Goal: Task Accomplishment & Management: Use online tool/utility

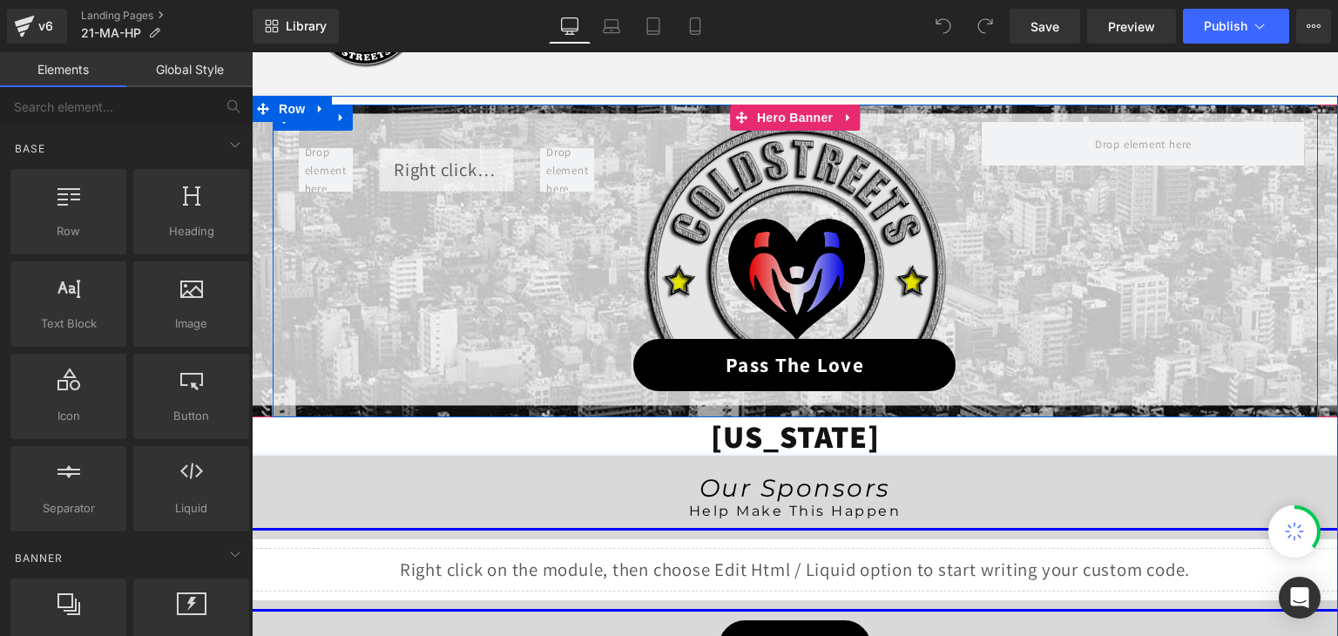
scroll to position [174, 0]
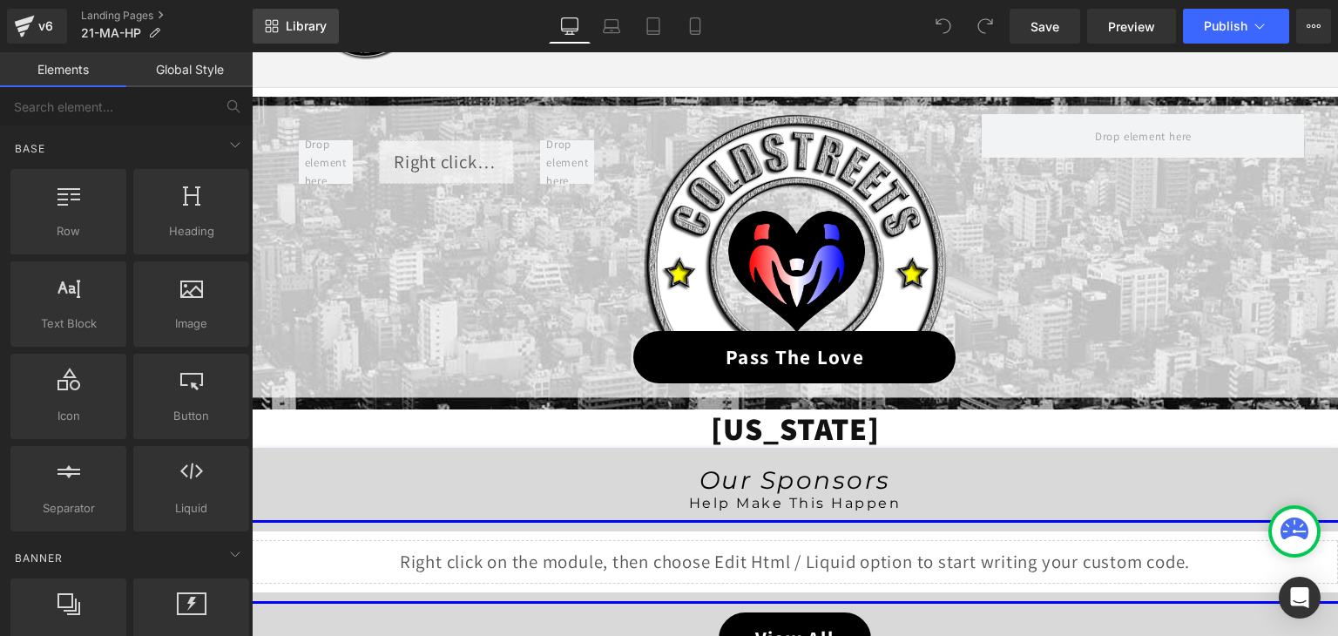
click at [302, 18] on span "Library" at bounding box center [306, 26] width 41 height 16
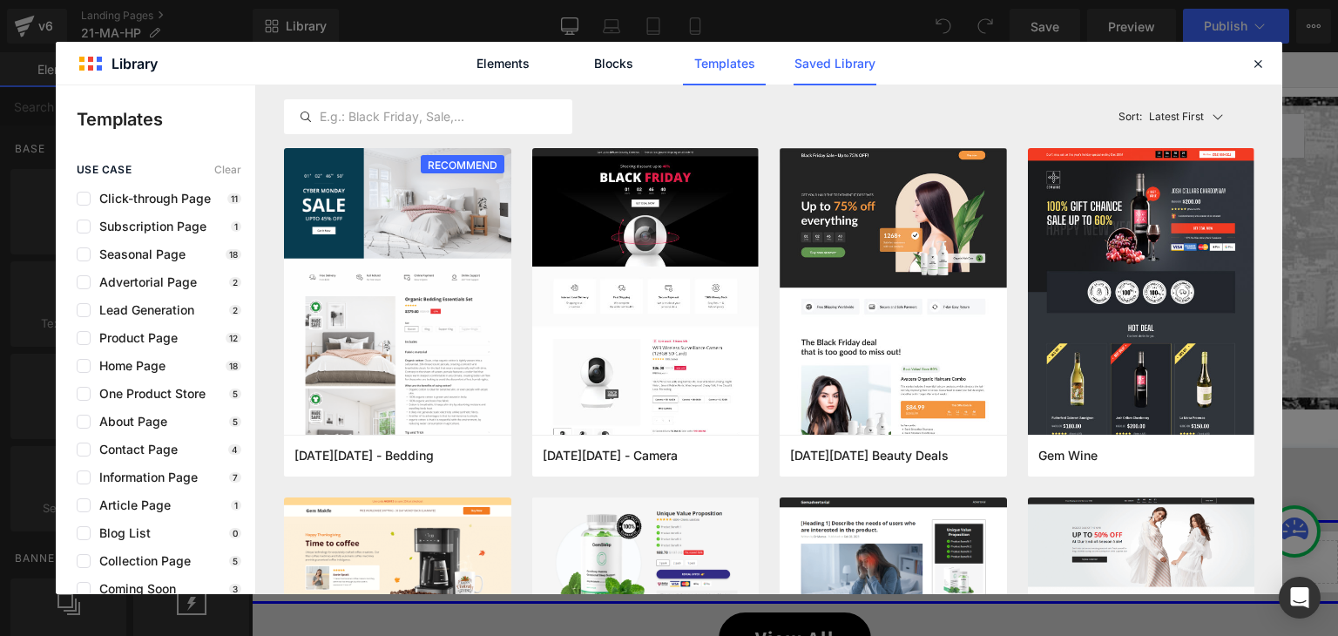
click at [860, 57] on link "Saved Library" at bounding box center [834, 64] width 83 height 44
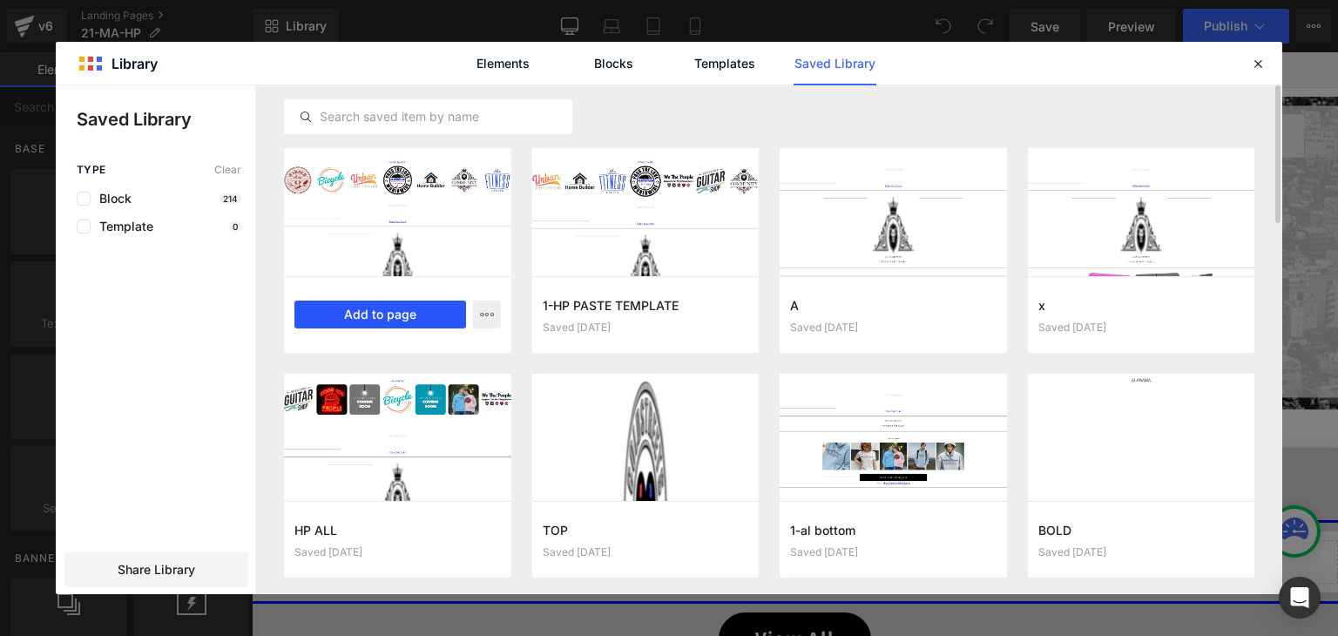
click at [396, 323] on button "Add to page" at bounding box center [380, 314] width 172 height 28
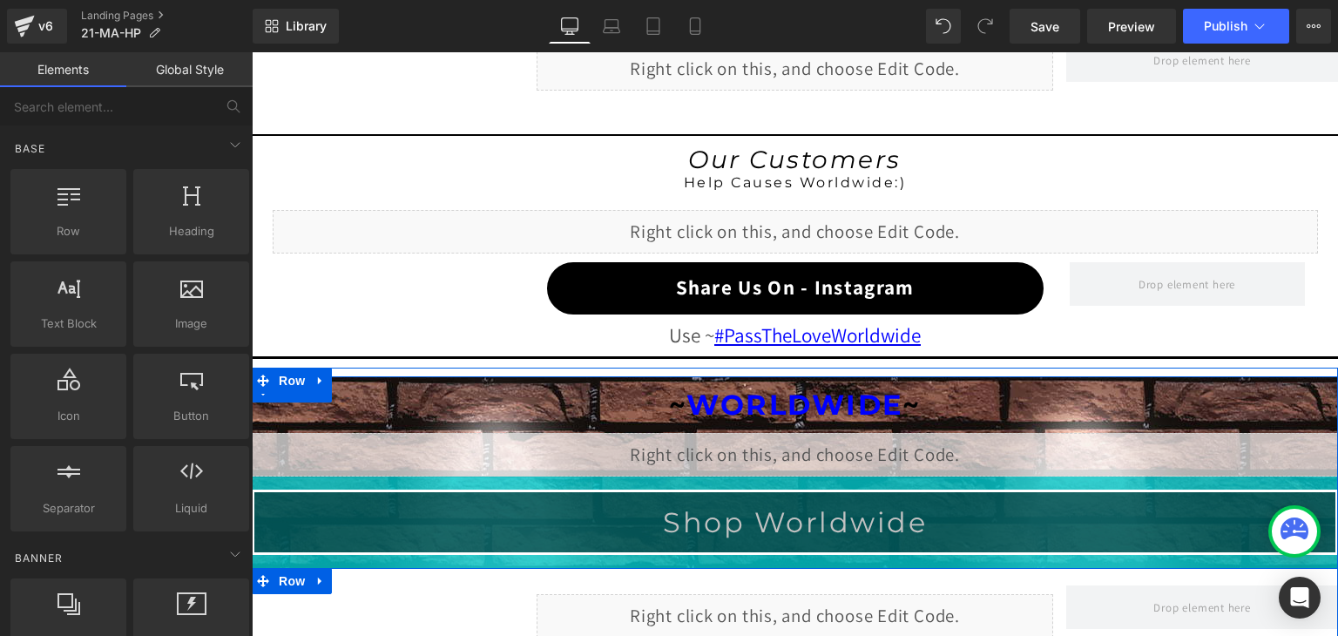
scroll to position [1547, 0]
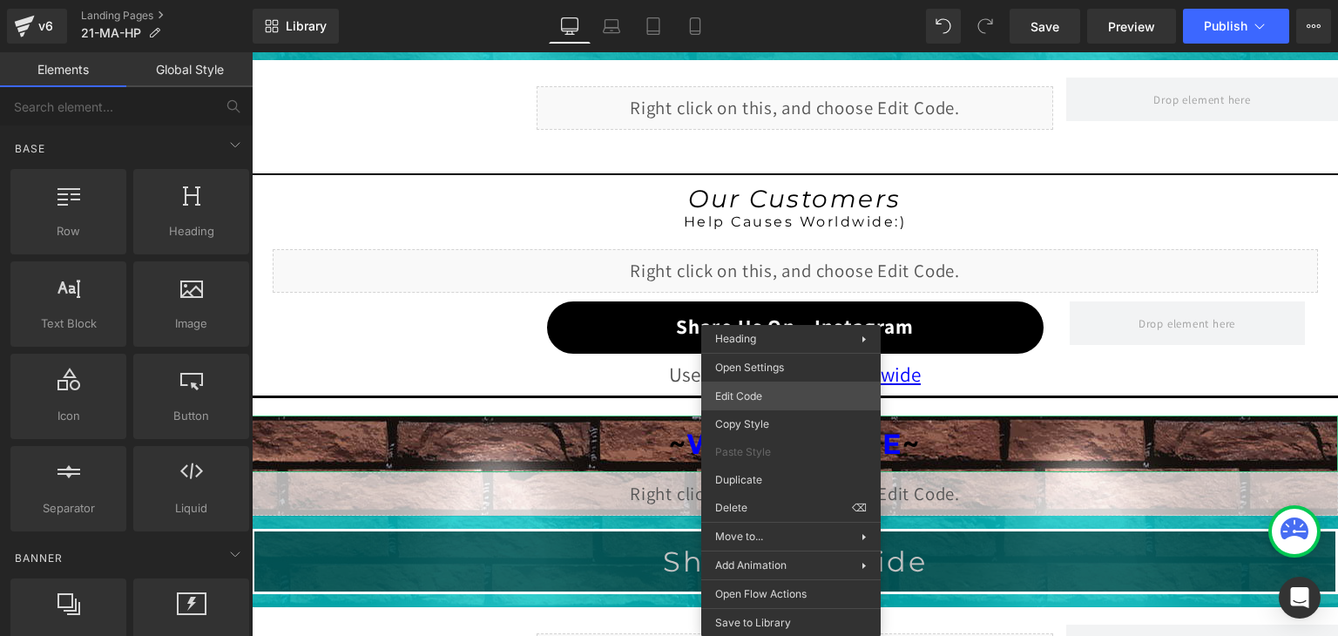
click at [756, 0] on div "You are previewing how the will restyle your page. You can not edit Elements in…" at bounding box center [669, 0] width 1338 height 0
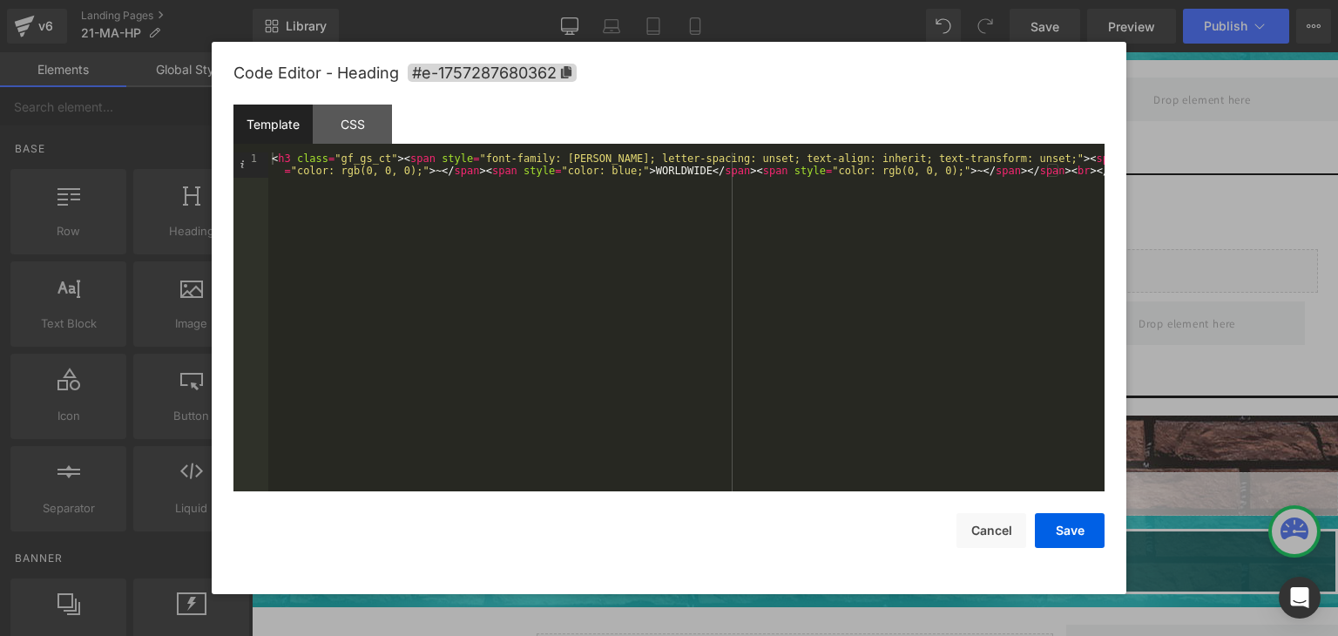
click at [652, 169] on div "< h3 class = "gf_gs_ct" > < span style = "font-family: Montserrat; letter-spaci…" at bounding box center [686, 346] width 836 height 388
click at [1066, 534] on button "Save" at bounding box center [1070, 530] width 70 height 35
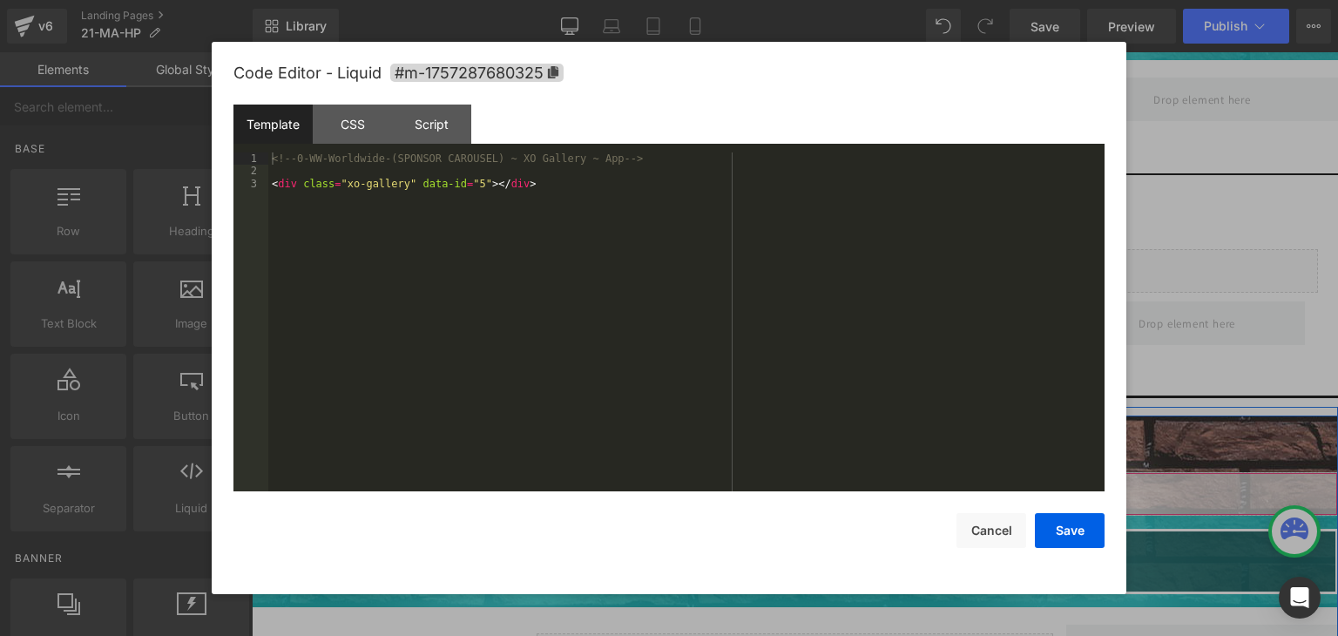
click at [811, 482] on div "Liquid" at bounding box center [795, 494] width 1086 height 44
click at [1082, 534] on button "Save" at bounding box center [1070, 530] width 70 height 35
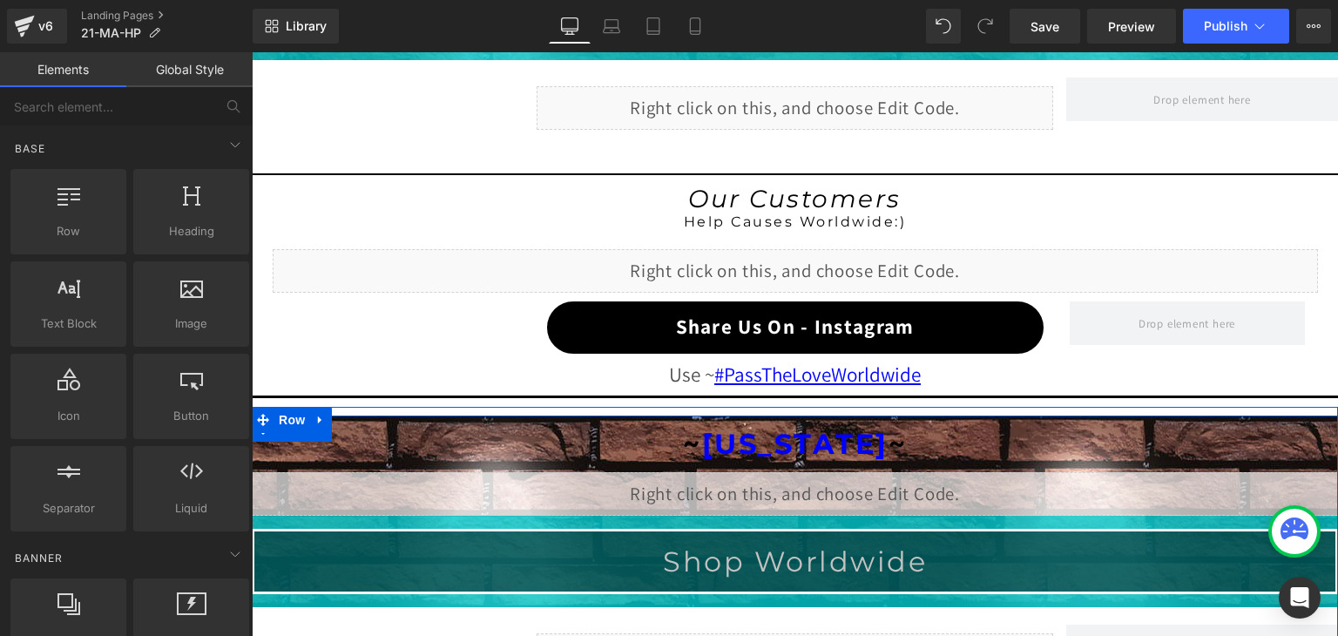
click at [806, 478] on div "Liquid" at bounding box center [795, 494] width 1086 height 44
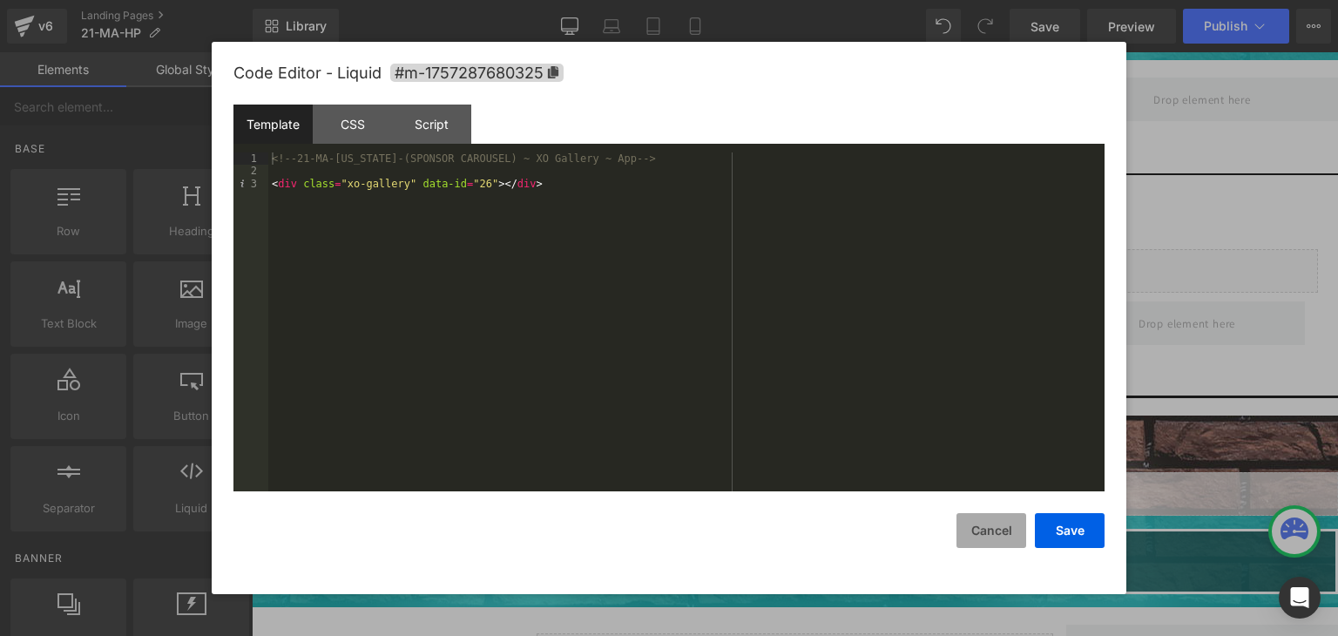
click at [988, 528] on button "Cancel" at bounding box center [991, 530] width 70 height 35
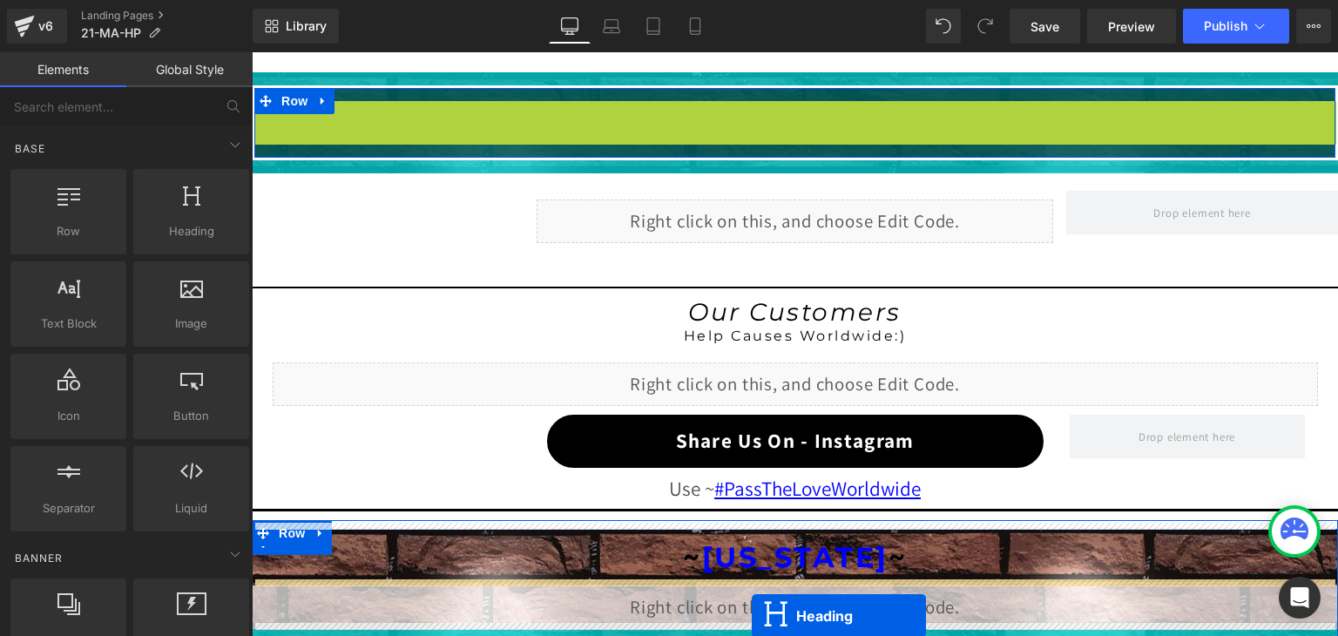
scroll to position [1564, 0]
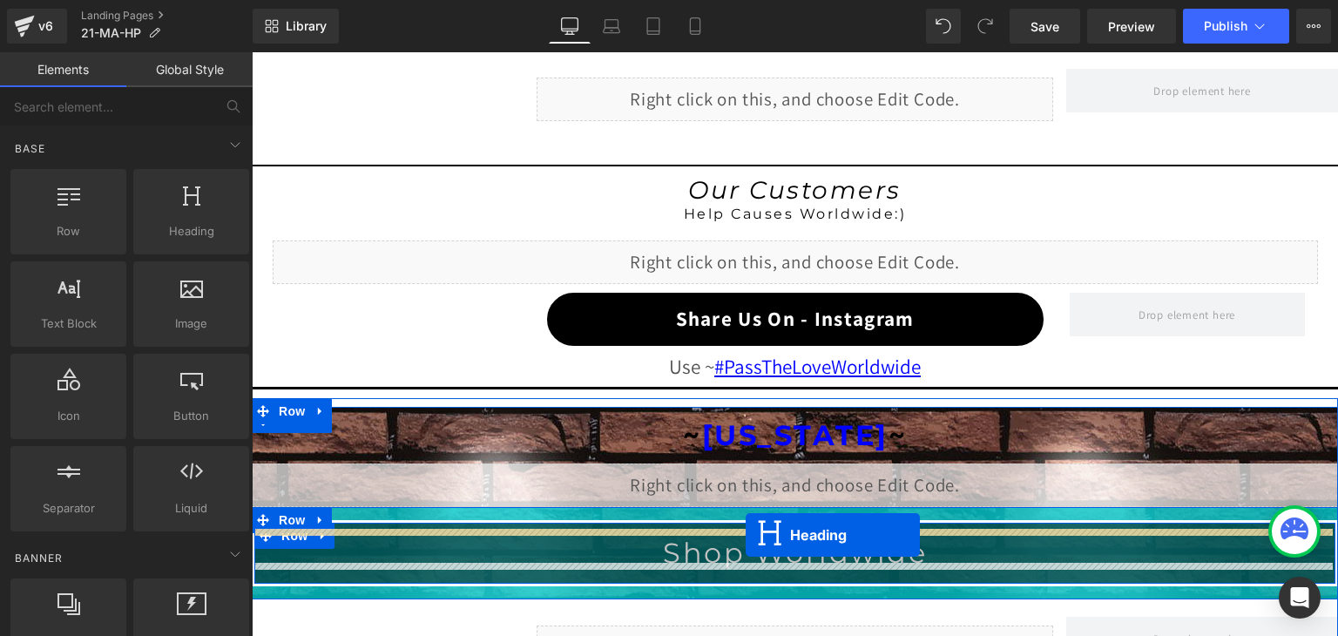
drag, startPoint x: 745, startPoint y: 442, endPoint x: 745, endPoint y: 535, distance: 93.2
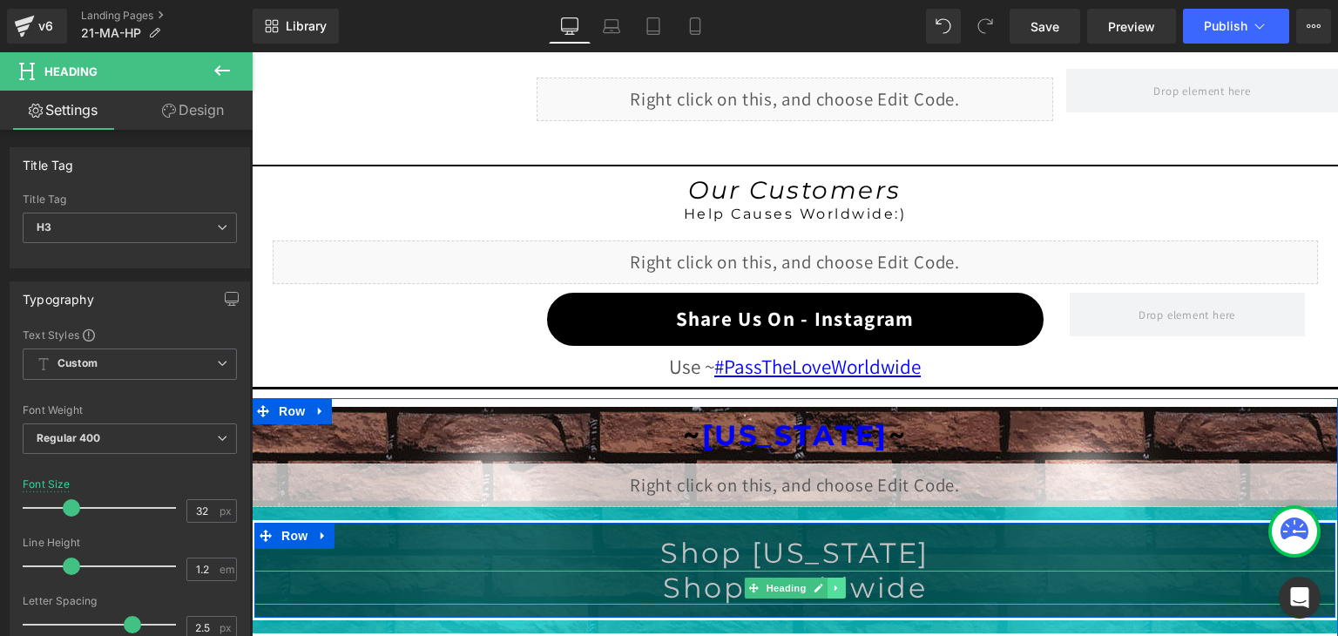
click at [834, 584] on icon at bounding box center [835, 587] width 3 height 6
click at [842, 583] on icon at bounding box center [846, 588] width 10 height 10
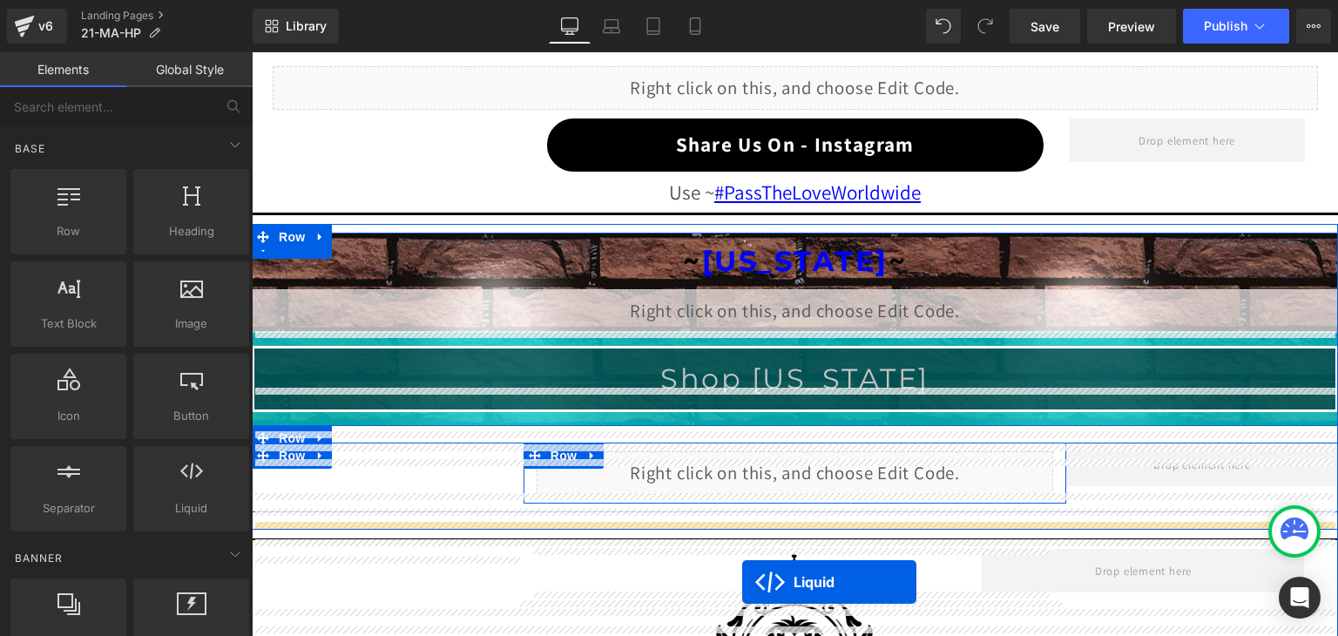
scroll to position [1843, 0]
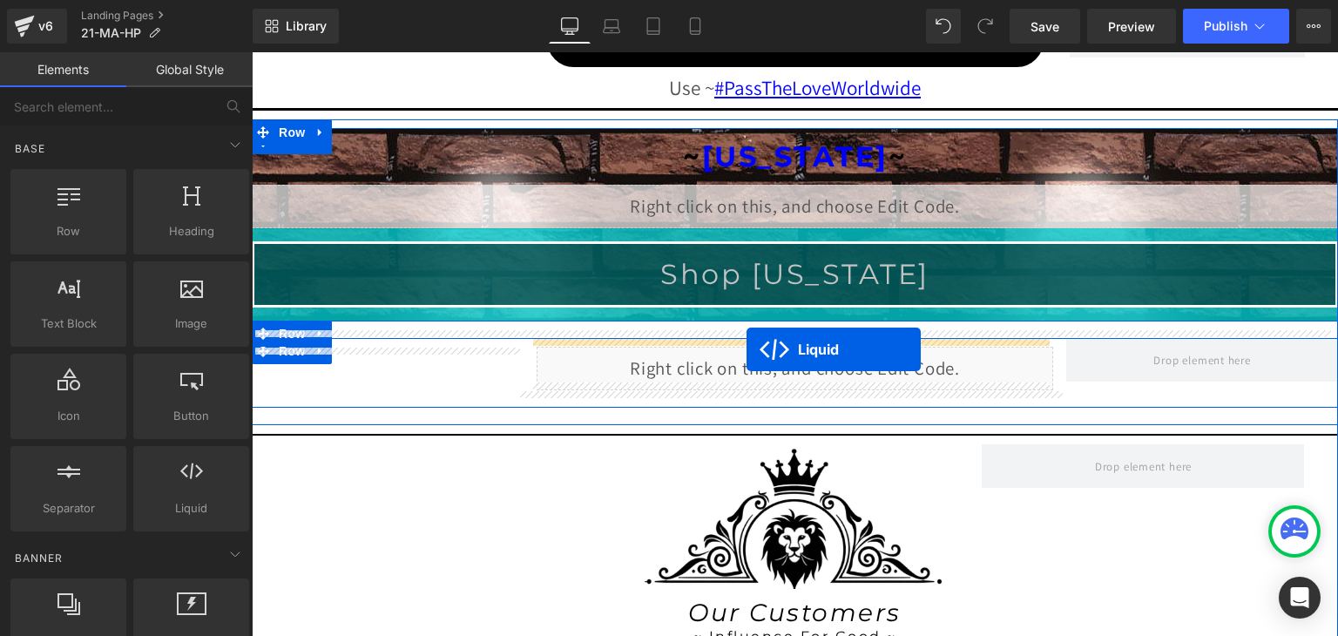
drag, startPoint x: 744, startPoint y: 261, endPoint x: 746, endPoint y: 349, distance: 88.0
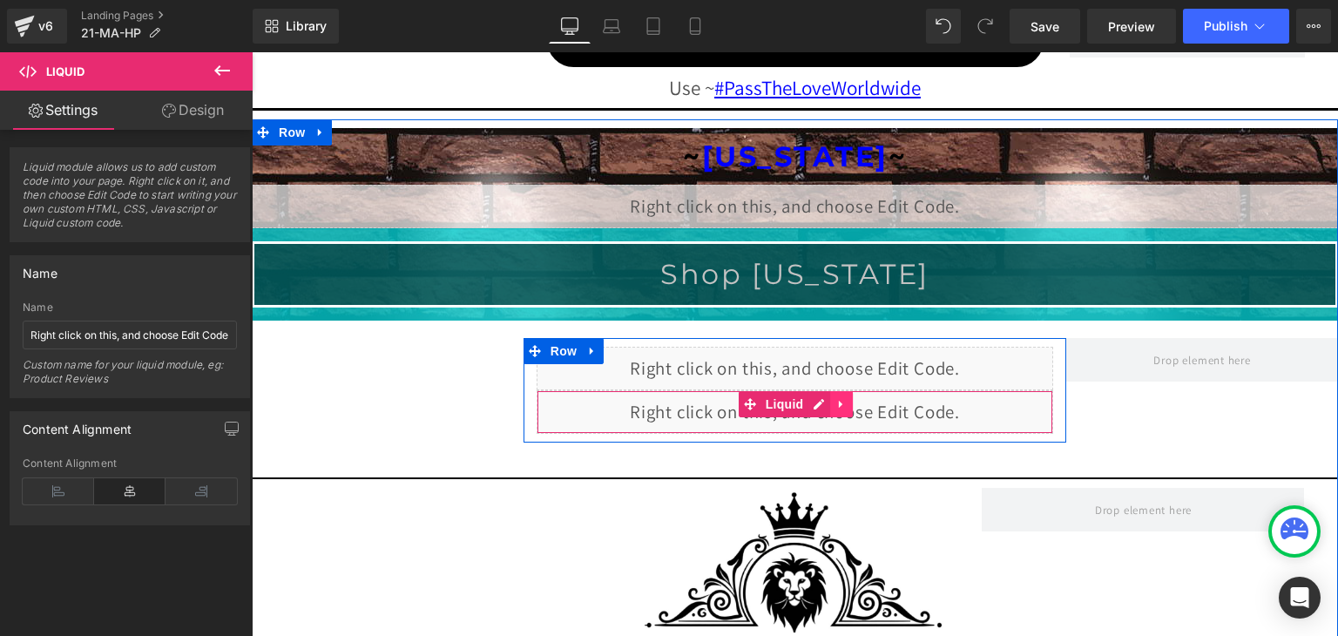
click at [835, 401] on icon at bounding box center [841, 403] width 12 height 13
click at [848, 401] on icon at bounding box center [852, 404] width 12 height 12
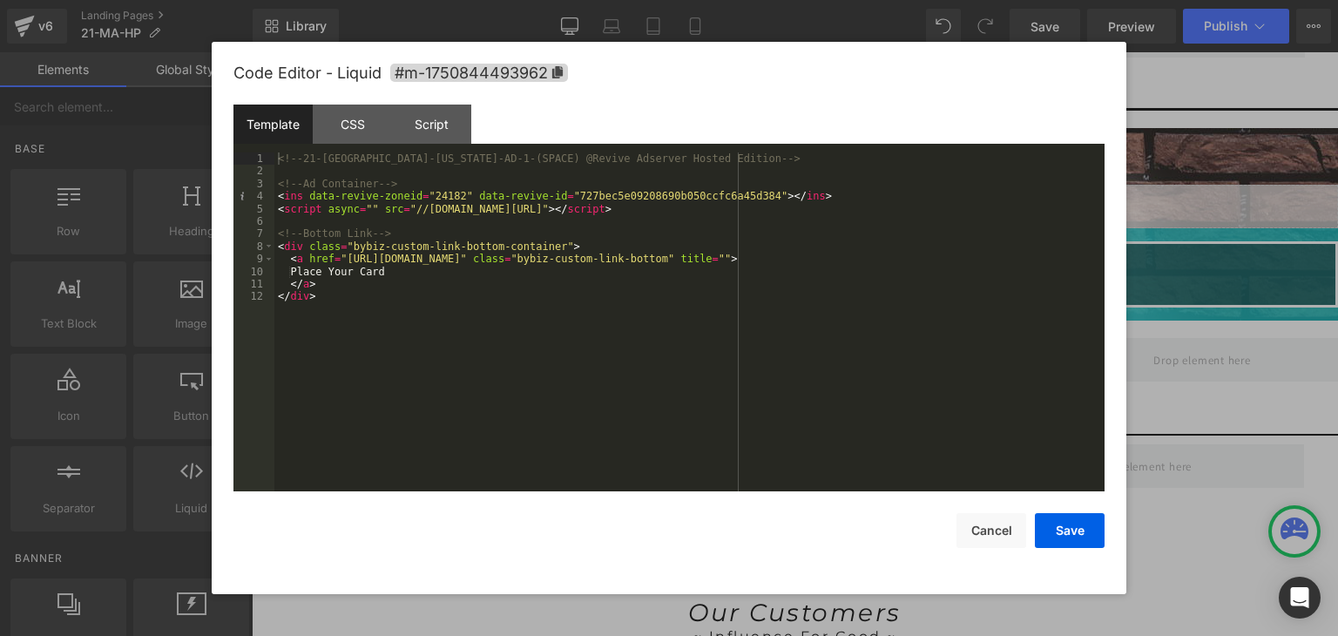
drag, startPoint x: 567, startPoint y: 306, endPoint x: 678, endPoint y: 513, distance: 235.3
click at [678, 513] on div "Save Cancel" at bounding box center [668, 519] width 871 height 57
click at [1056, 535] on button "Save" at bounding box center [1070, 530] width 70 height 35
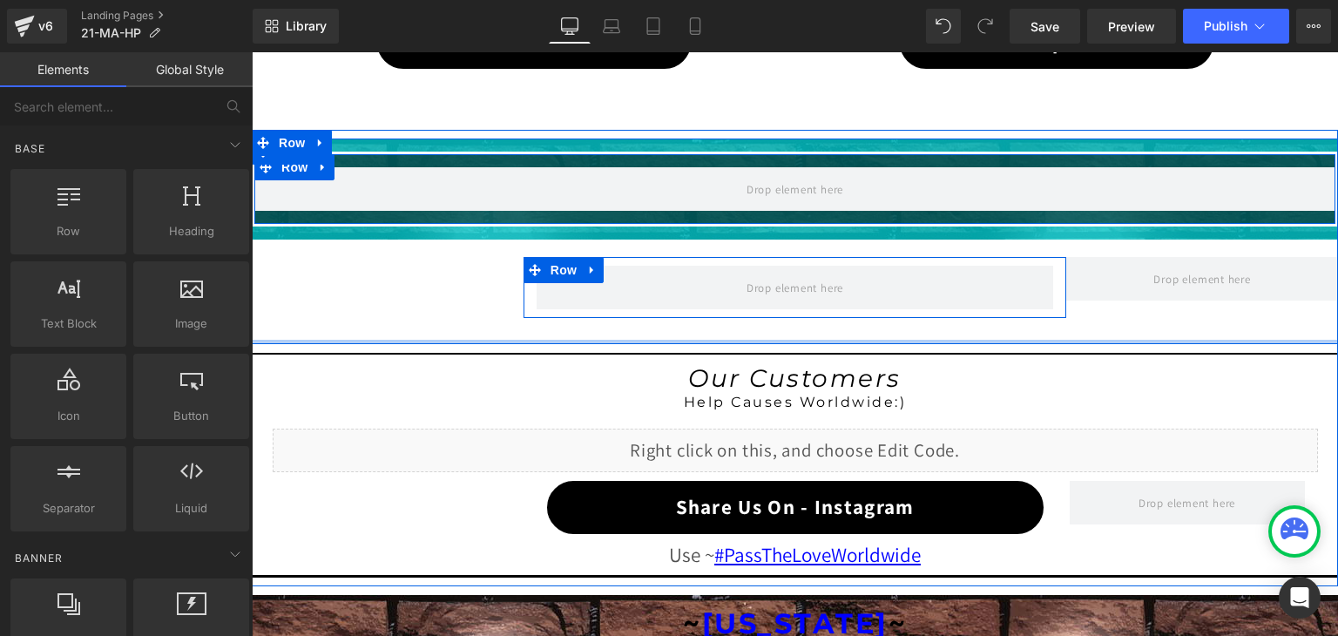
scroll to position [1320, 0]
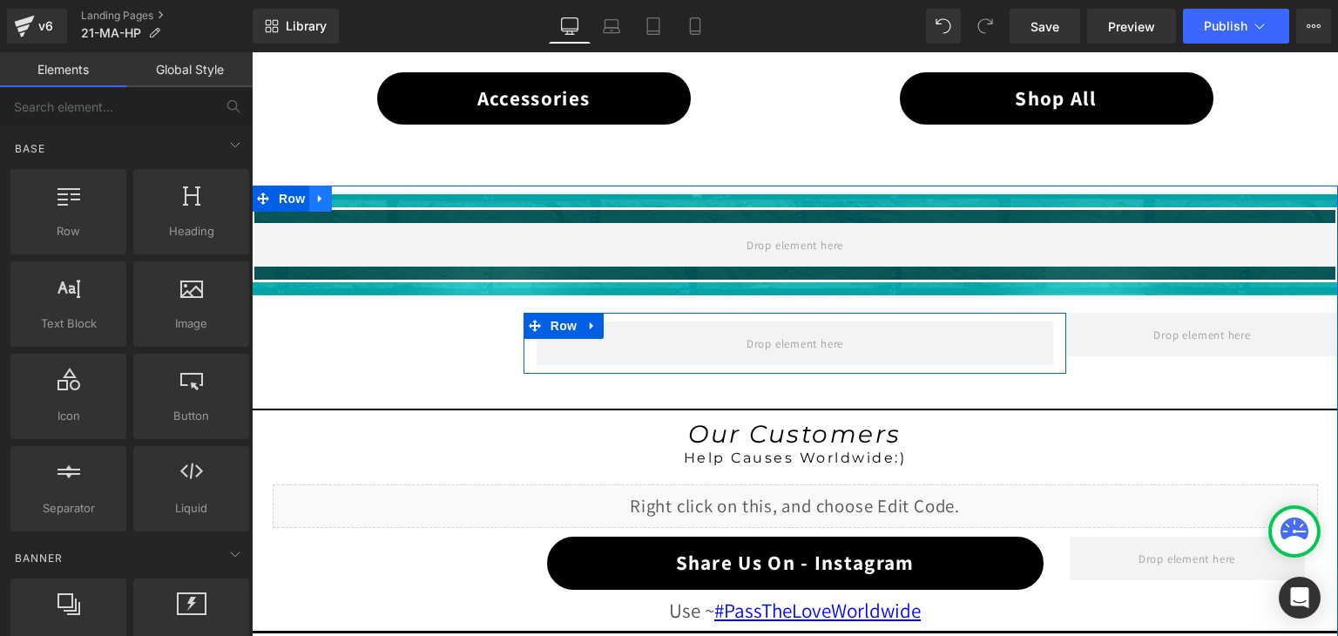
click at [318, 195] on icon at bounding box center [319, 199] width 3 height 8
click at [360, 194] on icon at bounding box center [366, 198] width 12 height 13
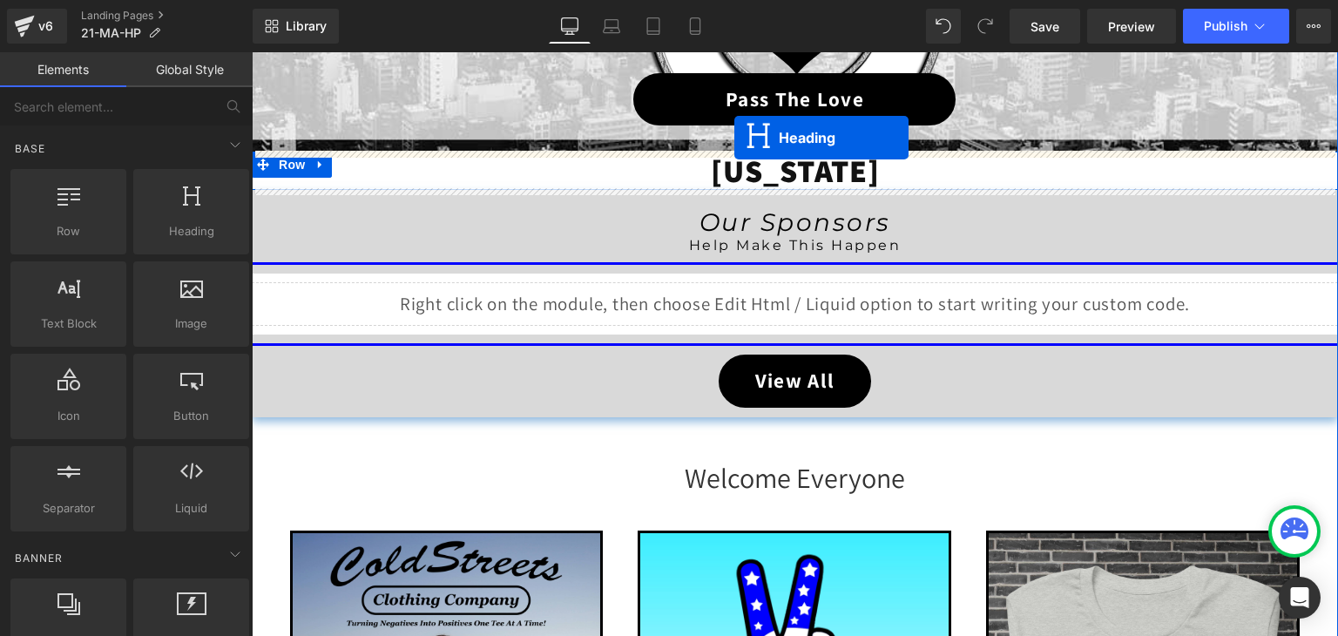
scroll to position [415, 0]
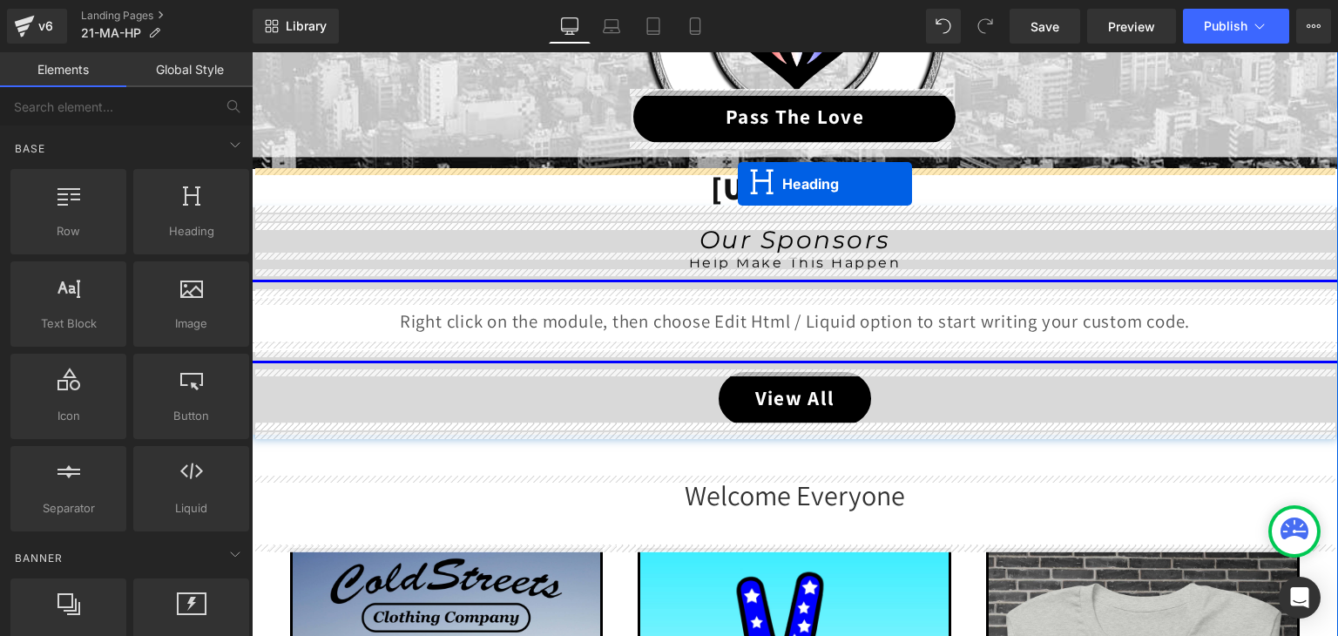
drag, startPoint x: 749, startPoint y: 209, endPoint x: 738, endPoint y: 185, distance: 26.9
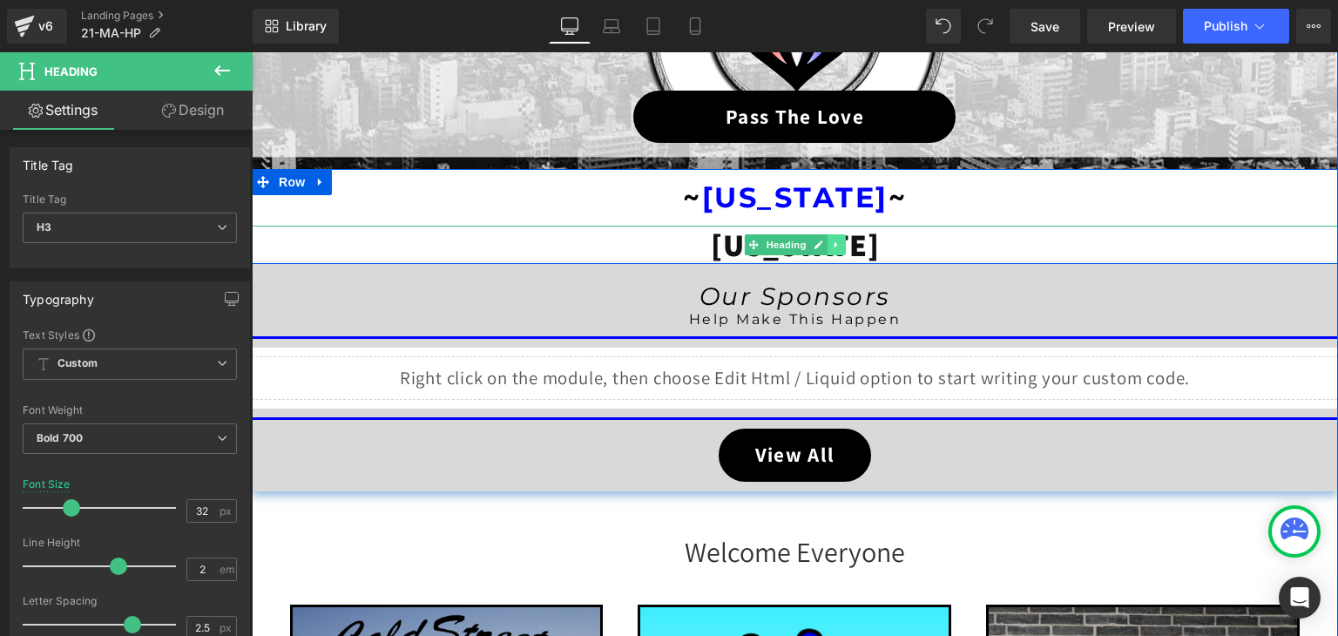
click at [832, 239] on icon at bounding box center [837, 244] width 10 height 10
click at [840, 242] on icon at bounding box center [845, 244] width 10 height 10
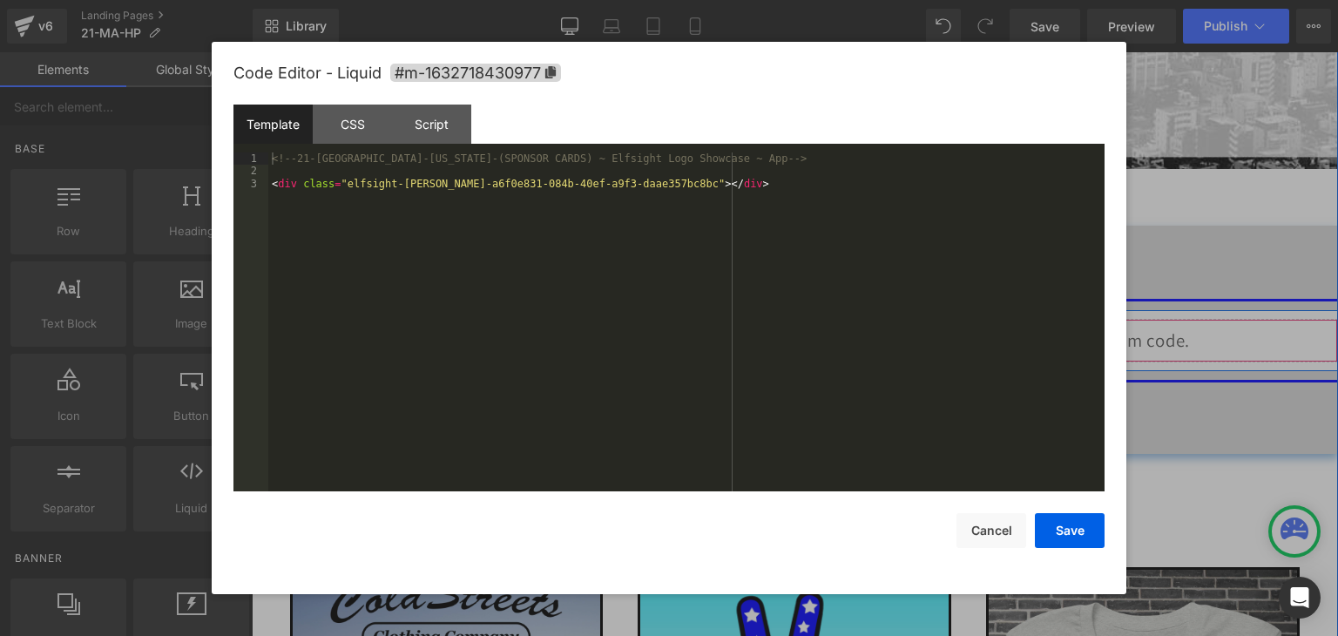
click at [813, 337] on div "Liquid" at bounding box center [795, 341] width 1086 height 44
click at [976, 529] on button "Cancel" at bounding box center [991, 530] width 70 height 35
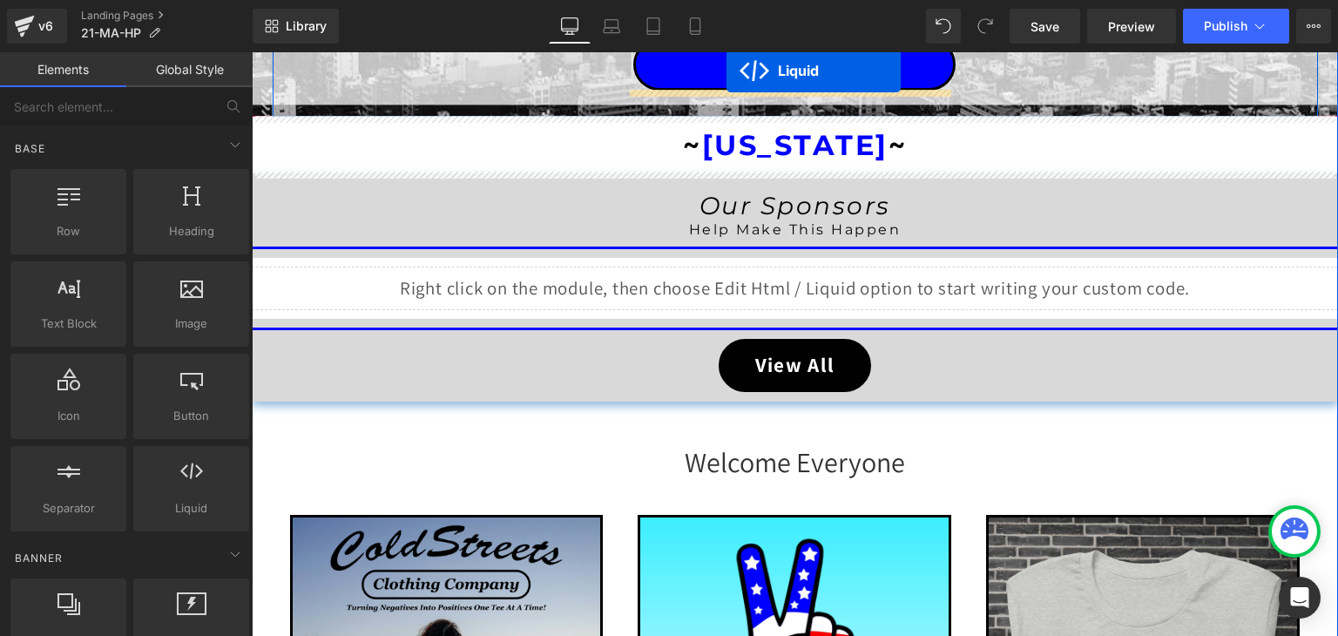
scroll to position [327, 0]
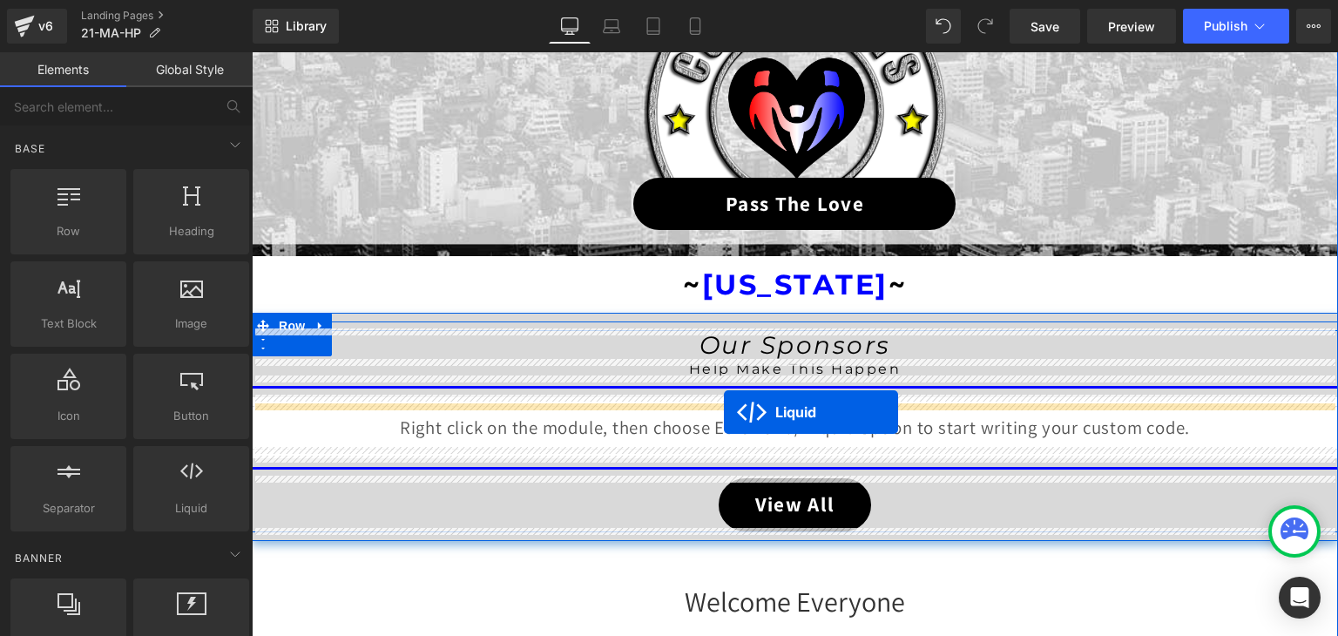
drag, startPoint x: 745, startPoint y: 346, endPoint x: 724, endPoint y: 412, distance: 69.7
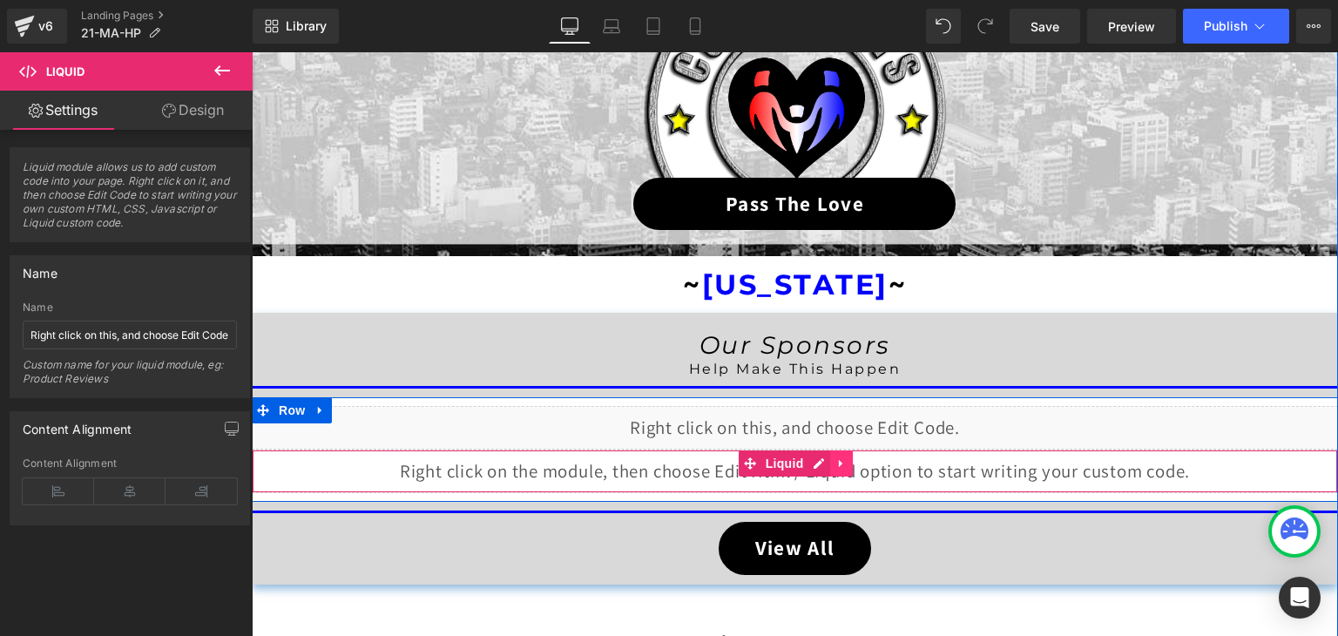
click at [835, 462] on icon at bounding box center [841, 463] width 12 height 13
click at [846, 461] on icon at bounding box center [852, 463] width 12 height 12
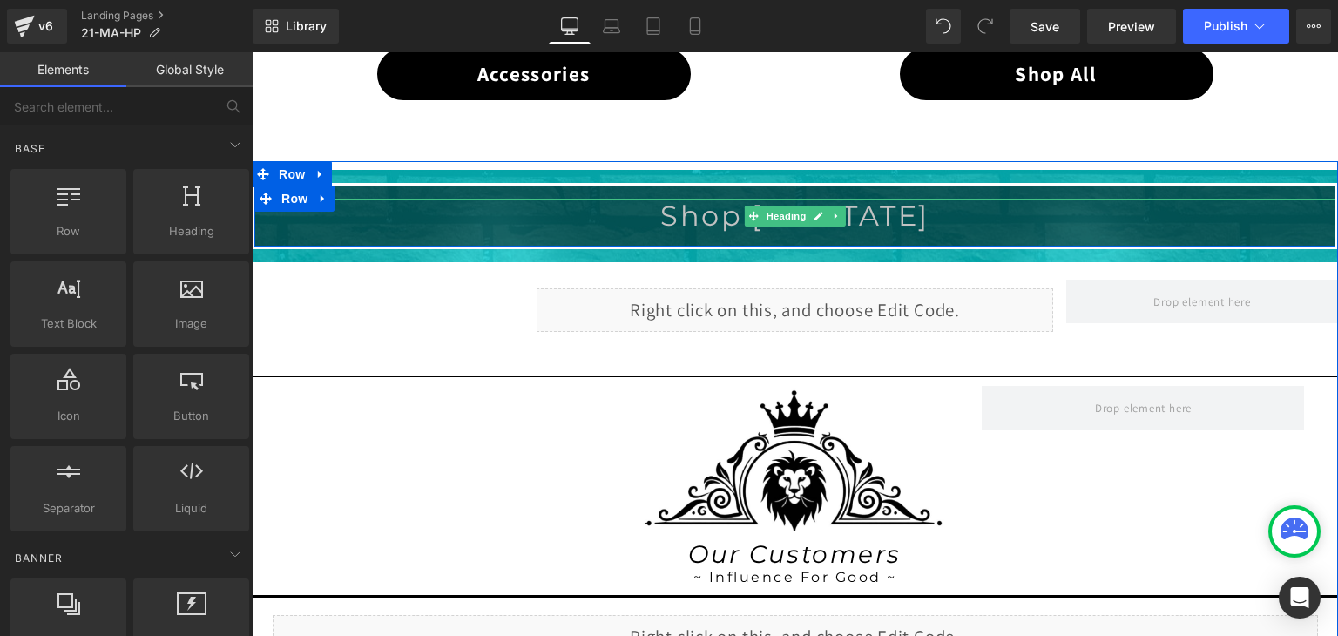
scroll to position [1372, 0]
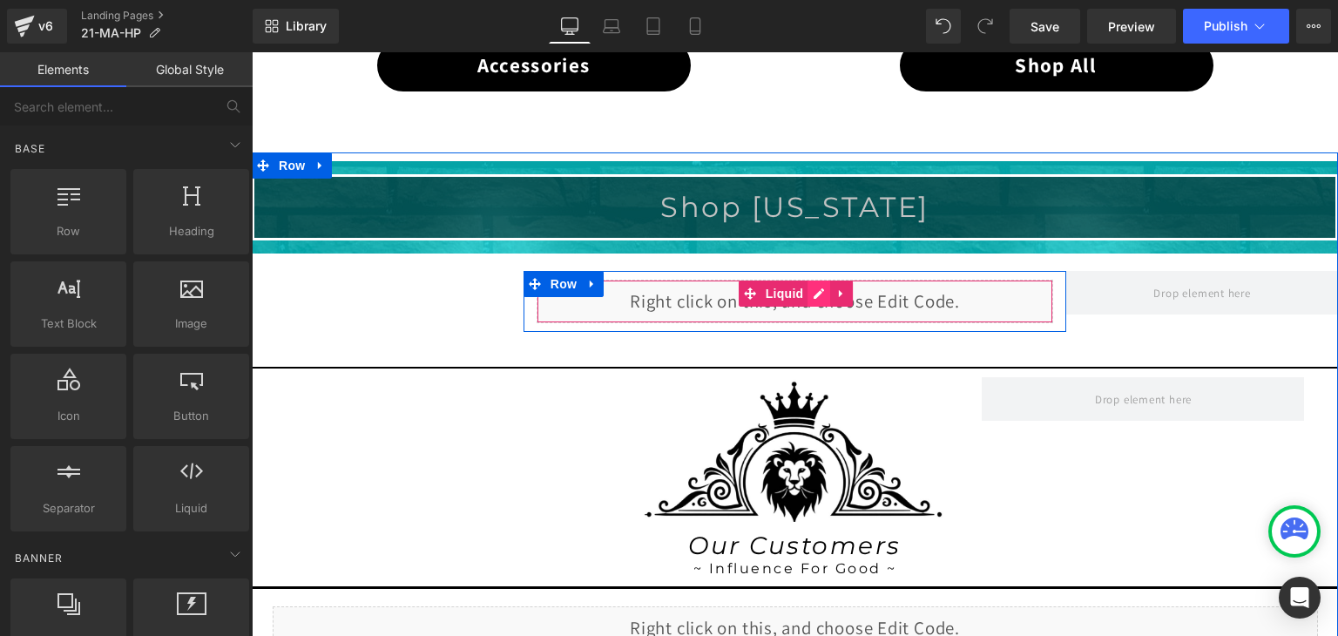
click at [815, 285] on div "Liquid" at bounding box center [794, 302] width 517 height 44
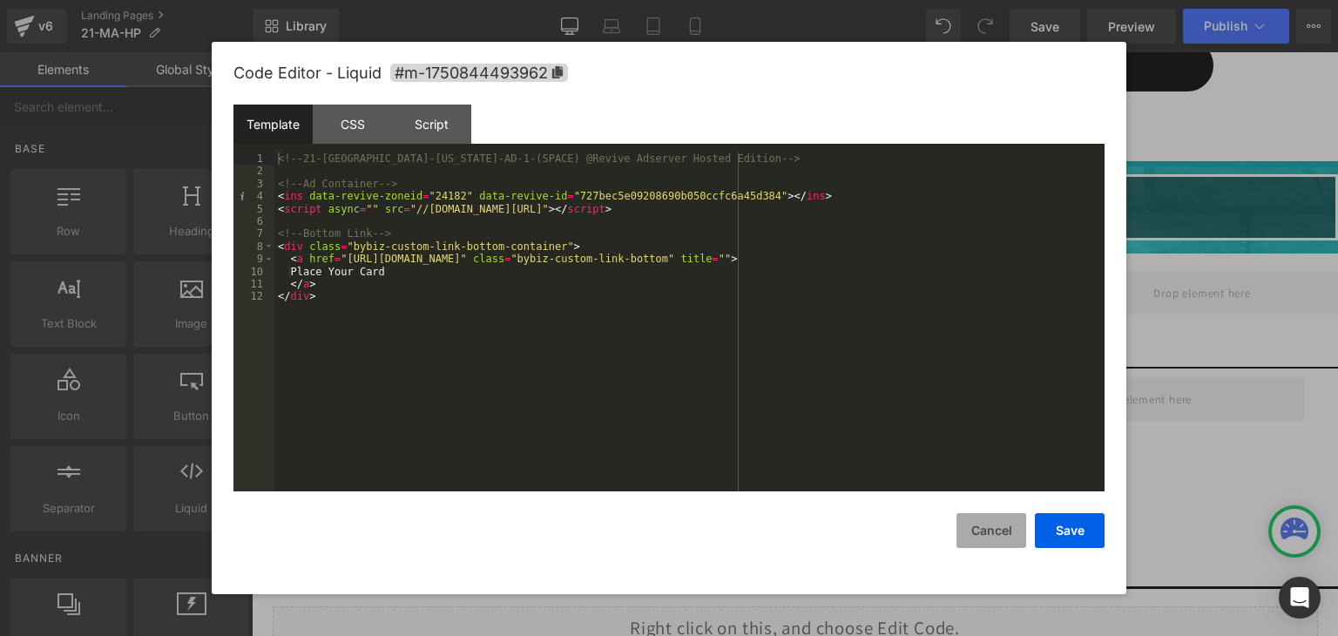
click at [1008, 535] on button "Cancel" at bounding box center [991, 530] width 70 height 35
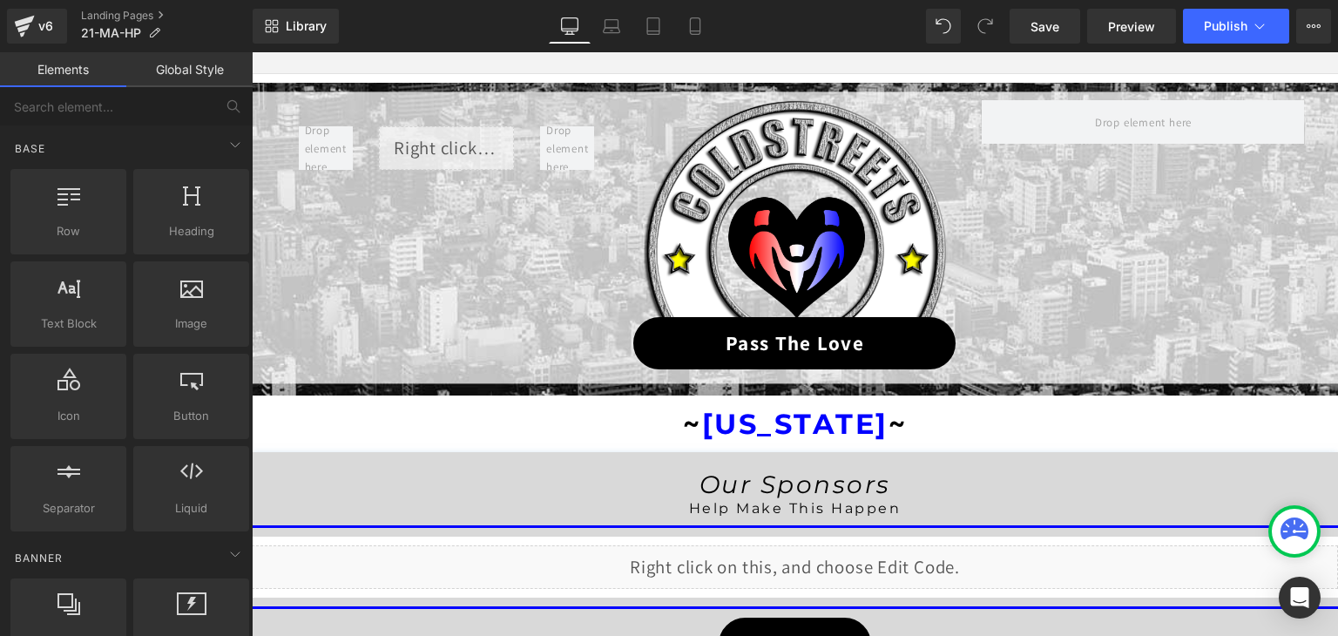
scroll to position [0, 0]
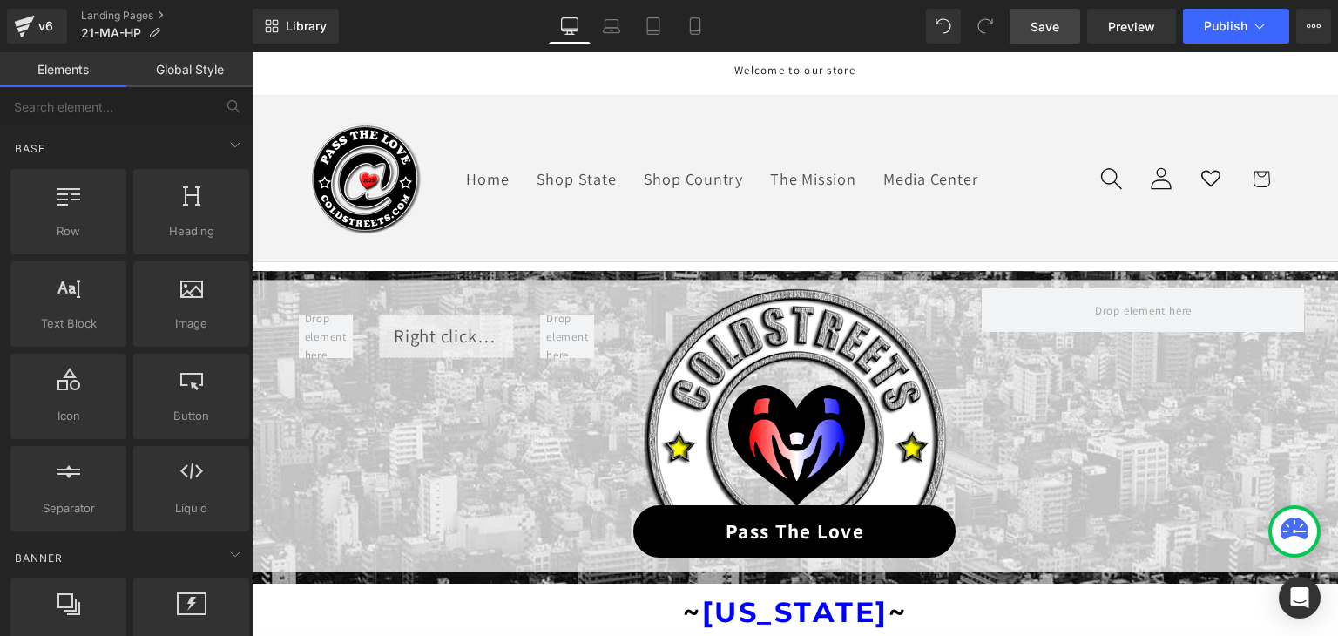
click at [1042, 34] on span "Save" at bounding box center [1044, 26] width 29 height 18
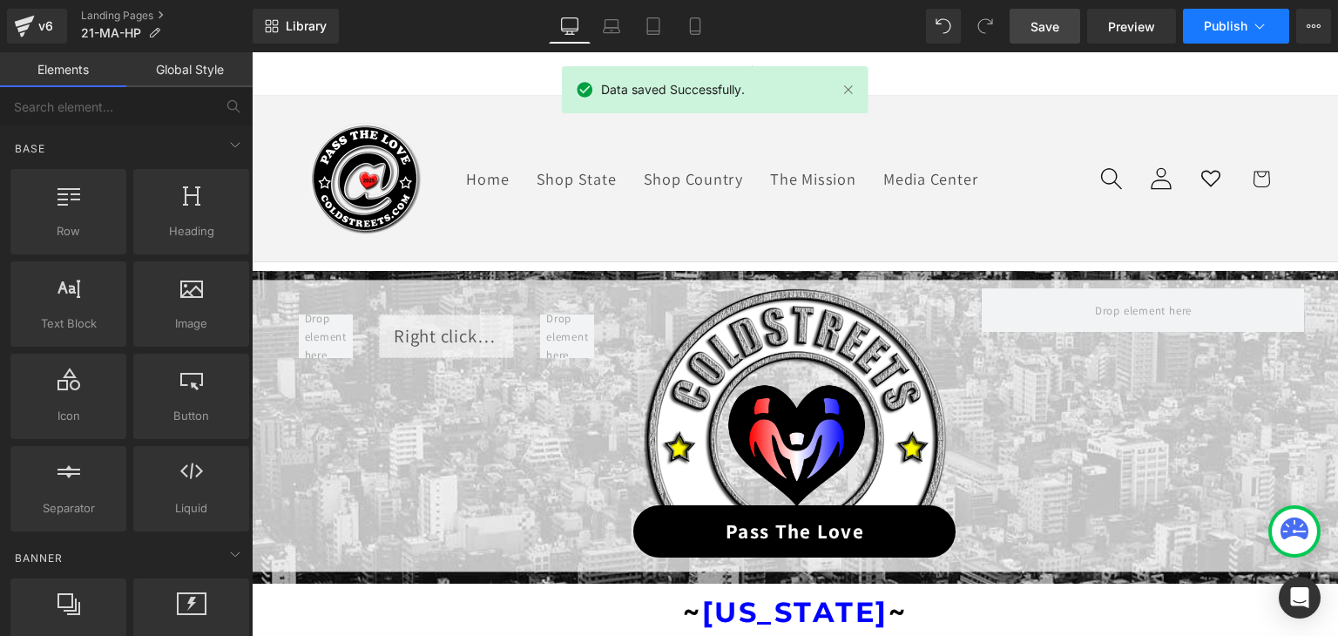
click at [1257, 30] on icon at bounding box center [1259, 25] width 17 height 17
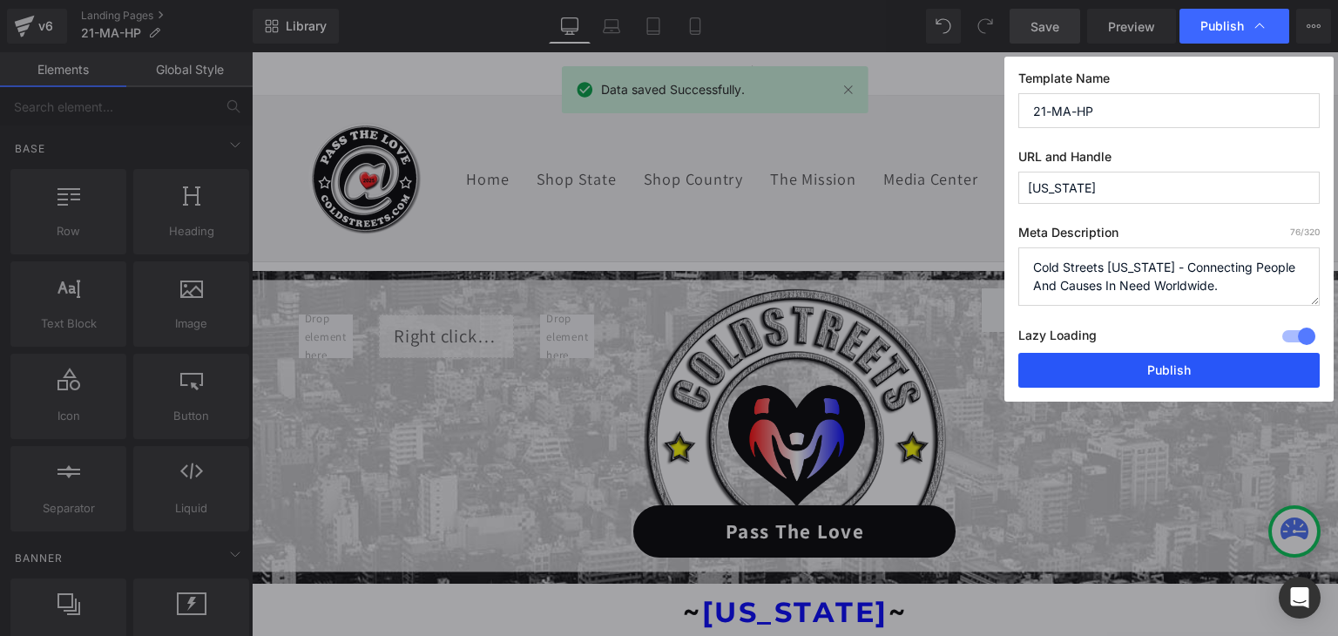
click at [1196, 369] on button "Publish" at bounding box center [1168, 370] width 301 height 35
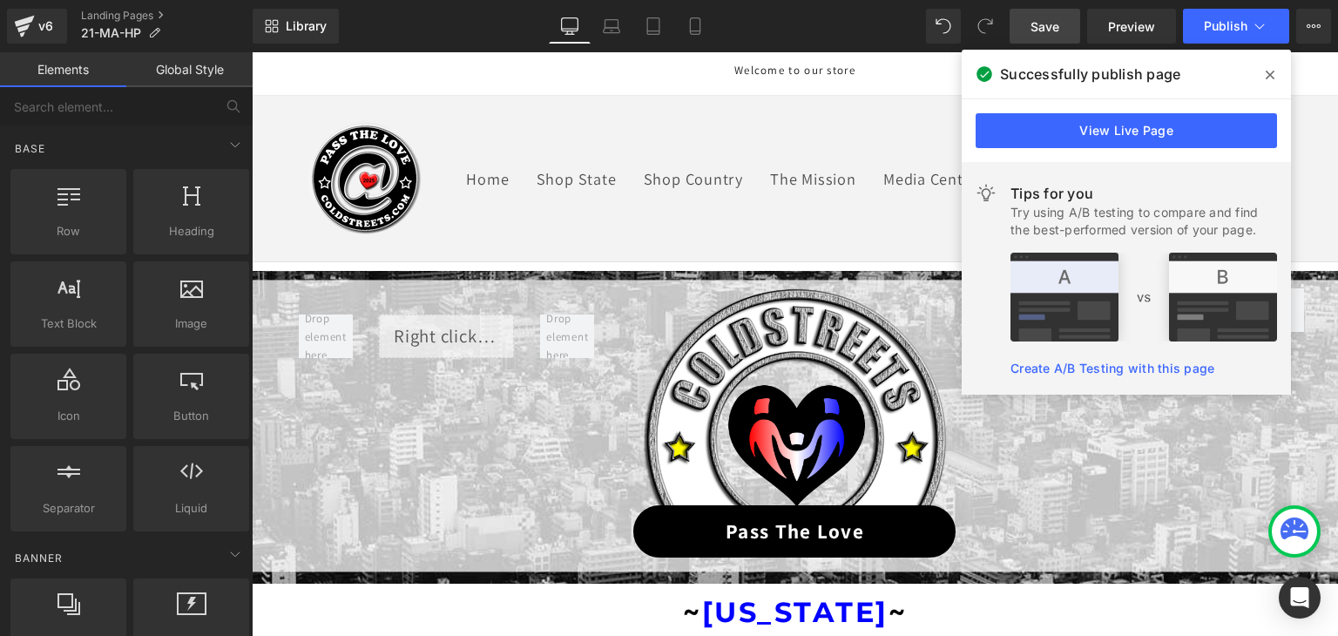
click at [1268, 71] on icon at bounding box center [1269, 75] width 9 height 14
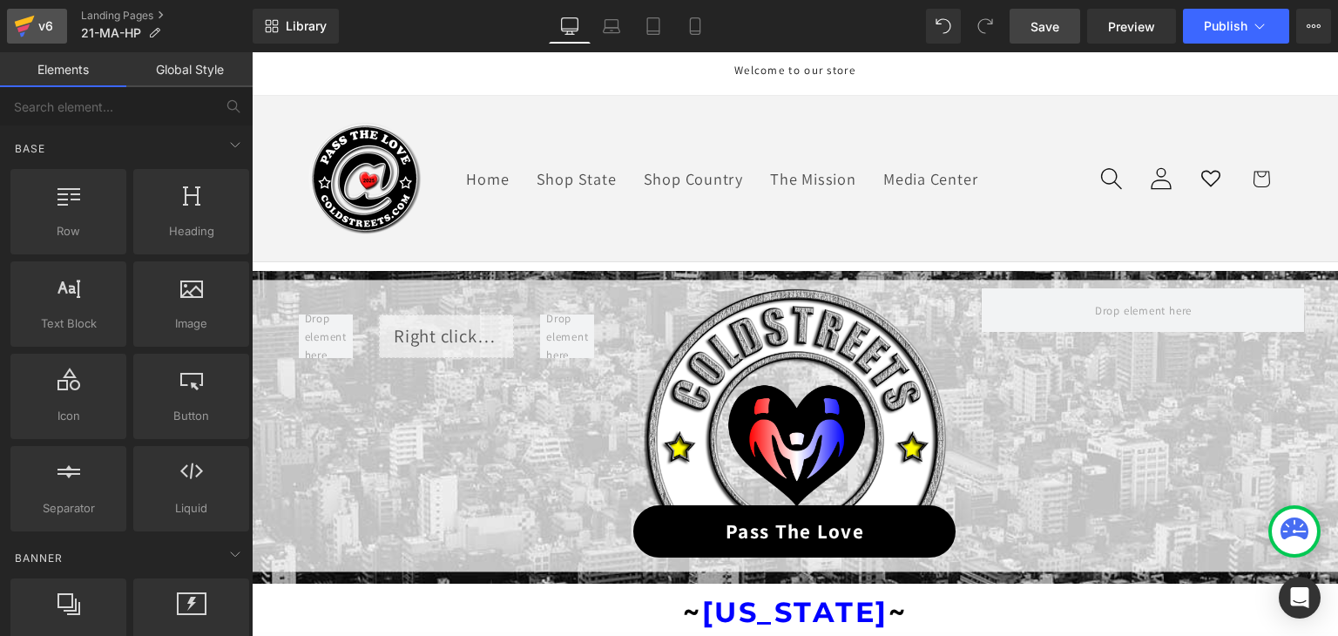
click at [30, 19] on icon at bounding box center [25, 21] width 20 height 11
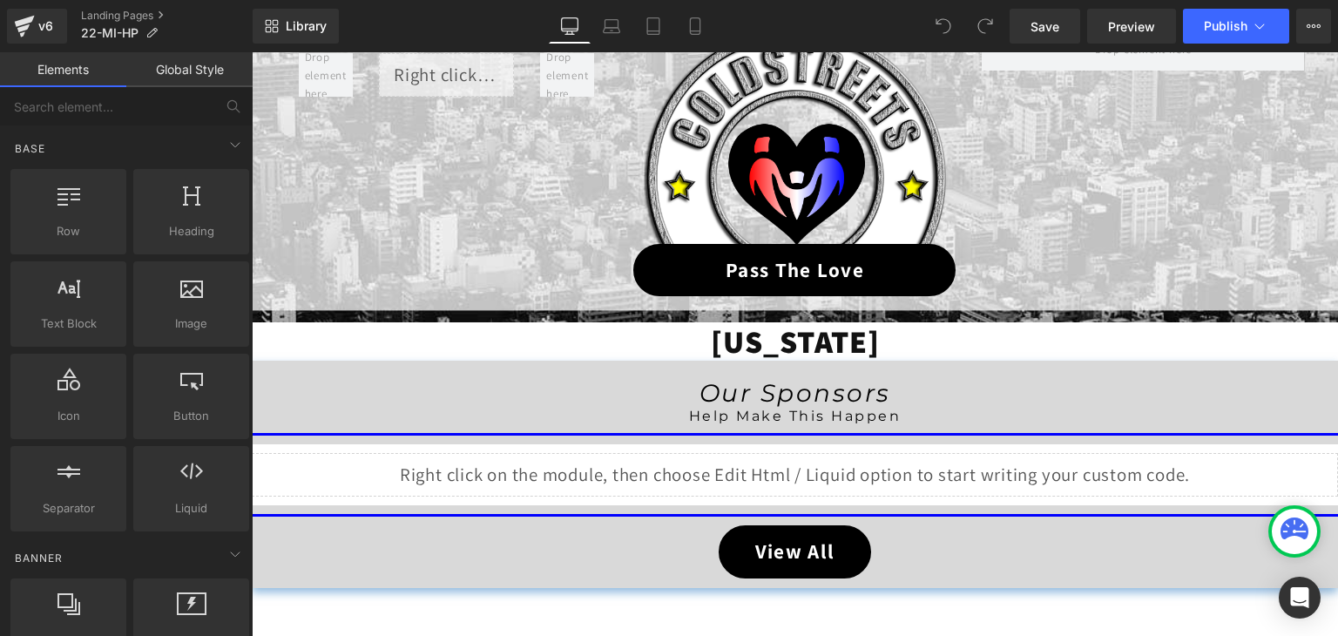
scroll to position [610, 0]
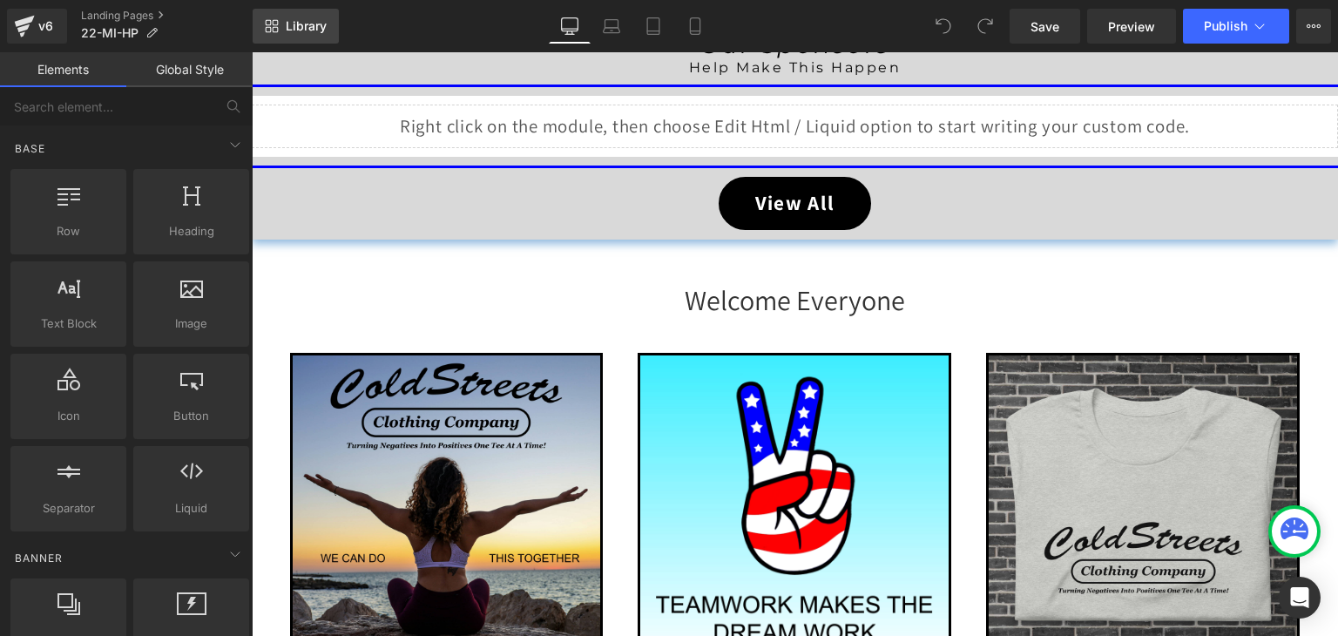
click at [311, 25] on span "Library" at bounding box center [306, 26] width 41 height 16
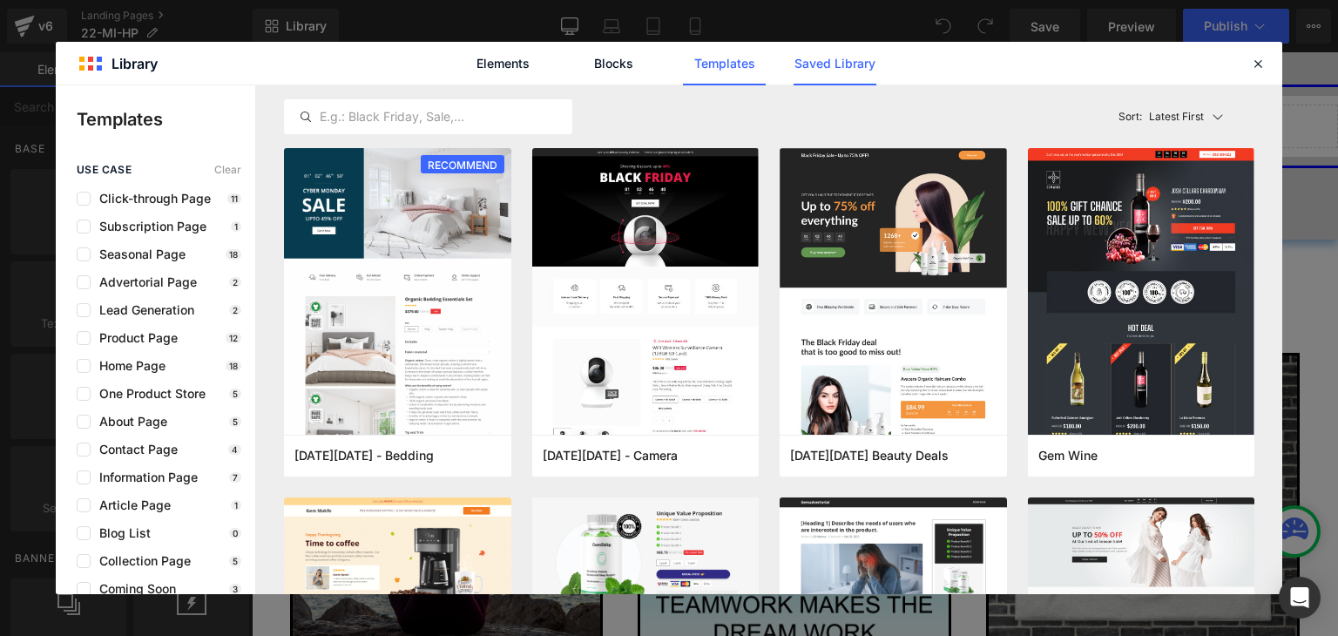
click at [821, 64] on link "Saved Library" at bounding box center [834, 64] width 83 height 44
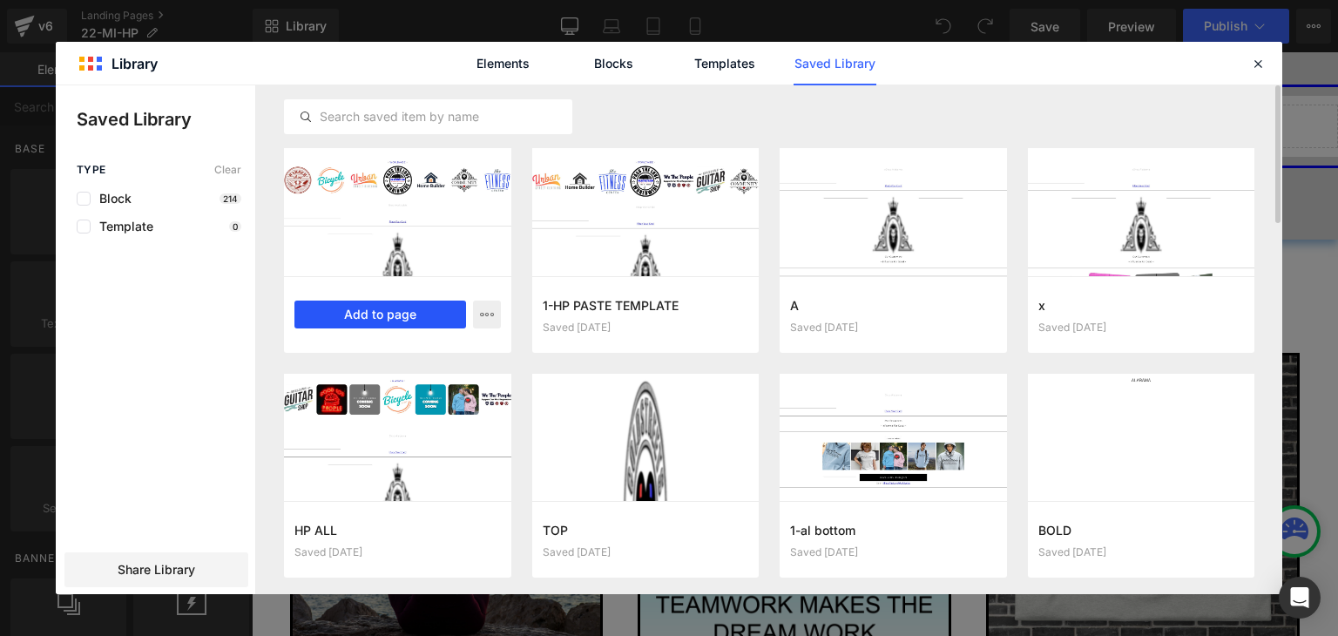
click at [411, 319] on button "Add to page" at bounding box center [380, 314] width 172 height 28
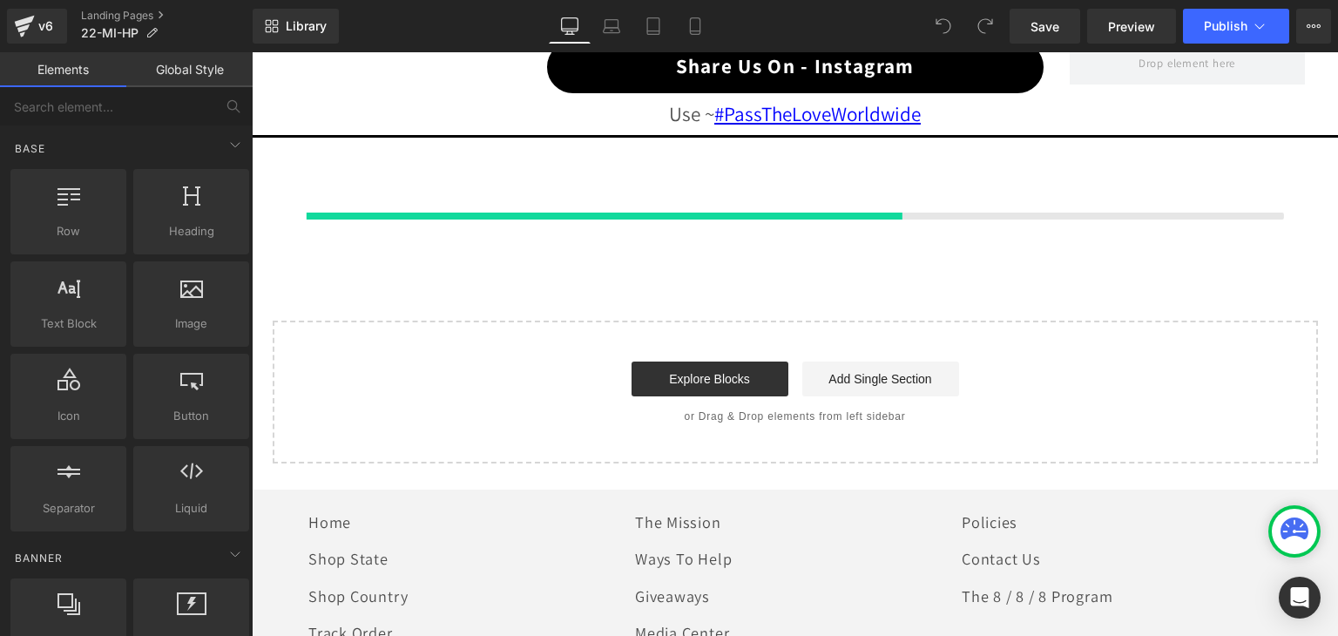
scroll to position [1808, 0]
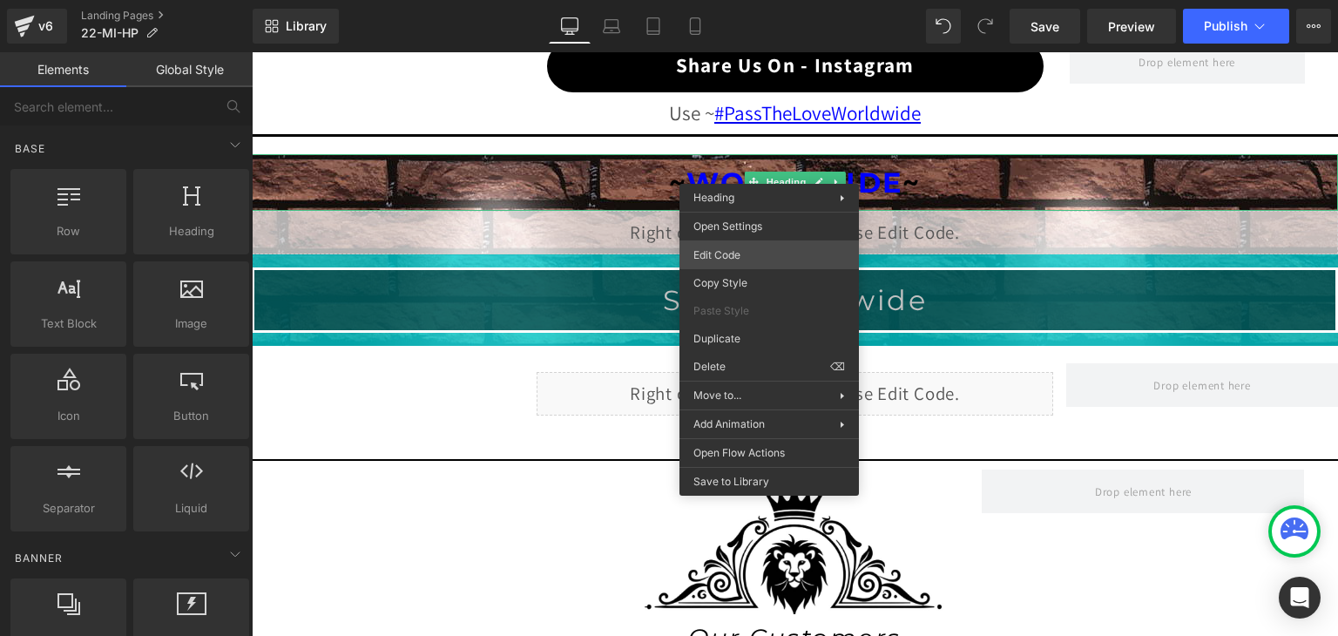
click at [732, 0] on div "You are previewing how the will restyle your page. You can not edit Elements in…" at bounding box center [669, 0] width 1338 height 0
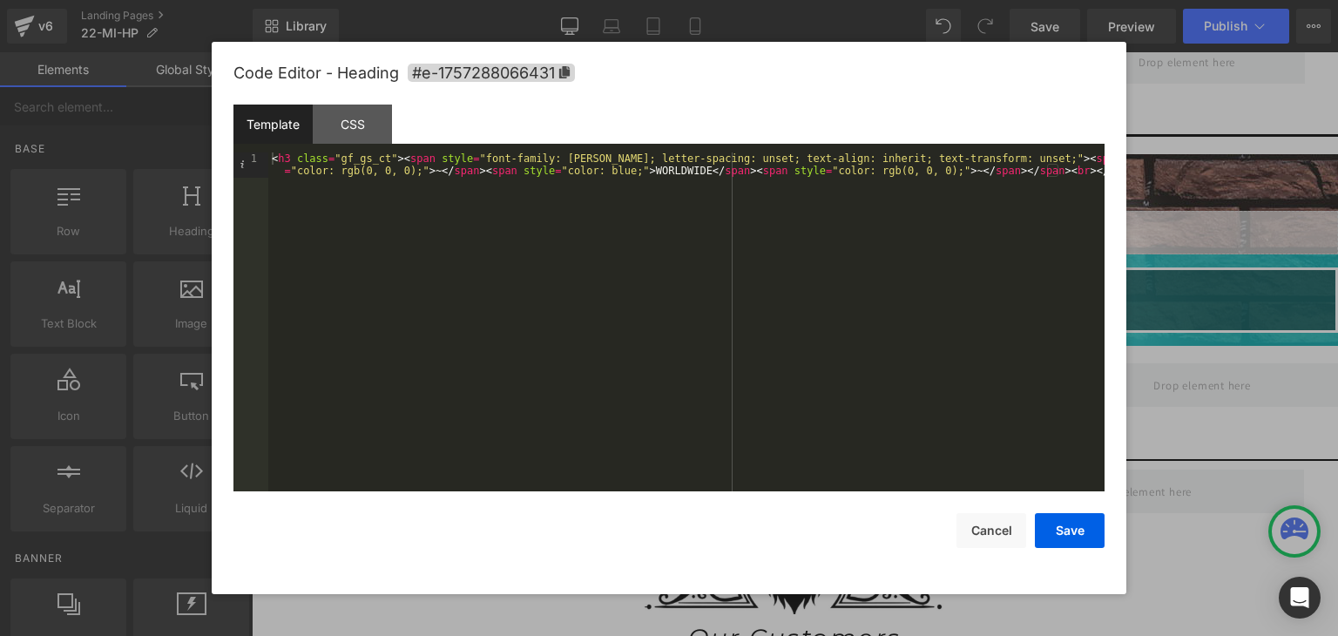
click at [657, 172] on div "< h3 class = "gf_gs_ct" > < span style = "font-family: Montserrat; letter-spaci…" at bounding box center [686, 346] width 836 height 388
click at [1066, 527] on button "Save" at bounding box center [1070, 530] width 70 height 35
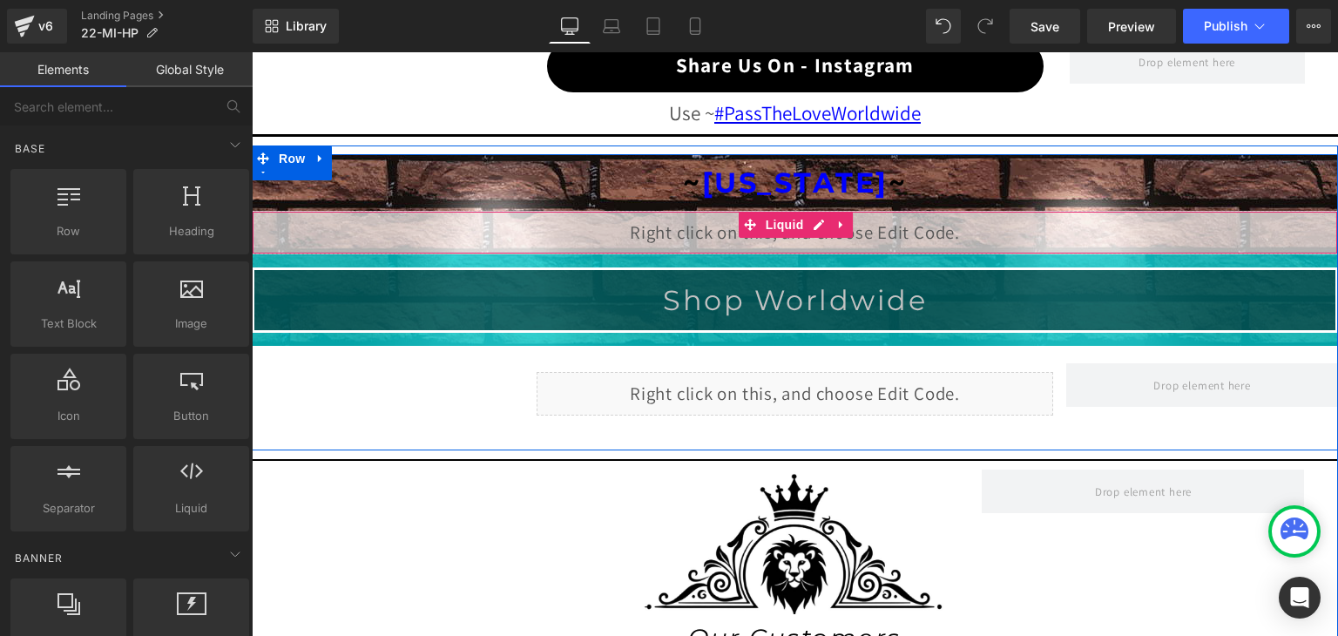
click at [806, 217] on div "Liquid" at bounding box center [795, 233] width 1086 height 44
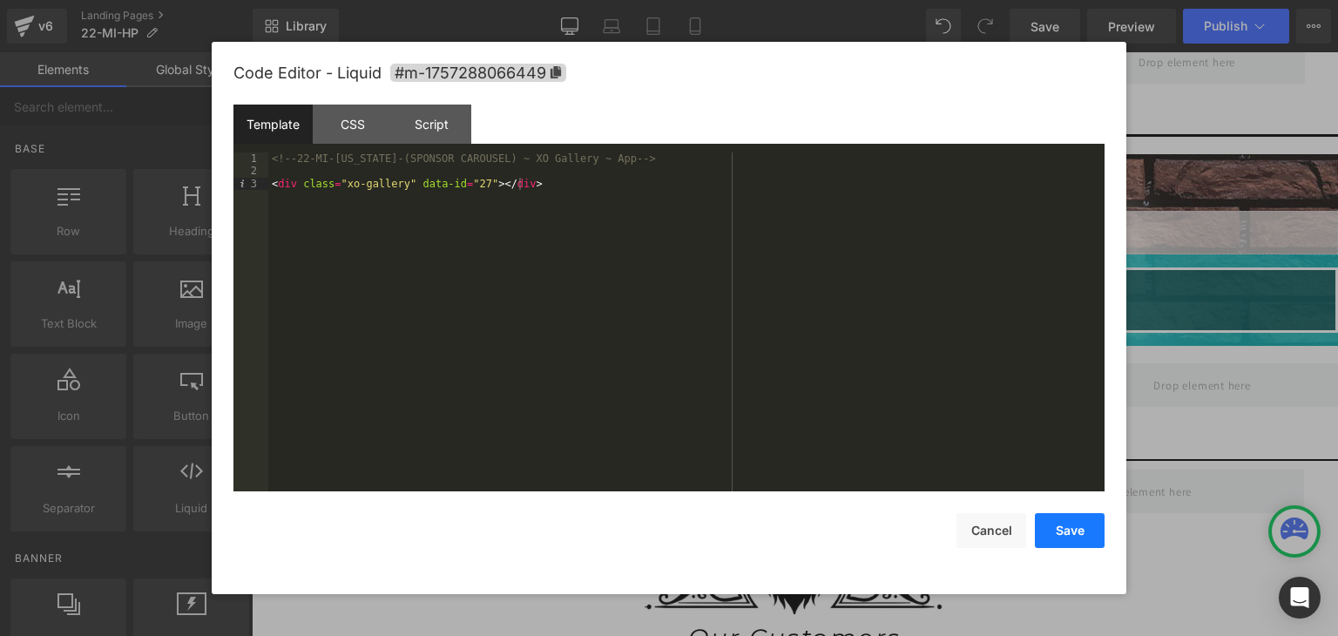
click at [1063, 533] on button "Save" at bounding box center [1070, 530] width 70 height 35
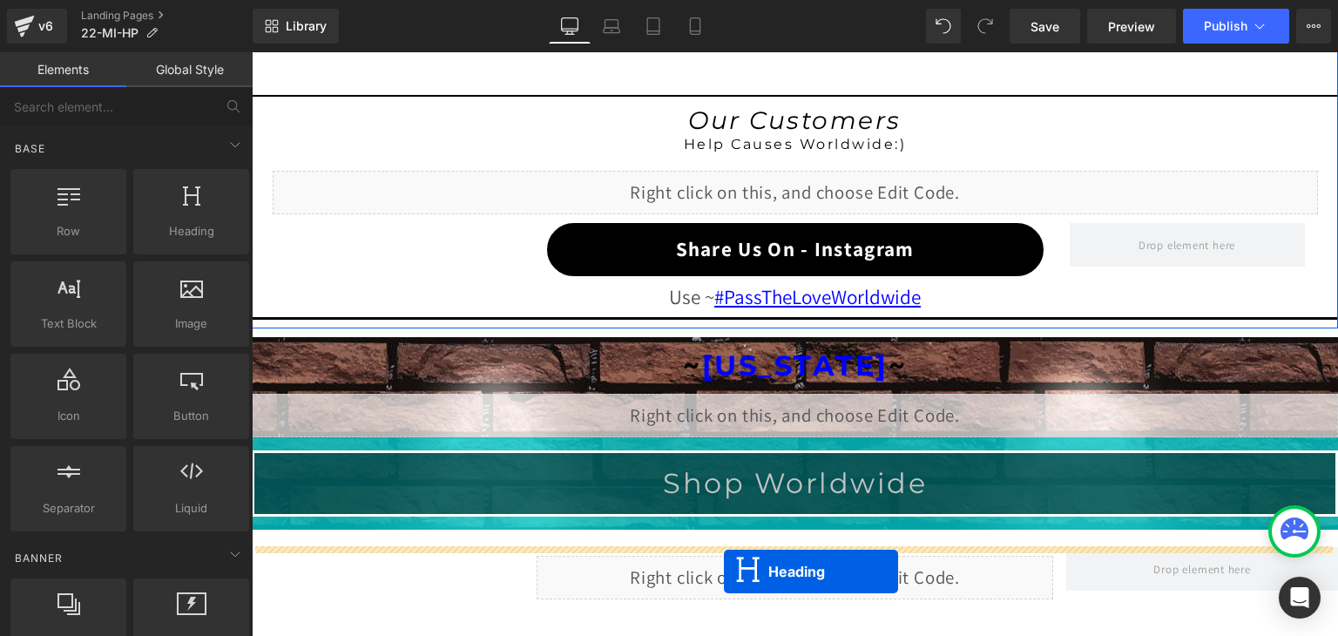
scroll to position [1651, 0]
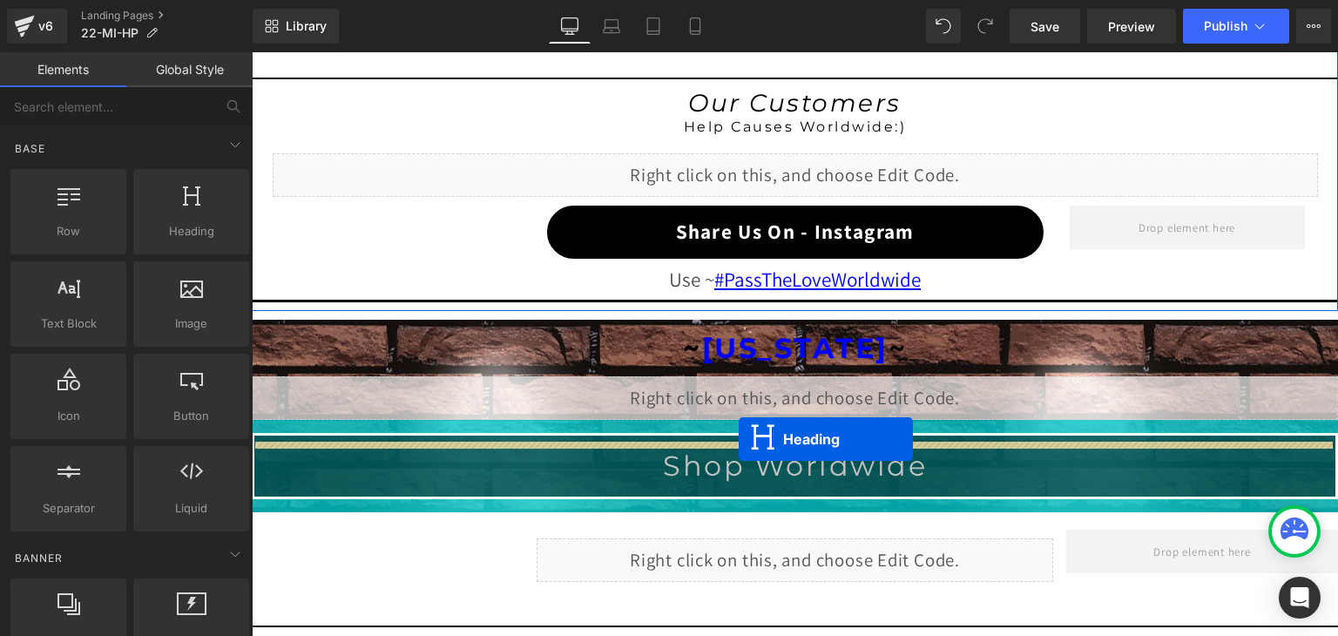
drag, startPoint x: 742, startPoint y: 180, endPoint x: 739, endPoint y: 439, distance: 258.7
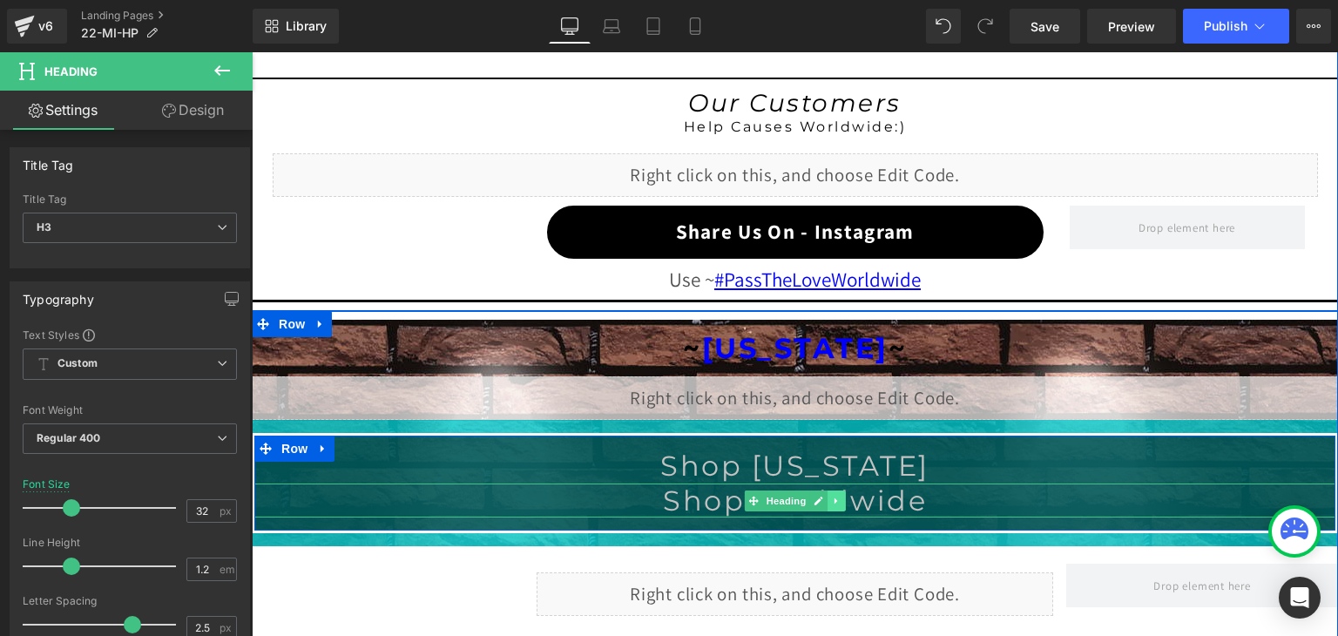
click at [828, 499] on link at bounding box center [837, 500] width 18 height 21
click at [841, 496] on icon at bounding box center [846, 501] width 10 height 10
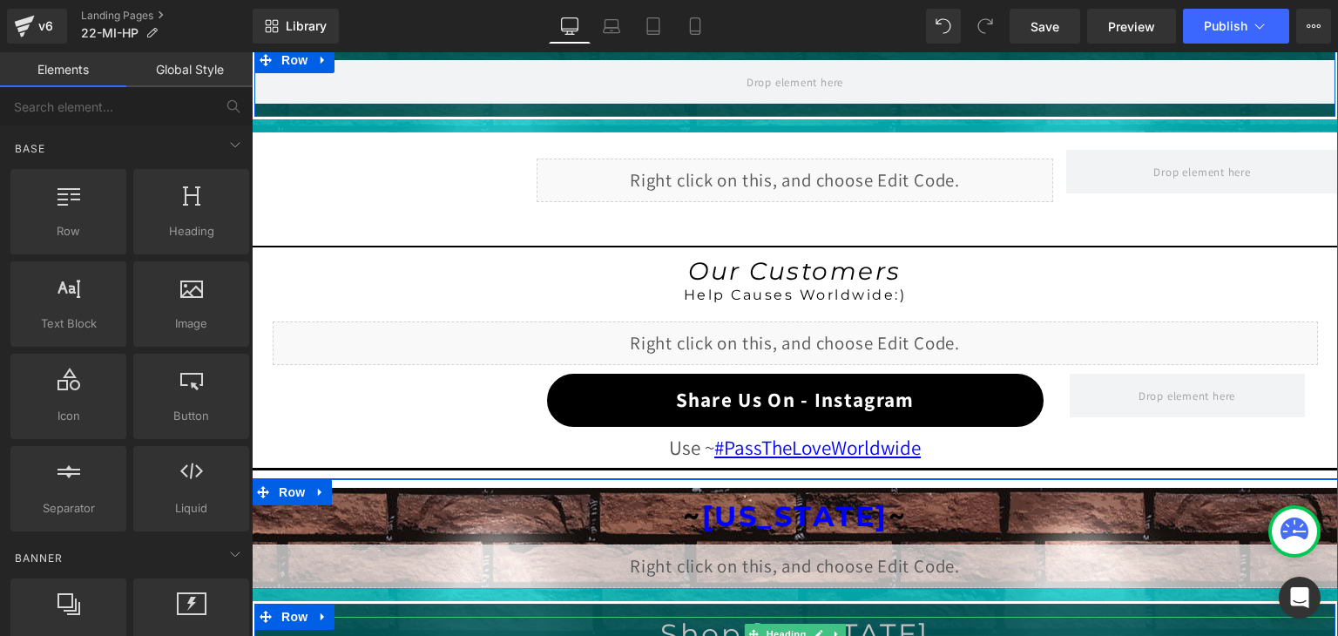
scroll to position [1390, 0]
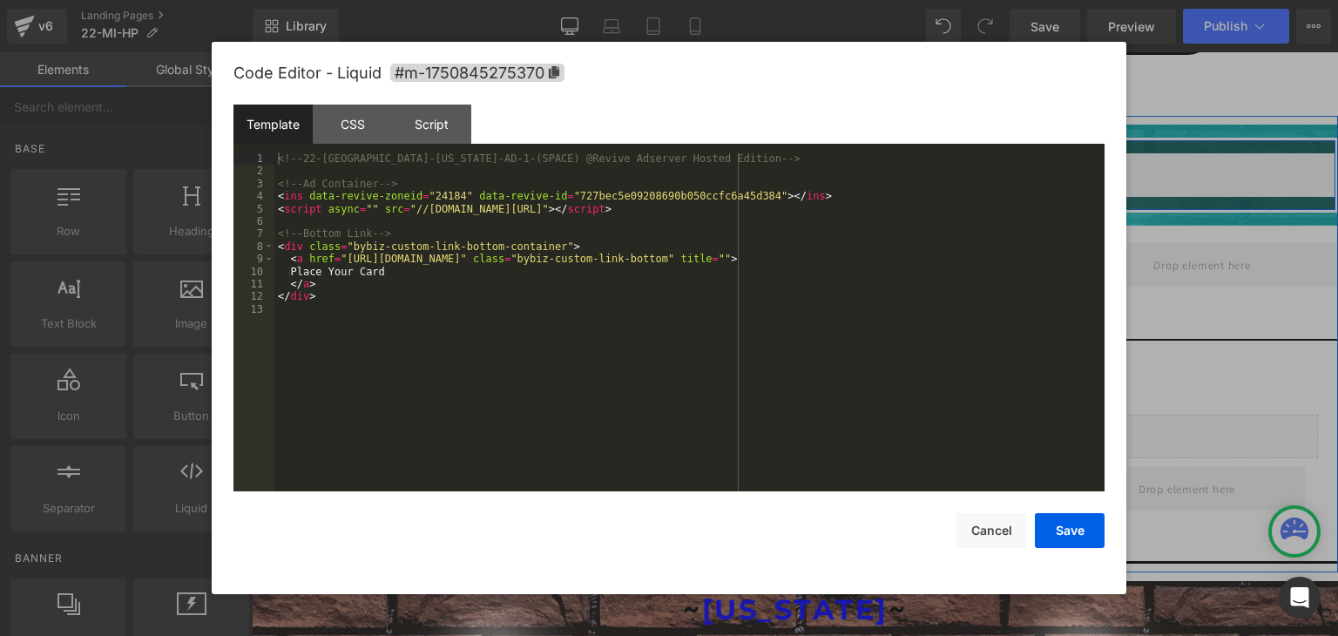
click at [810, 266] on div "Liquid" at bounding box center [794, 274] width 517 height 44
click at [981, 529] on button "Cancel" at bounding box center [991, 530] width 70 height 35
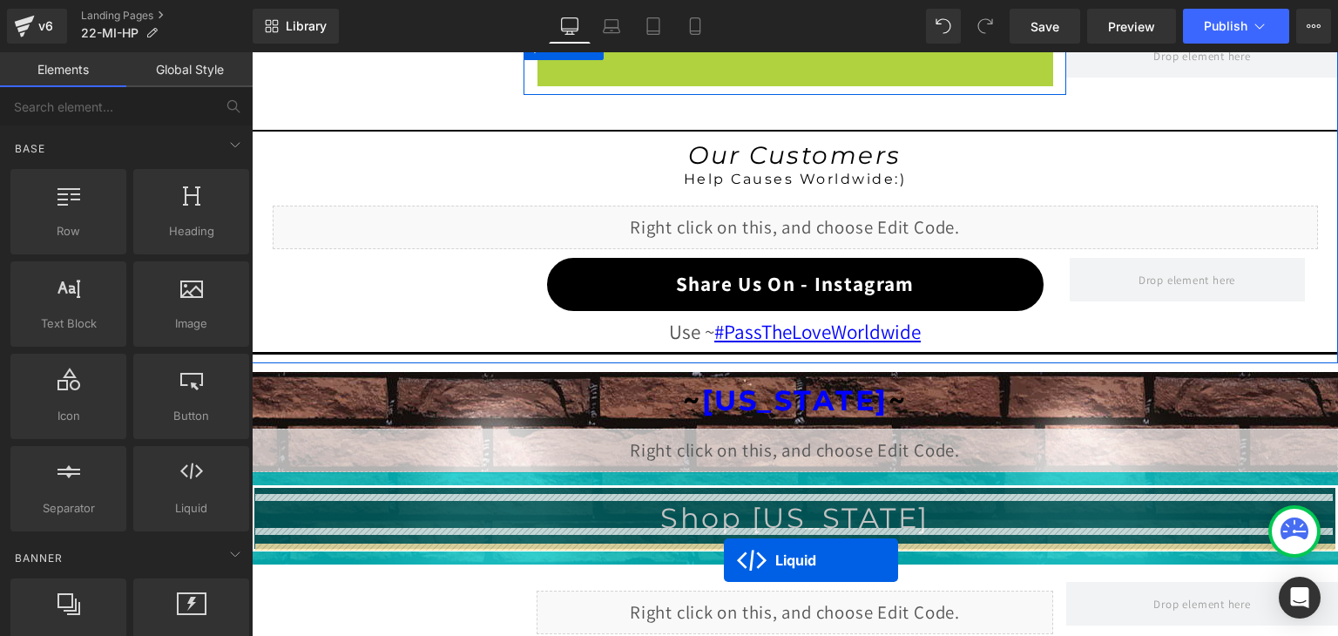
scroll to position [1686, 0]
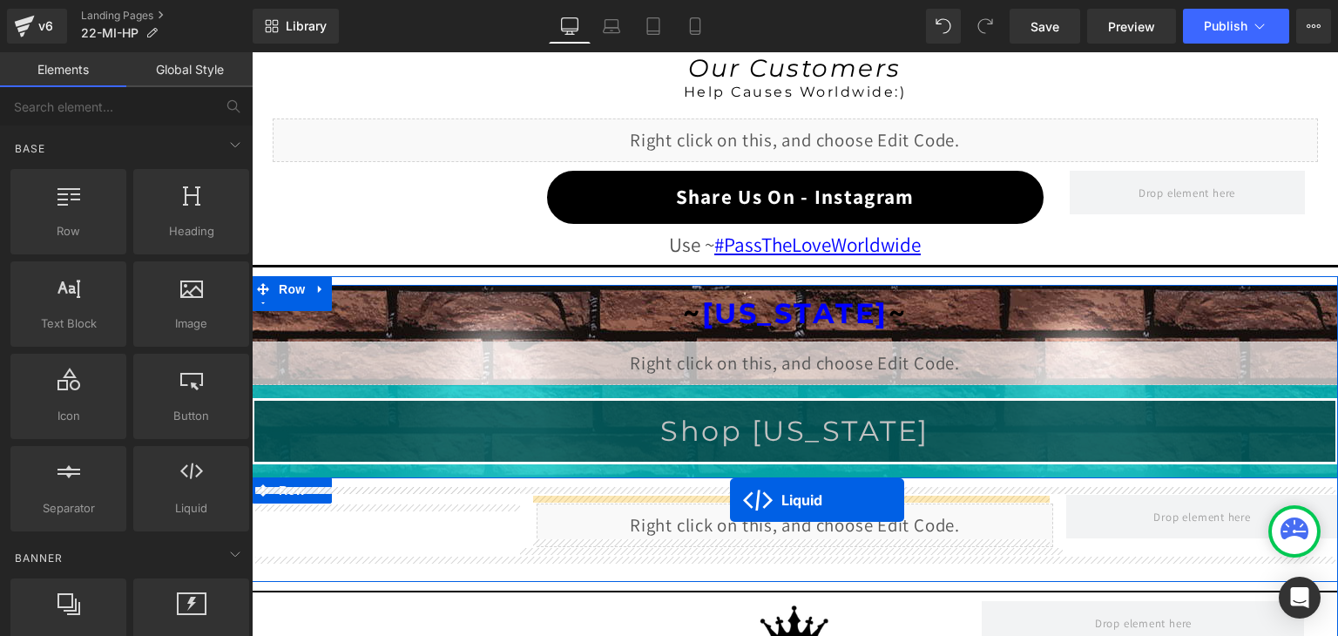
drag, startPoint x: 742, startPoint y: 262, endPoint x: 730, endPoint y: 500, distance: 238.1
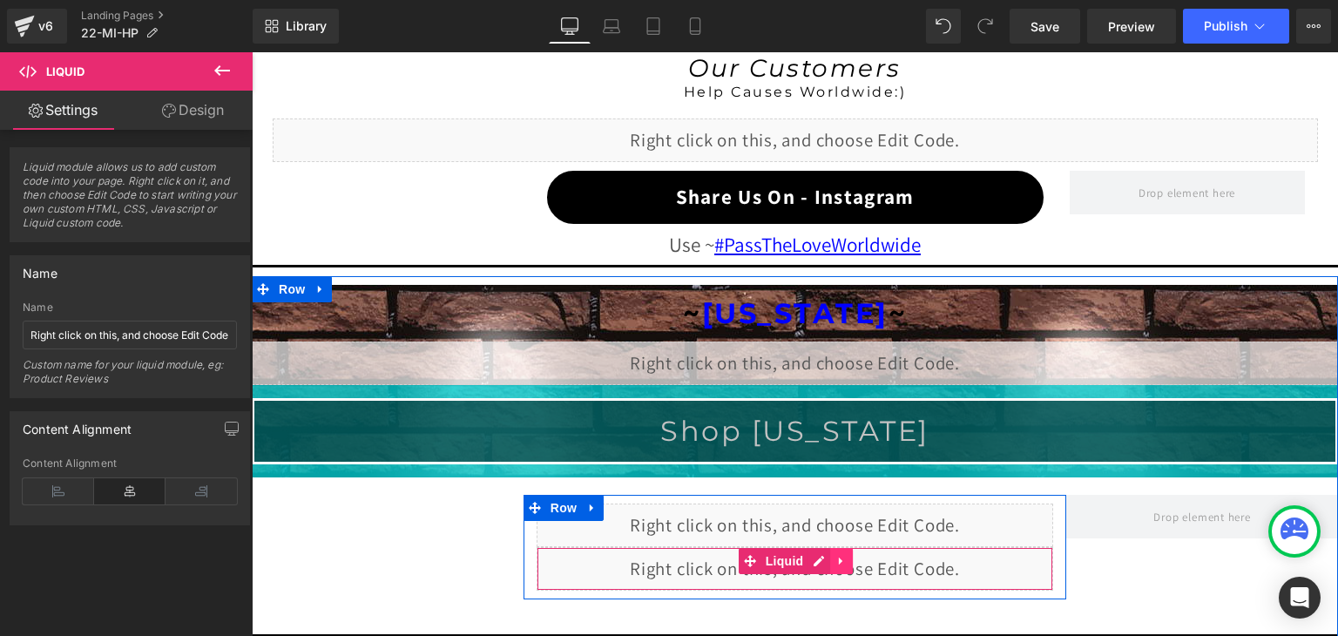
click at [843, 556] on link at bounding box center [841, 561] width 23 height 26
click at [851, 555] on icon at bounding box center [852, 561] width 12 height 12
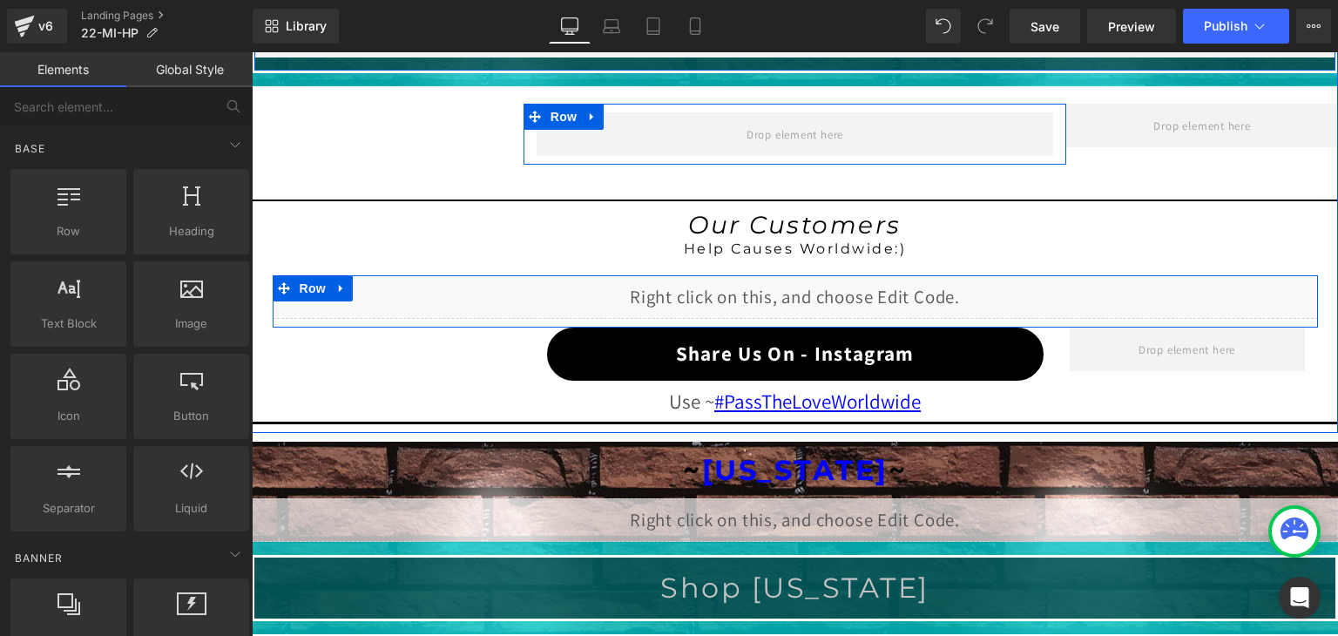
scroll to position [1338, 0]
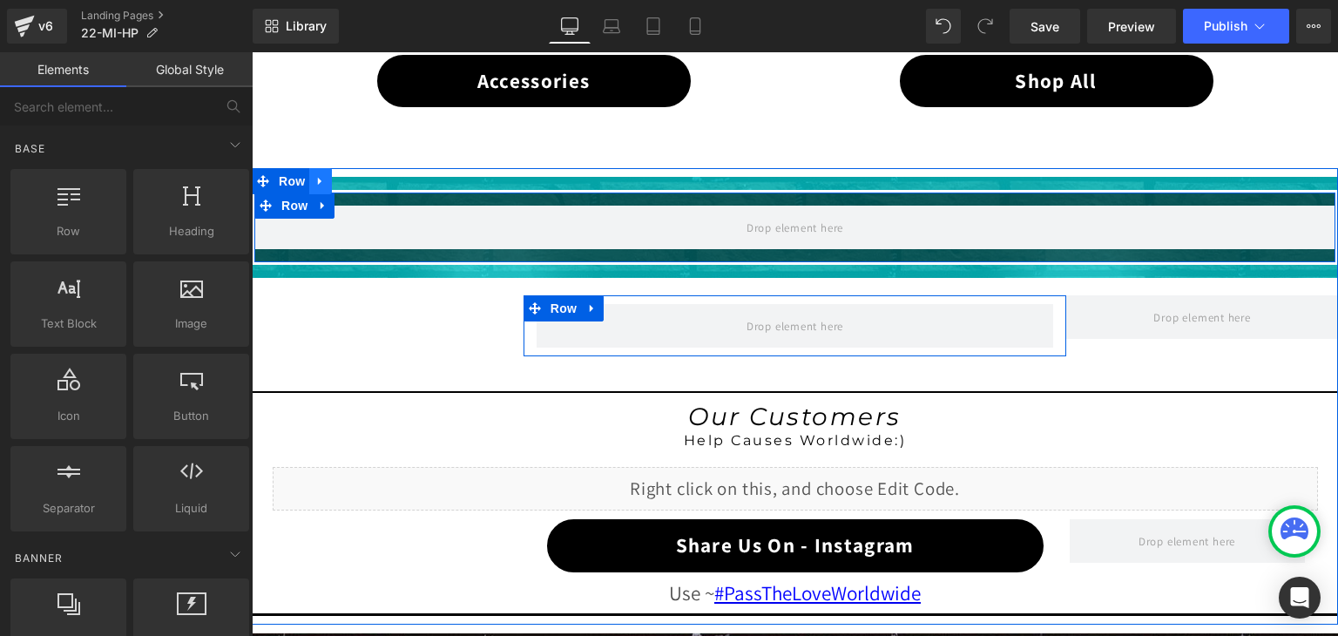
click at [314, 182] on icon at bounding box center [320, 181] width 12 height 13
click at [360, 179] on icon at bounding box center [366, 181] width 12 height 12
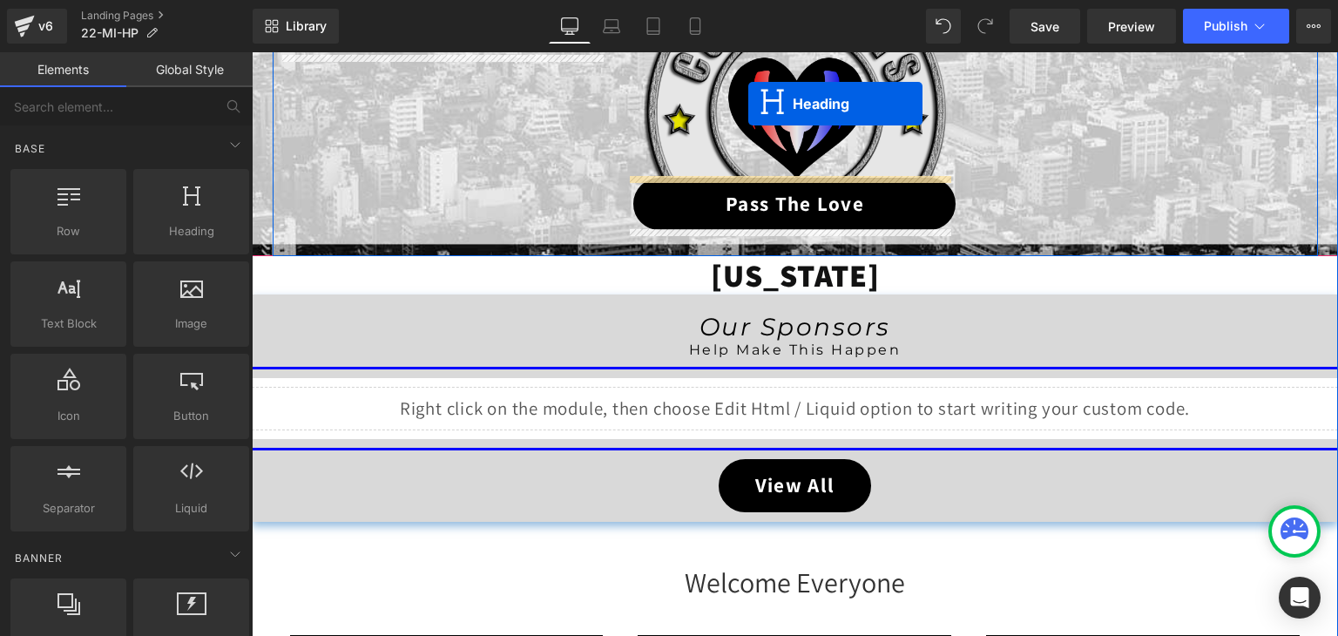
scroll to position [223, 0]
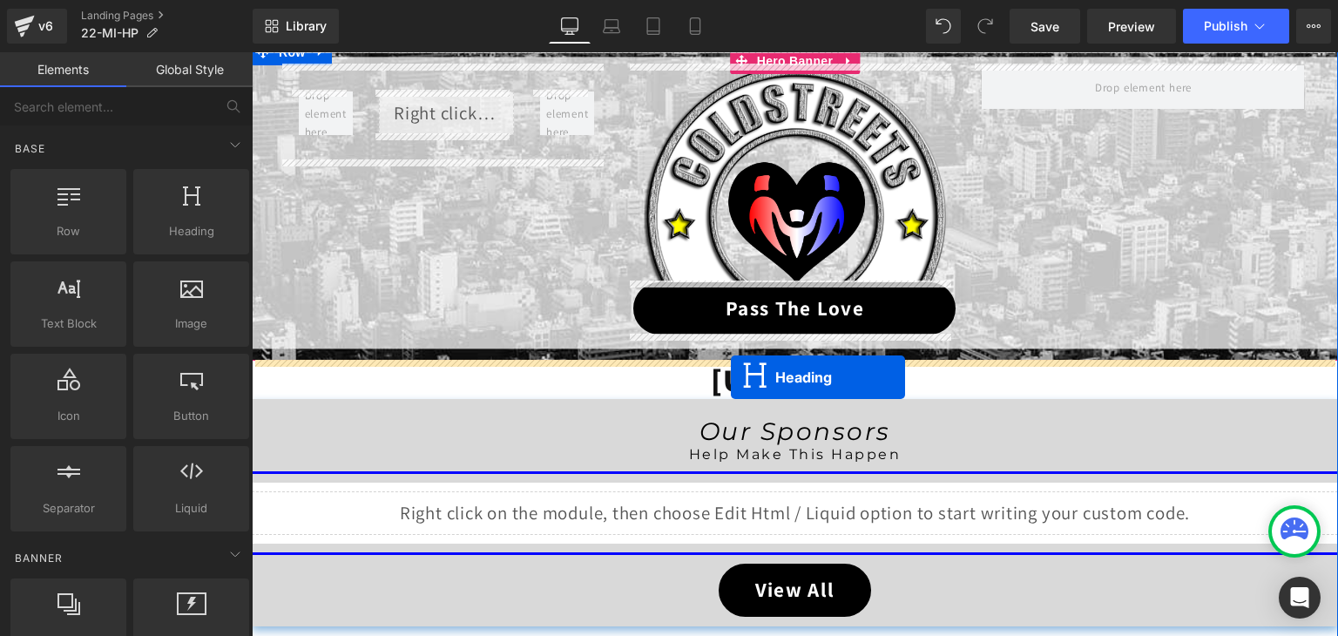
drag, startPoint x: 753, startPoint y: 195, endPoint x: 731, endPoint y: 377, distance: 183.4
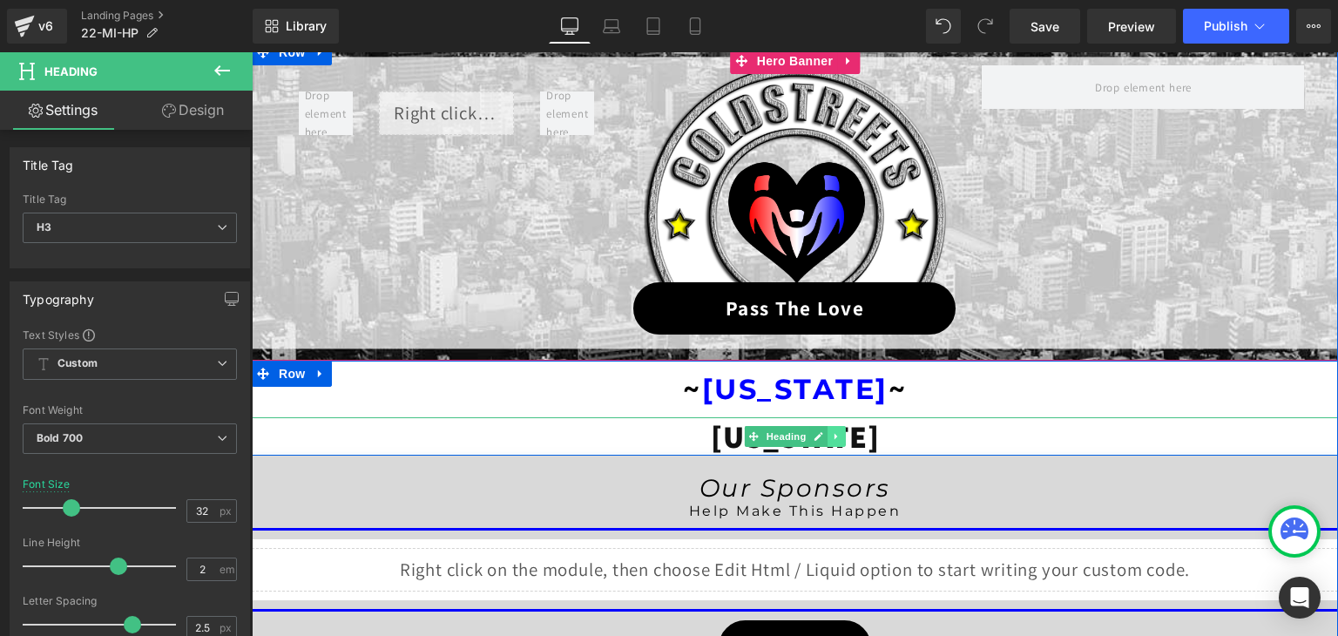
click at [832, 439] on icon at bounding box center [837, 436] width 10 height 10
click at [845, 436] on link at bounding box center [845, 436] width 18 height 21
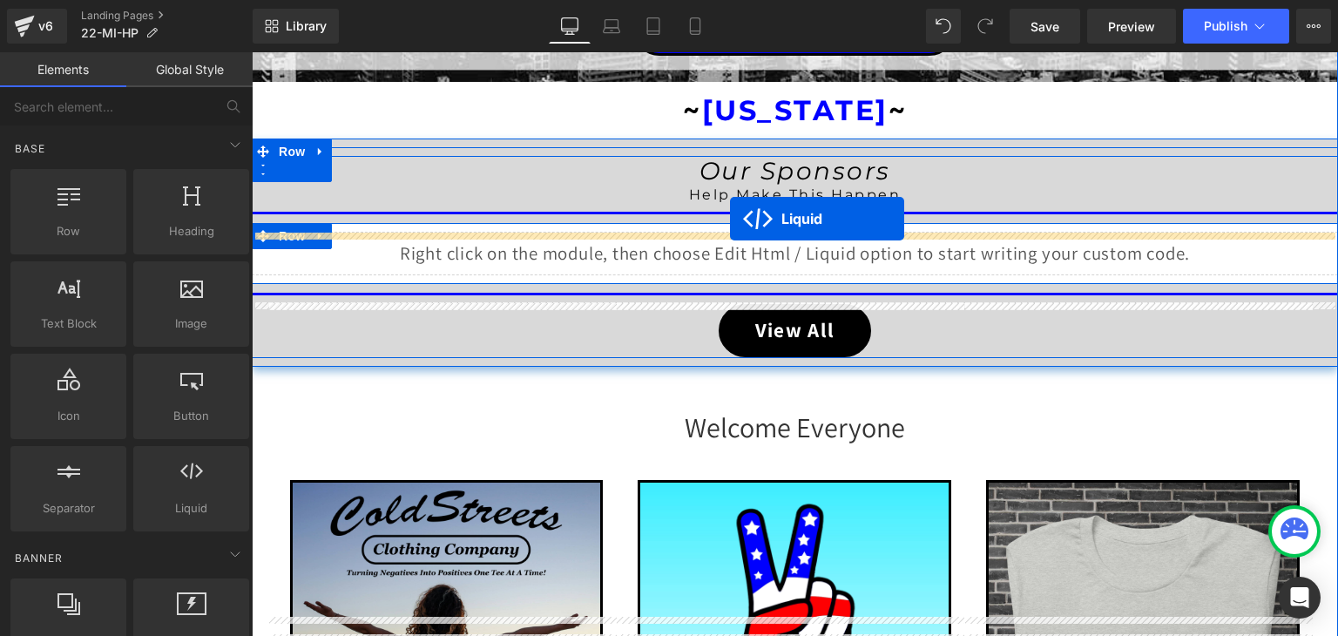
scroll to position [275, 0]
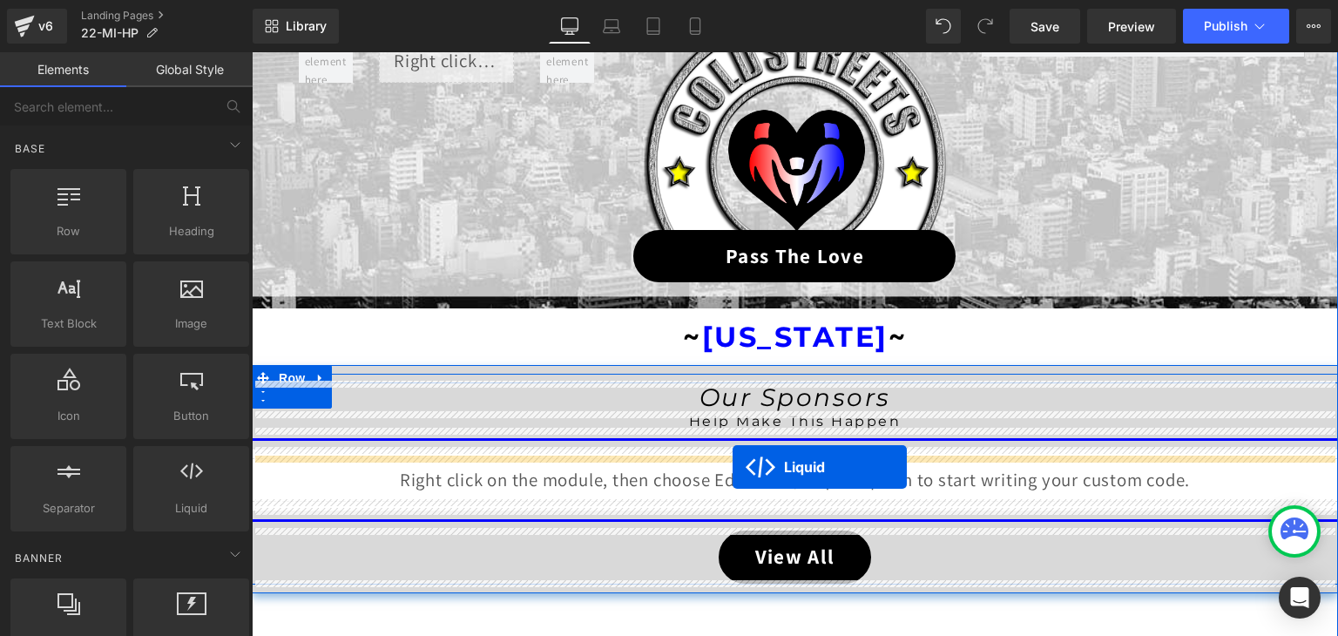
drag, startPoint x: 744, startPoint y: 450, endPoint x: 732, endPoint y: 467, distance: 20.0
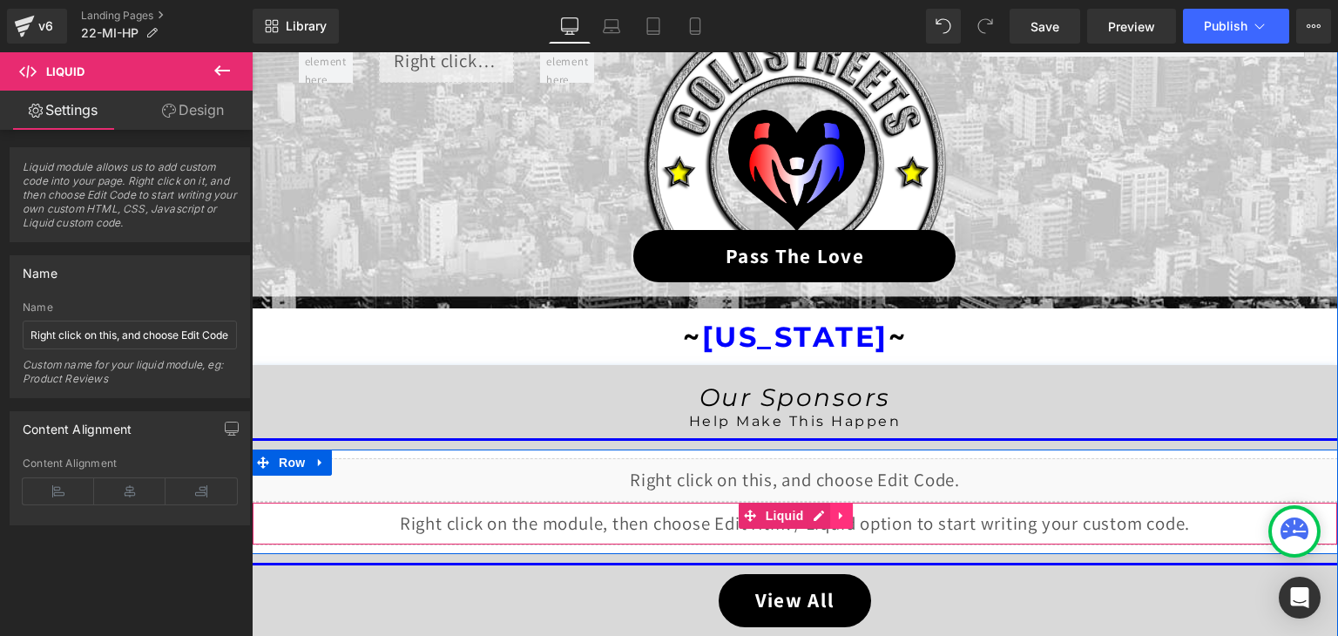
click at [835, 509] on icon at bounding box center [841, 515] width 12 height 13
click at [847, 509] on icon at bounding box center [852, 515] width 12 height 12
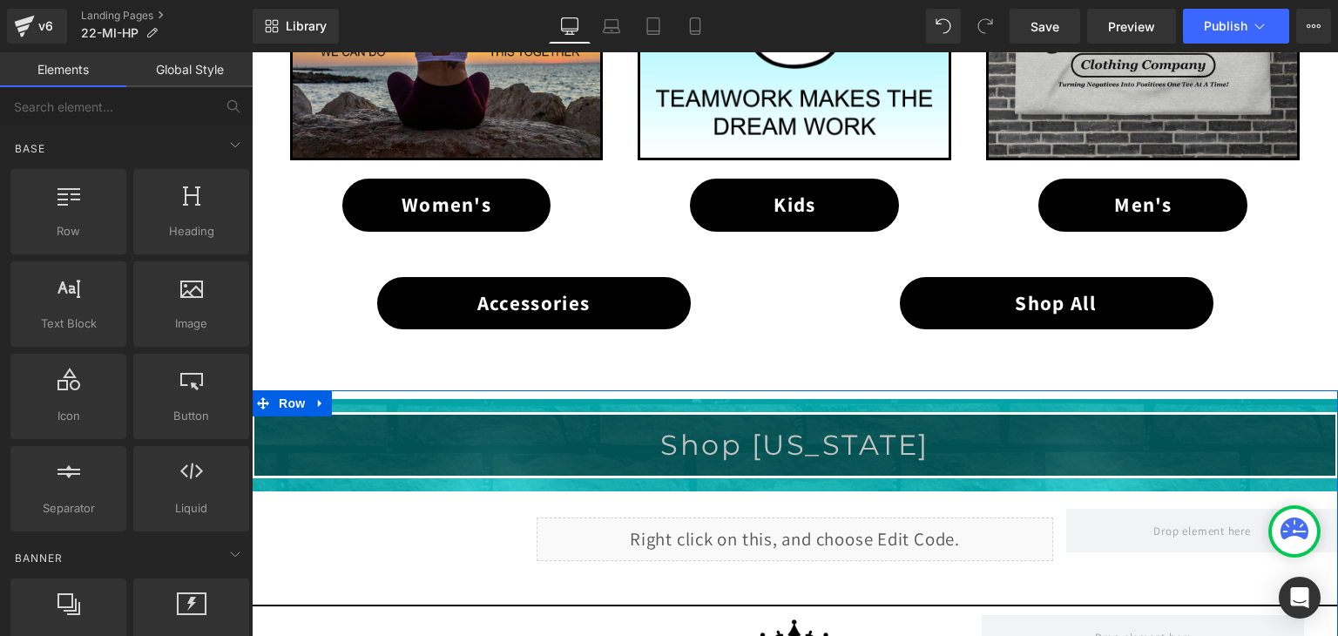
scroll to position [1146, 0]
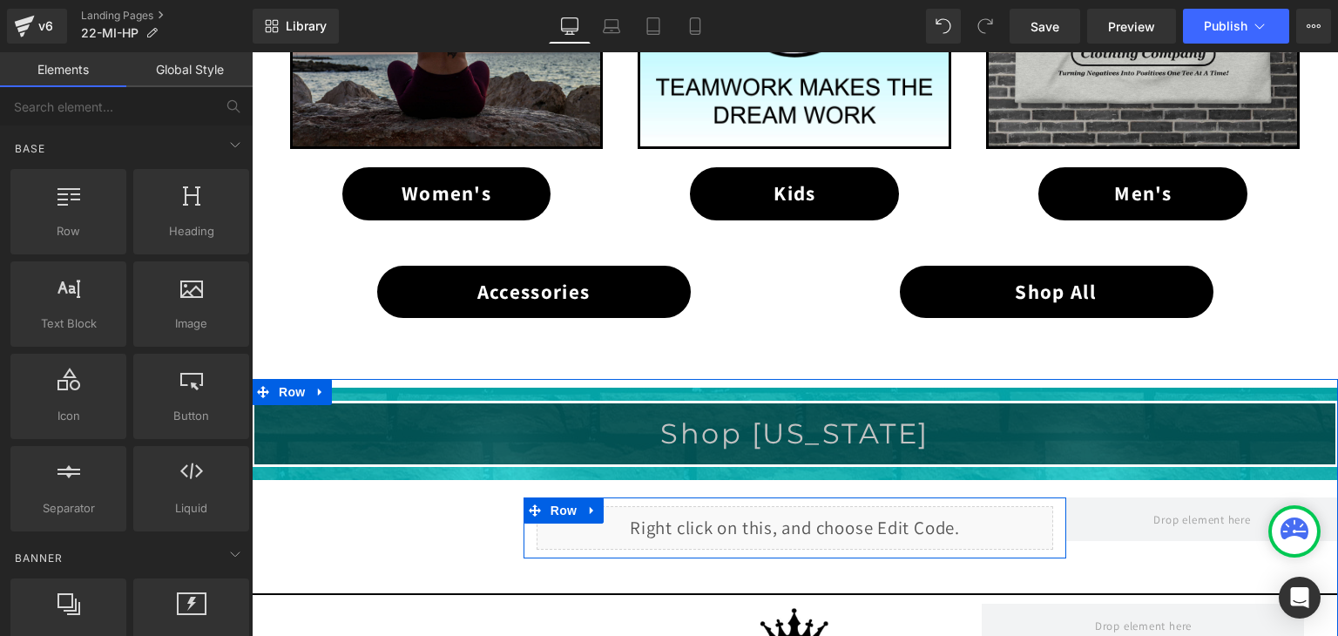
click at [808, 513] on div "Liquid" at bounding box center [794, 528] width 517 height 44
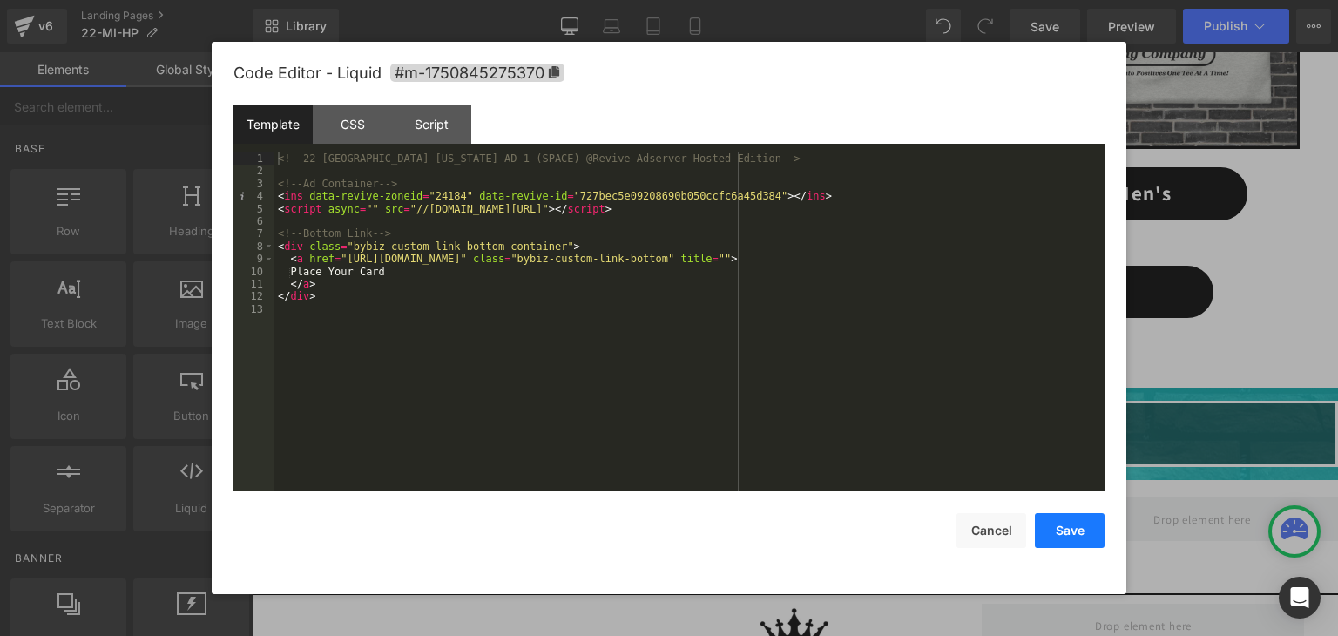
click at [1061, 526] on button "Save" at bounding box center [1070, 530] width 70 height 35
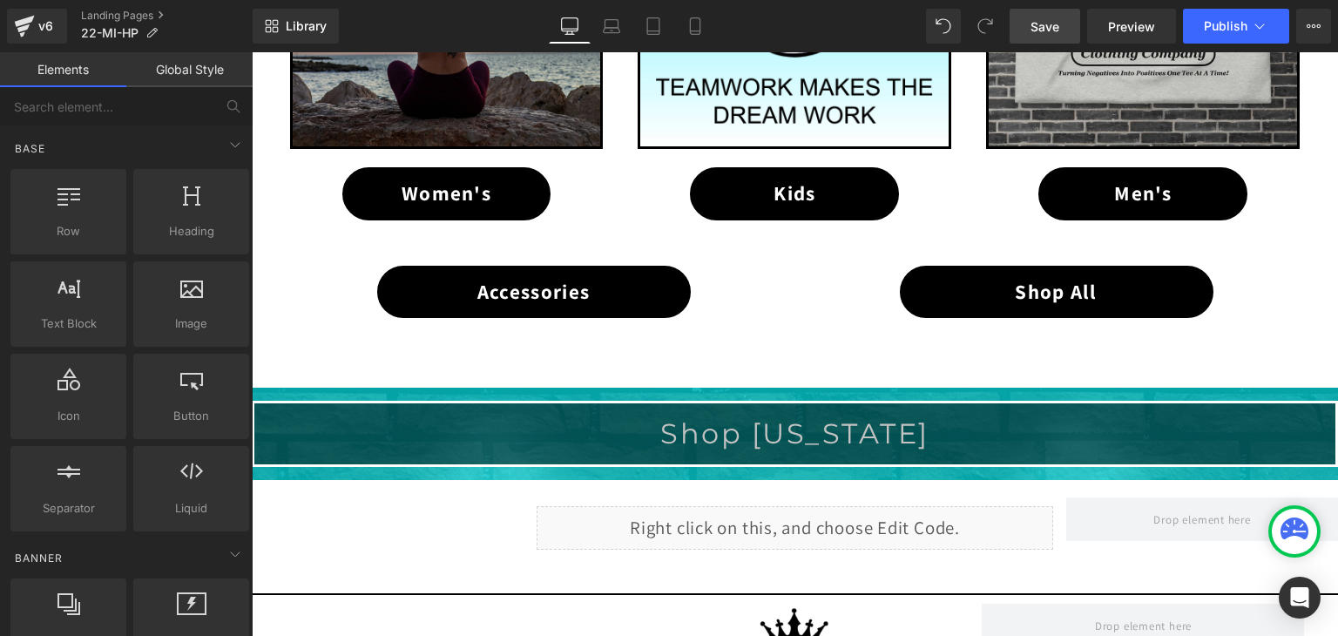
click at [1055, 17] on span "Save" at bounding box center [1044, 26] width 29 height 18
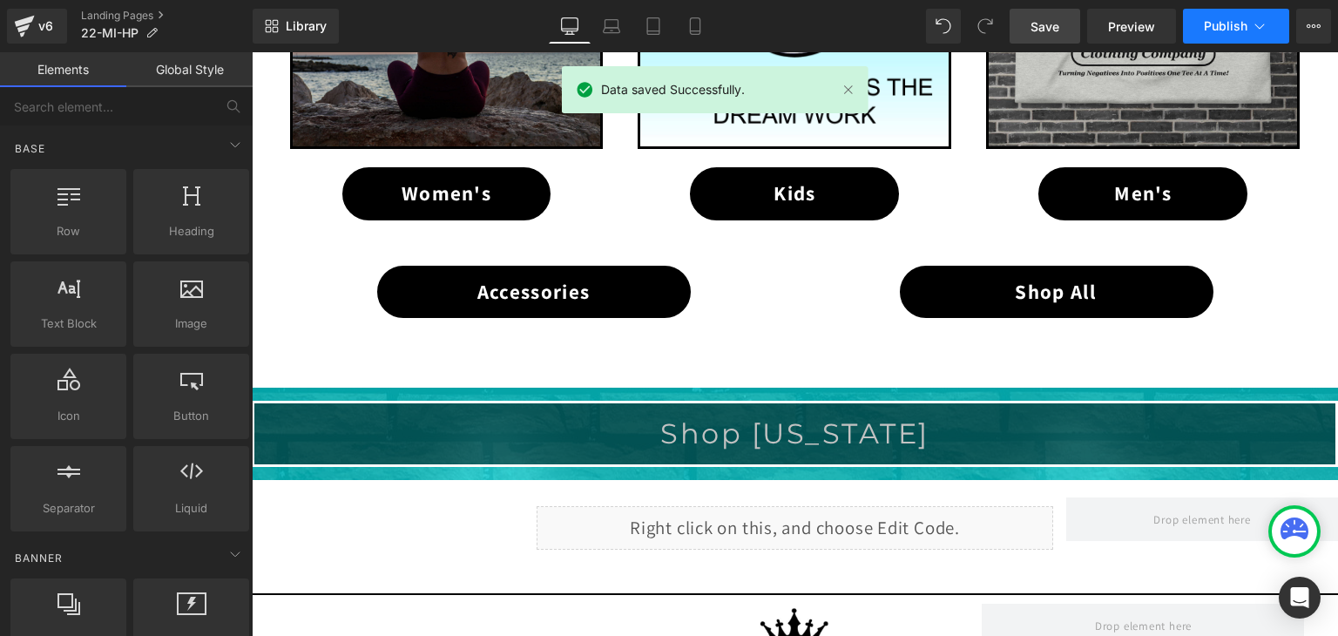
click at [1253, 24] on icon at bounding box center [1259, 25] width 17 height 17
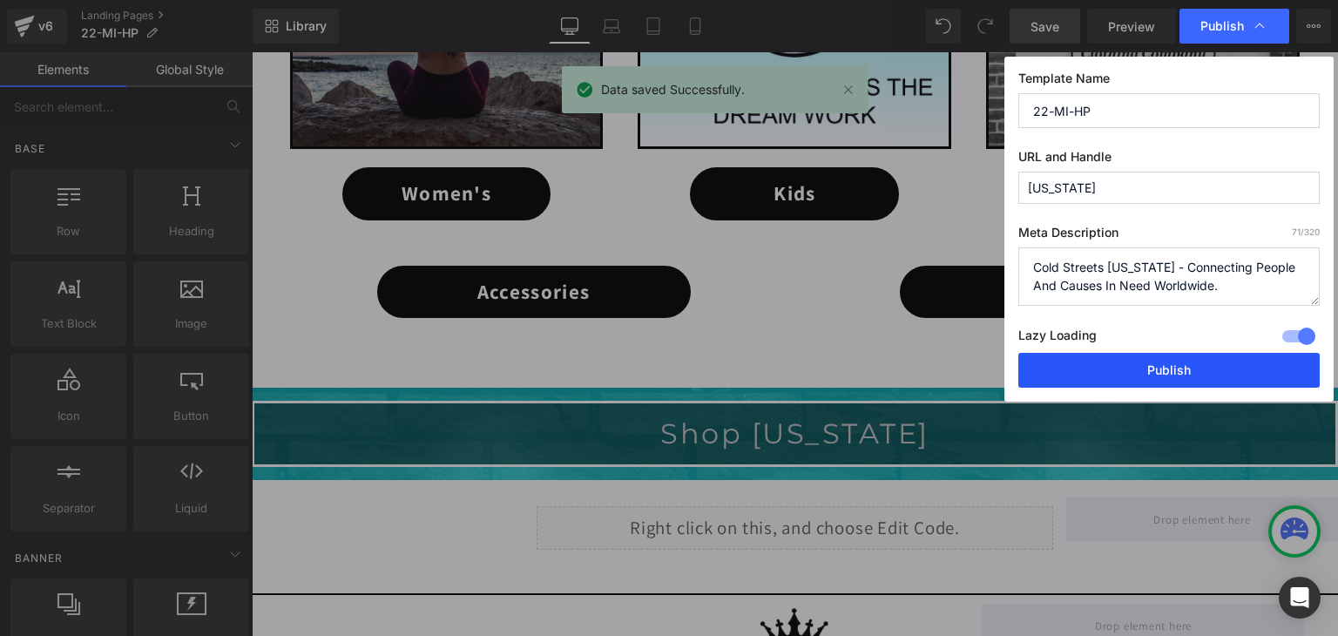
click at [1184, 365] on button "Publish" at bounding box center [1168, 370] width 301 height 35
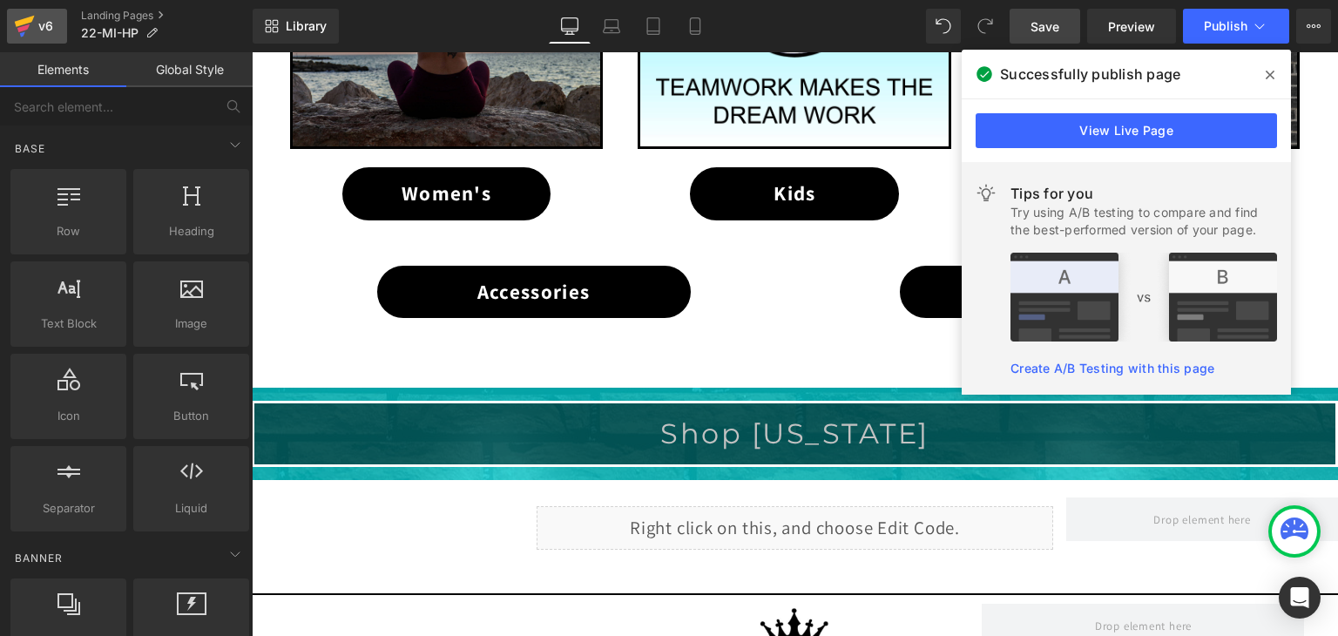
click at [16, 17] on icon at bounding box center [24, 26] width 21 height 44
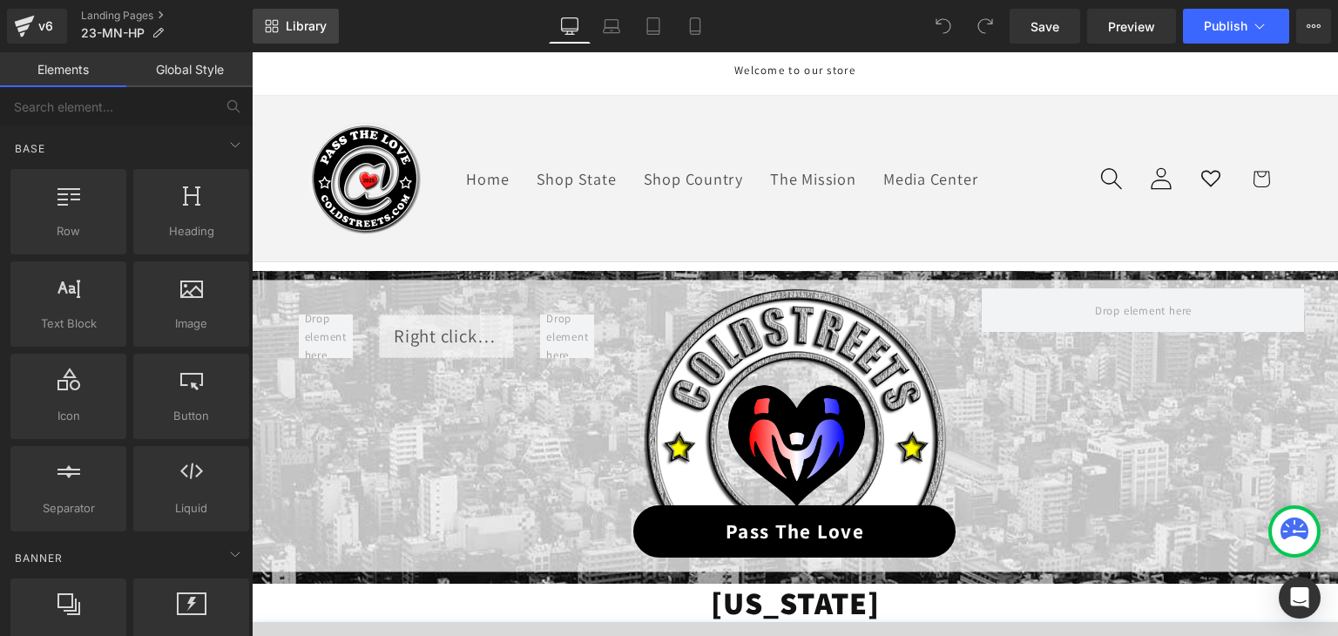
click at [307, 23] on span "Library" at bounding box center [306, 26] width 41 height 16
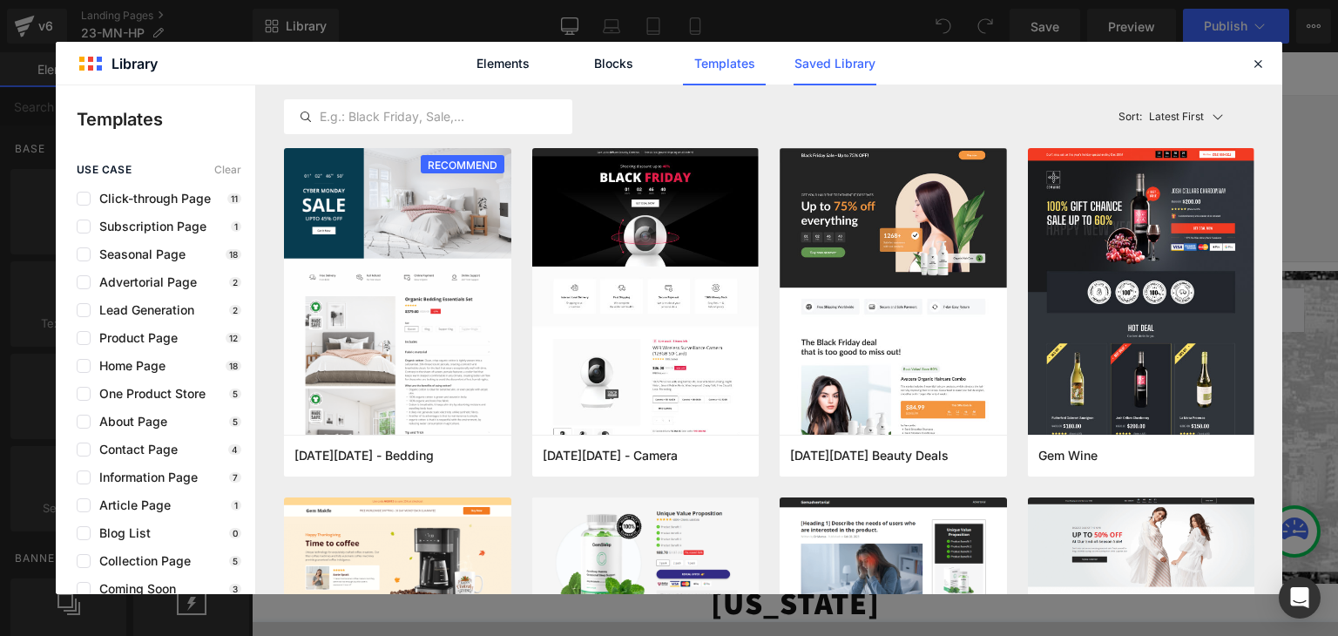
click at [814, 67] on link "Saved Library" at bounding box center [834, 64] width 83 height 44
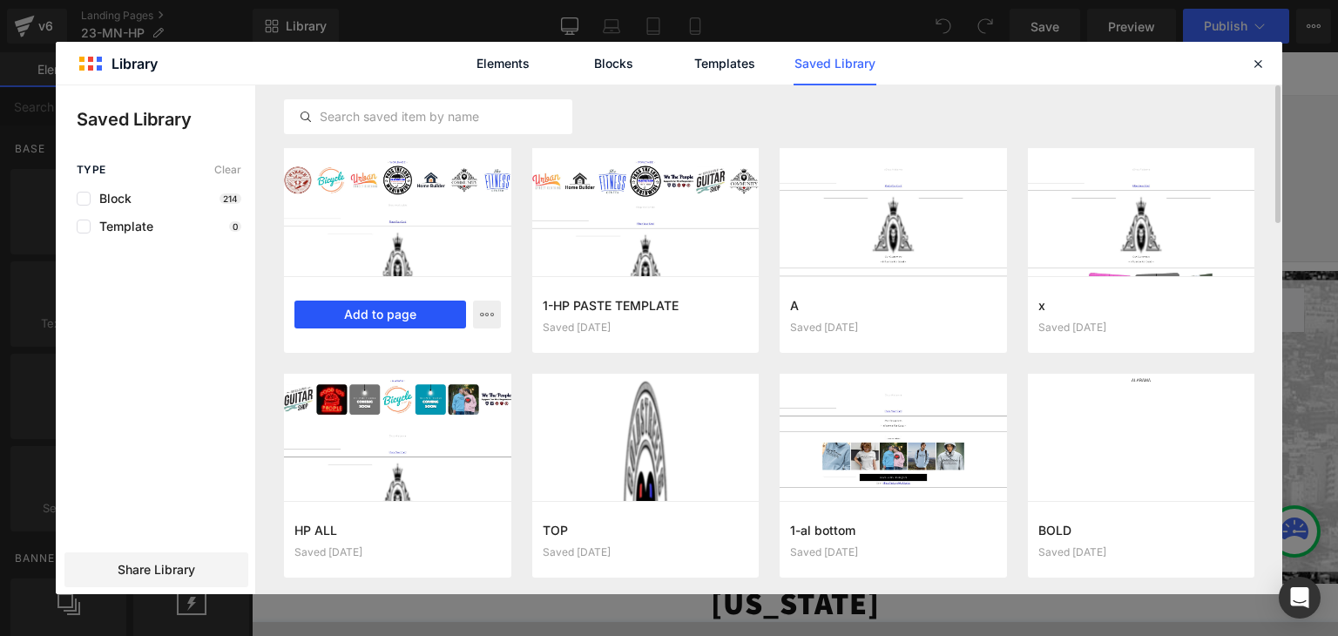
click at [381, 307] on button "Add to page" at bounding box center [380, 314] width 172 height 28
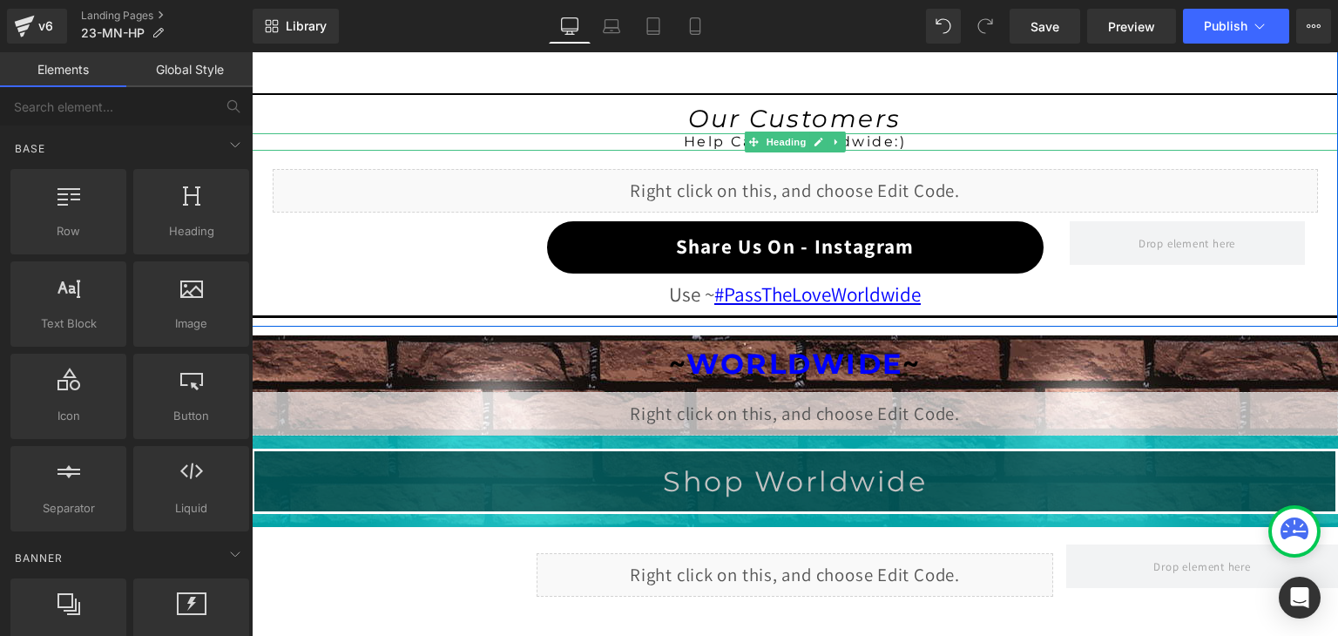
scroll to position [1634, 0]
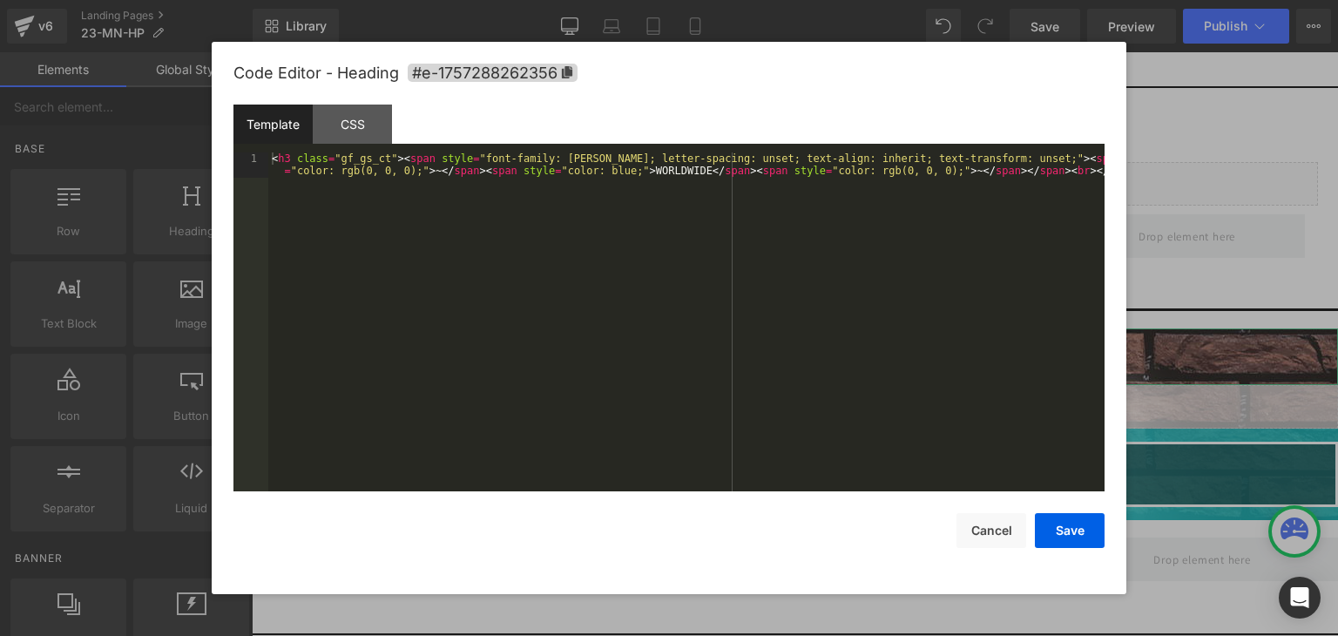
click at [731, 0] on div "You are previewing how the will restyle your page. You can not edit Elements in…" at bounding box center [669, 0] width 1338 height 0
click at [657, 175] on div "< h3 class = "gf_gs_ct" > < span style = "font-family: Montserrat; letter-spaci…" at bounding box center [686, 346] width 836 height 388
click at [1049, 527] on button "Save" at bounding box center [1070, 530] width 70 height 35
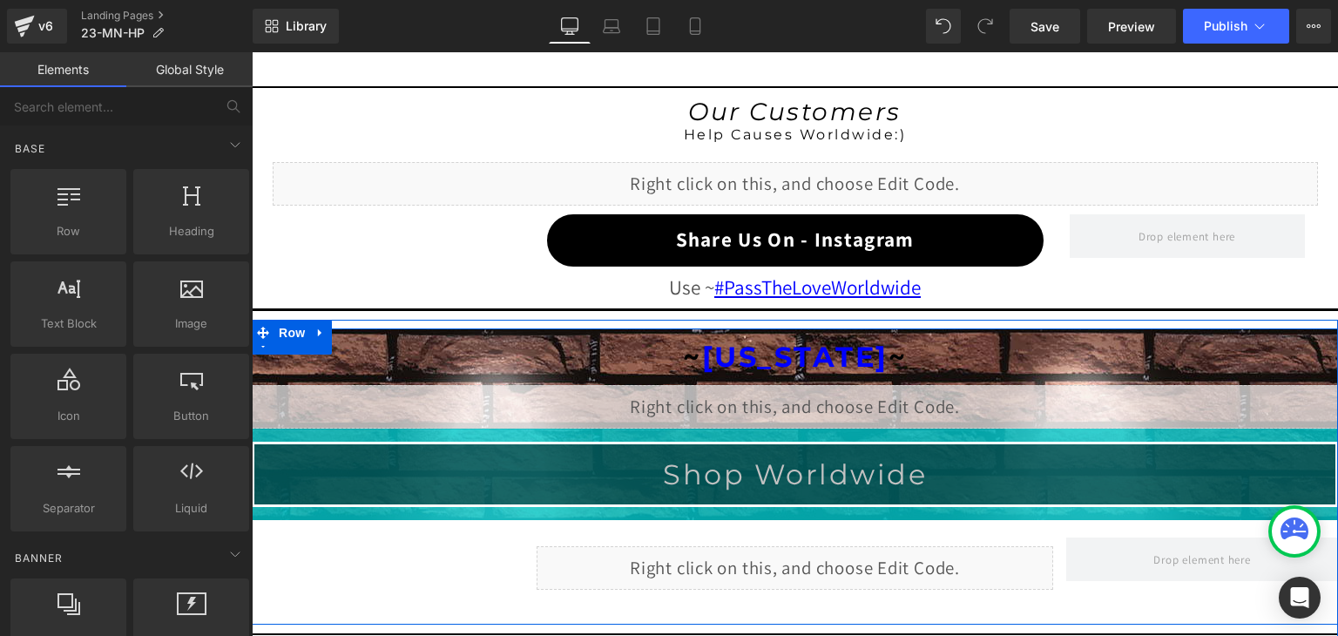
click at [807, 395] on div "Liquid" at bounding box center [795, 407] width 1086 height 44
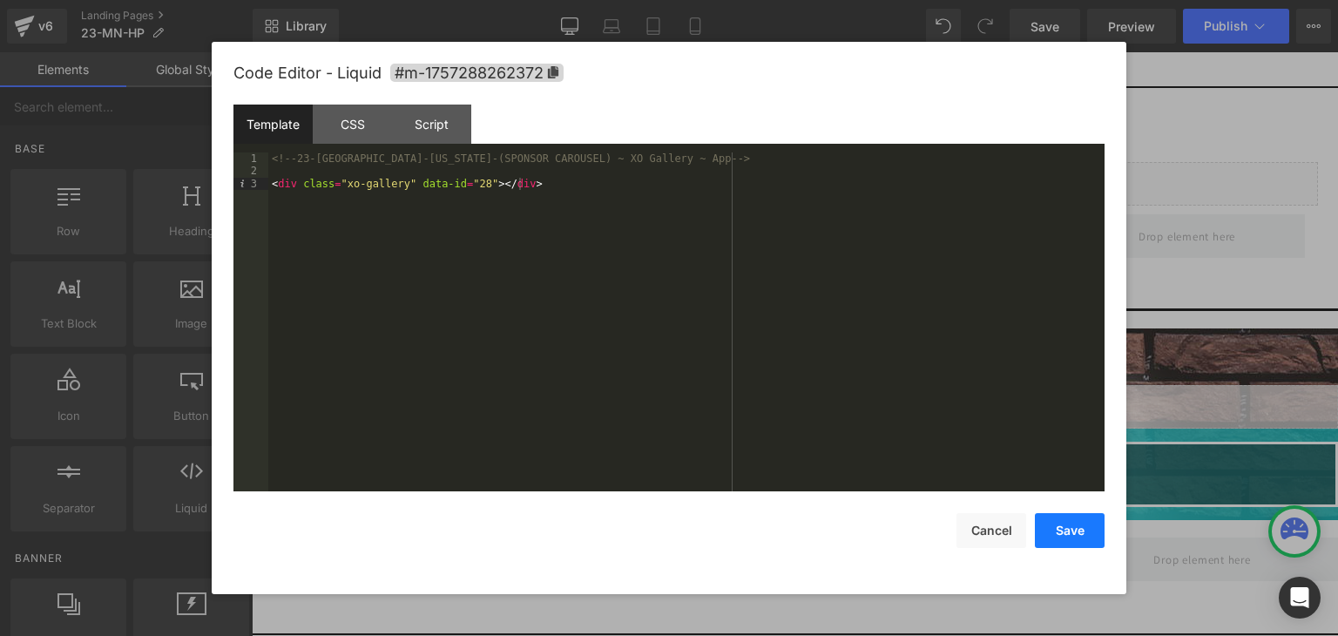
click at [1068, 536] on button "Save" at bounding box center [1070, 530] width 70 height 35
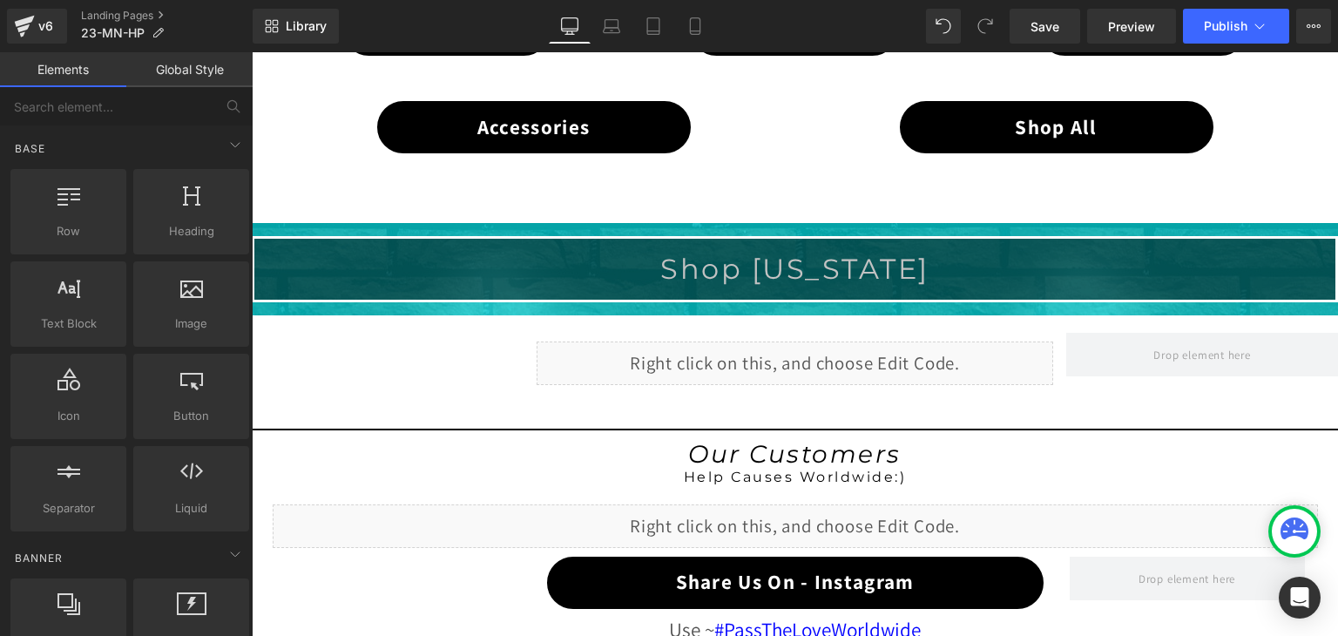
scroll to position [1285, 0]
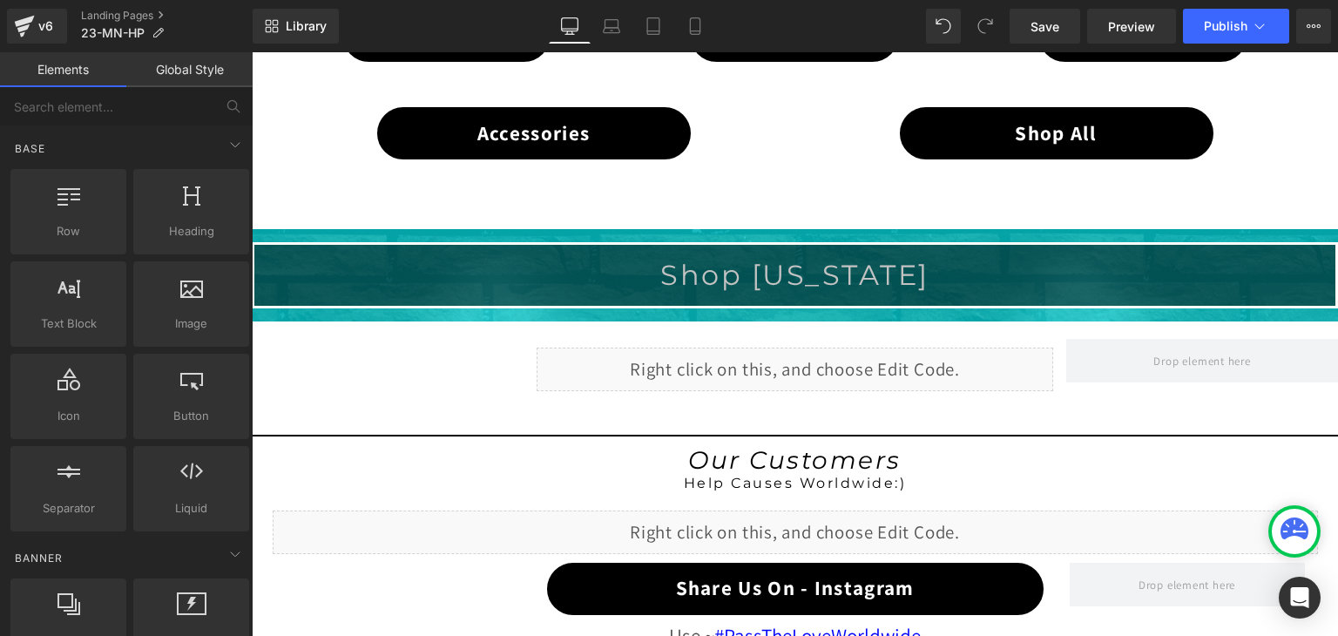
click at [765, 269] on div "Shop [US_STATE] Heading" at bounding box center [794, 275] width 1081 height 34
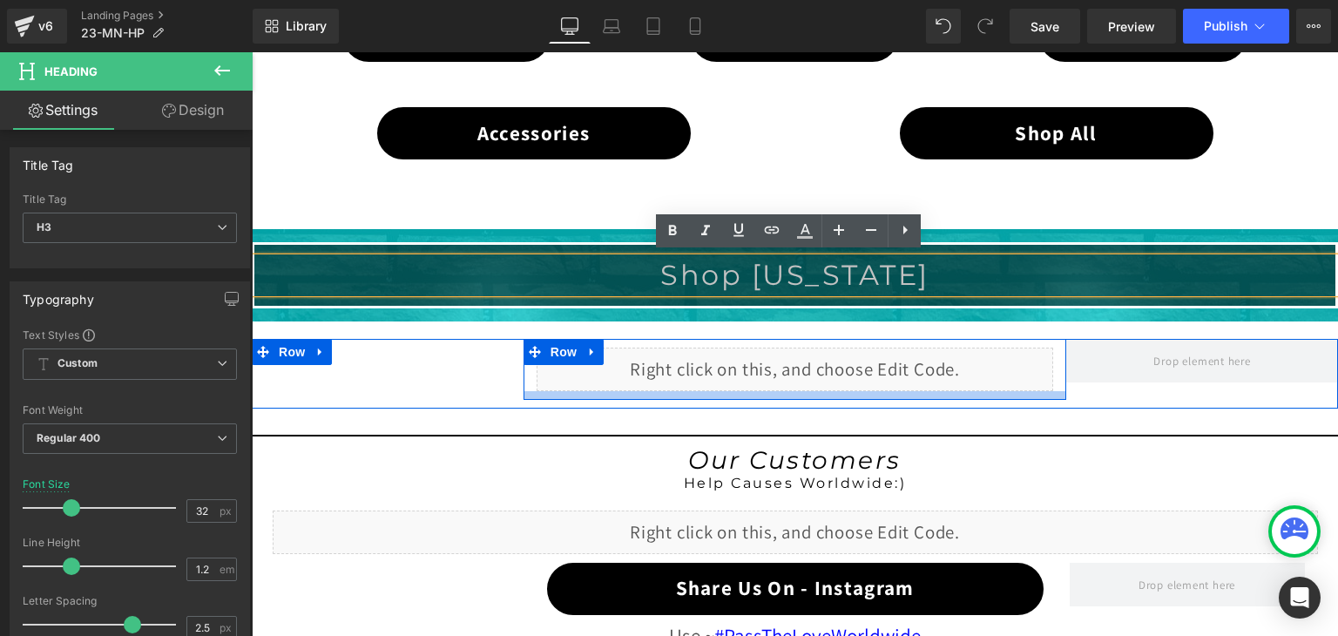
click at [687, 410] on div "Separator Liquid Row Row Row" at bounding box center [795, 373] width 1086 height 105
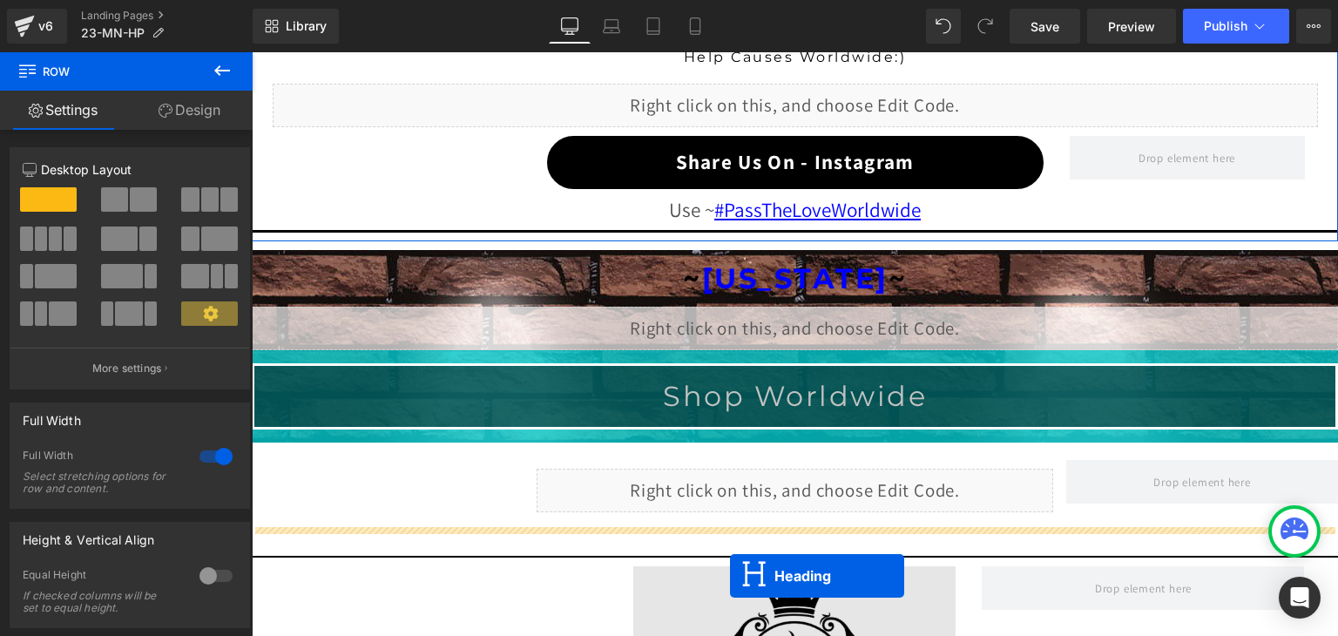
scroll to position [1825, 0]
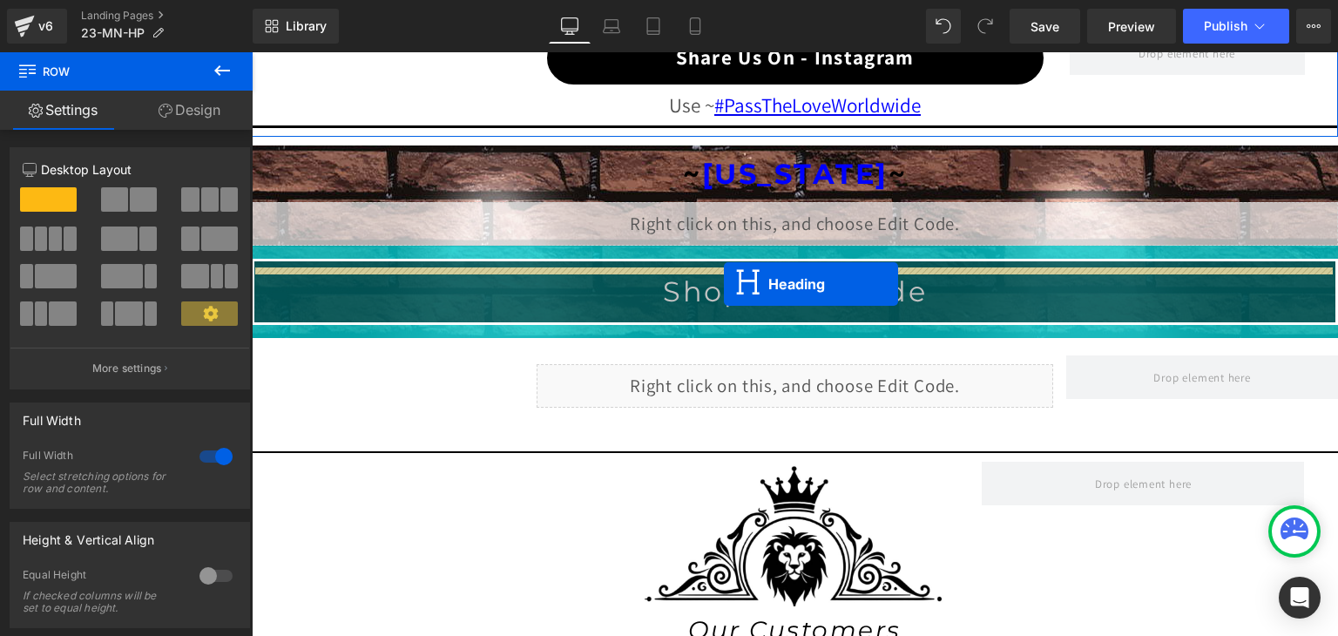
drag, startPoint x: 741, startPoint y: 265, endPoint x: 724, endPoint y: 284, distance: 25.9
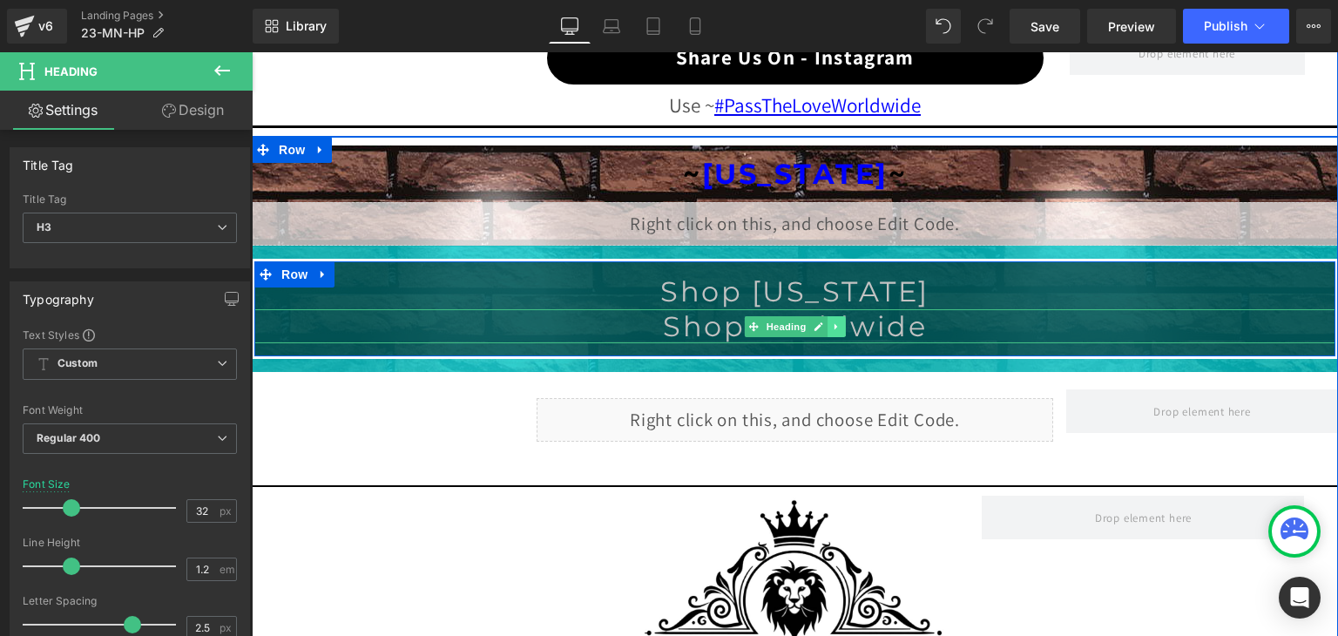
click at [832, 321] on icon at bounding box center [837, 326] width 10 height 10
click at [841, 321] on icon at bounding box center [846, 326] width 10 height 10
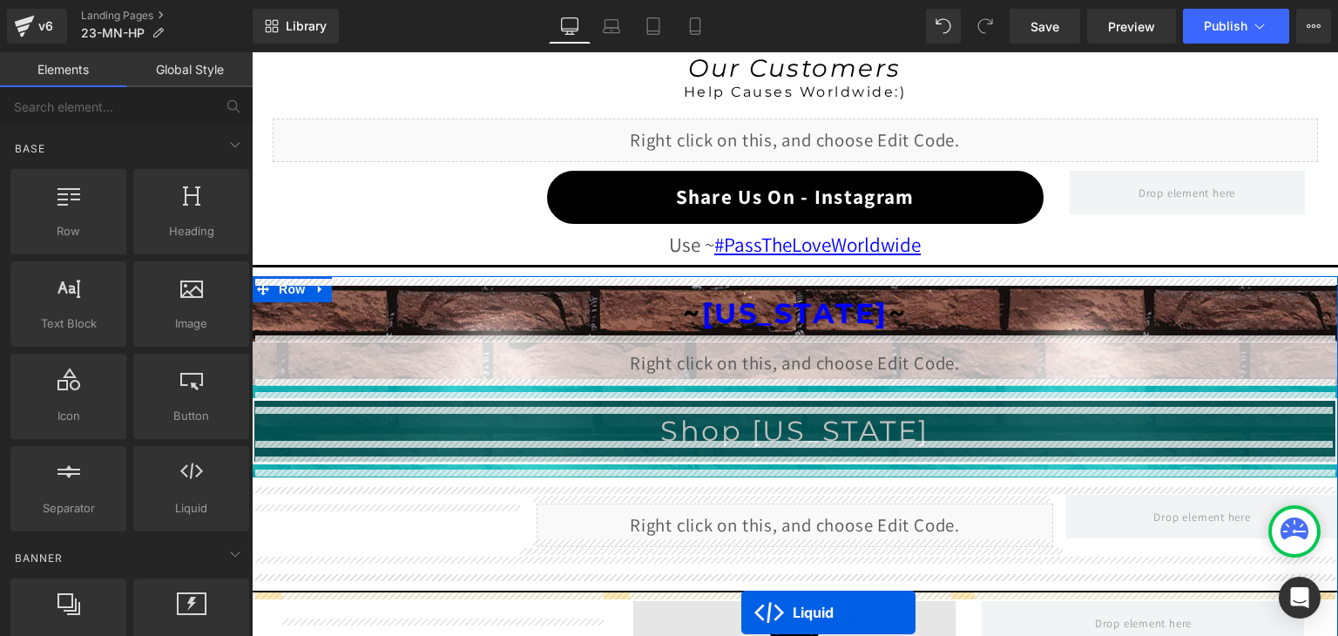
scroll to position [1791, 0]
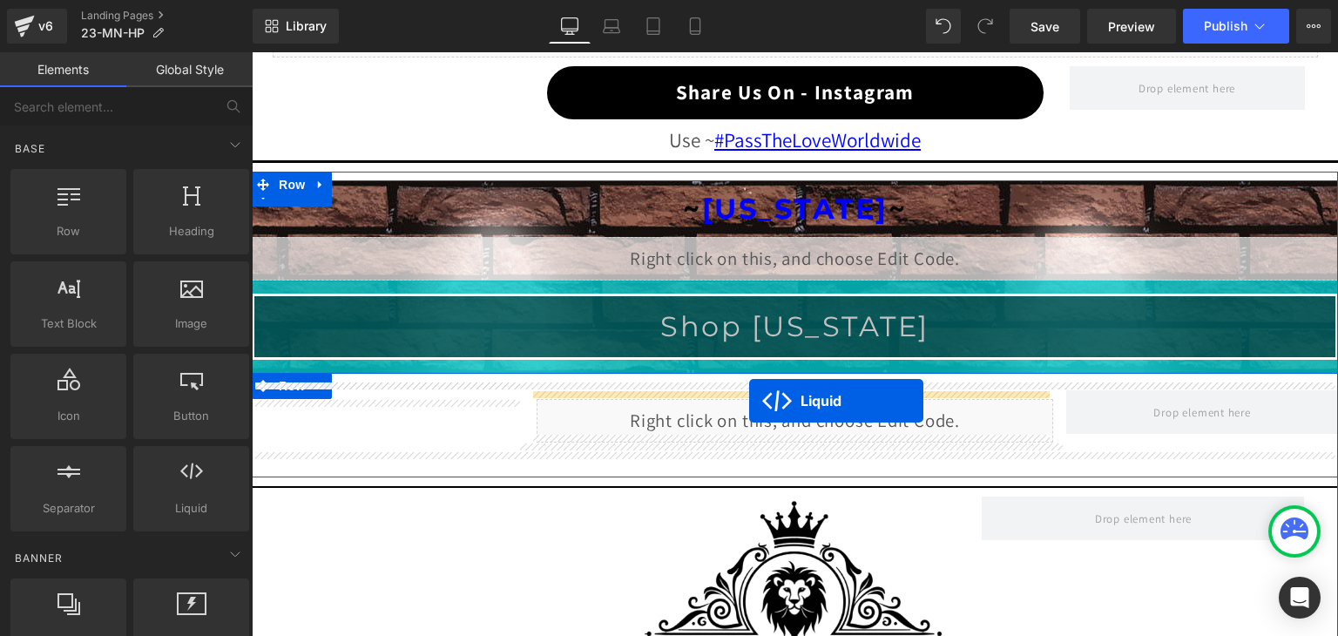
drag, startPoint x: 740, startPoint y: 346, endPoint x: 749, endPoint y: 401, distance: 56.4
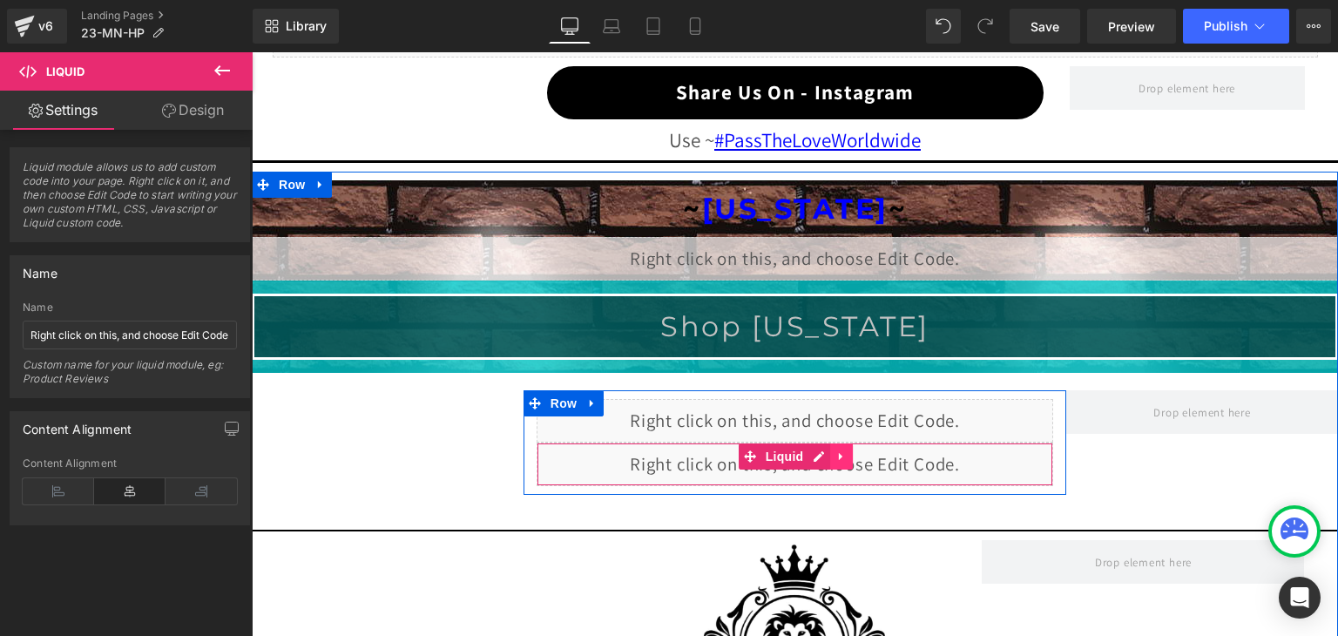
click at [835, 451] on icon at bounding box center [841, 455] width 12 height 13
click at [846, 450] on icon at bounding box center [852, 456] width 12 height 12
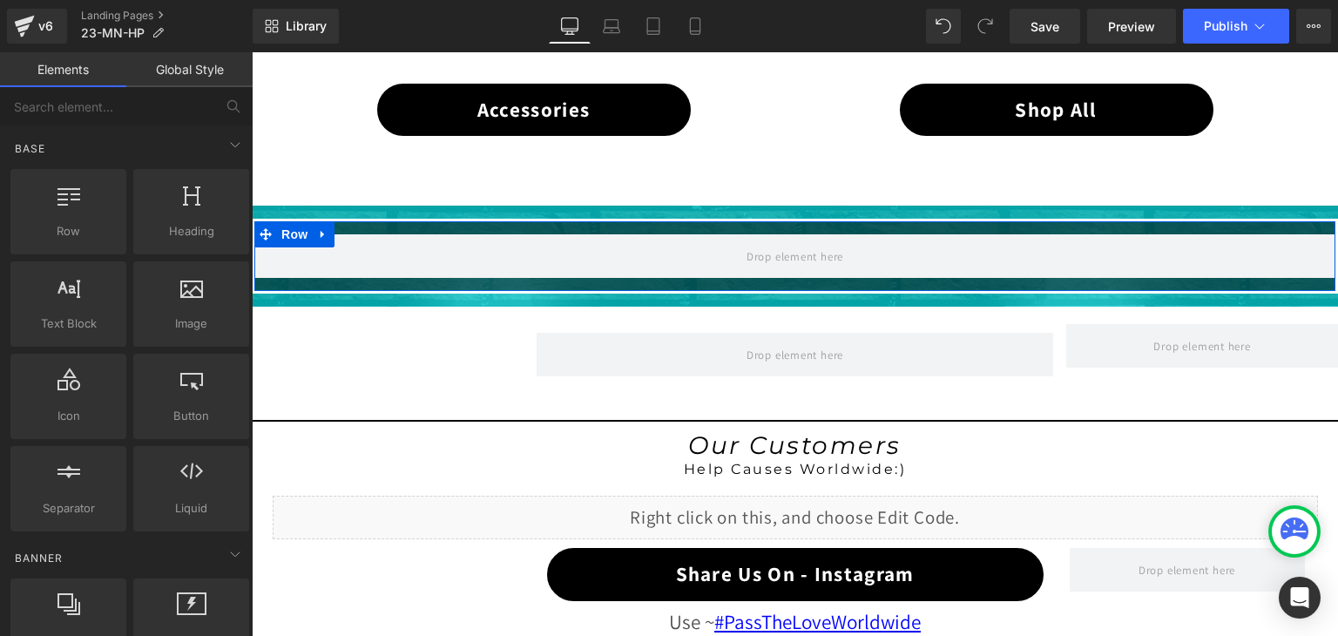
scroll to position [1268, 0]
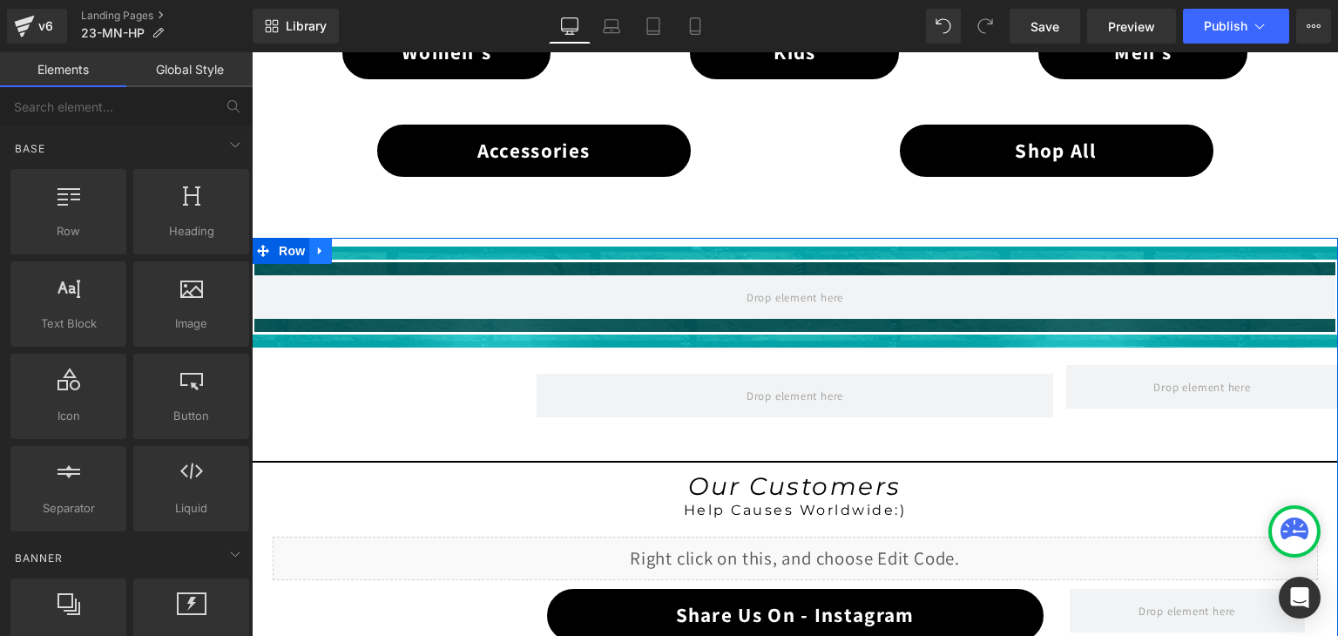
click at [318, 247] on icon at bounding box center [319, 251] width 3 height 8
click at [360, 247] on icon at bounding box center [366, 251] width 12 height 12
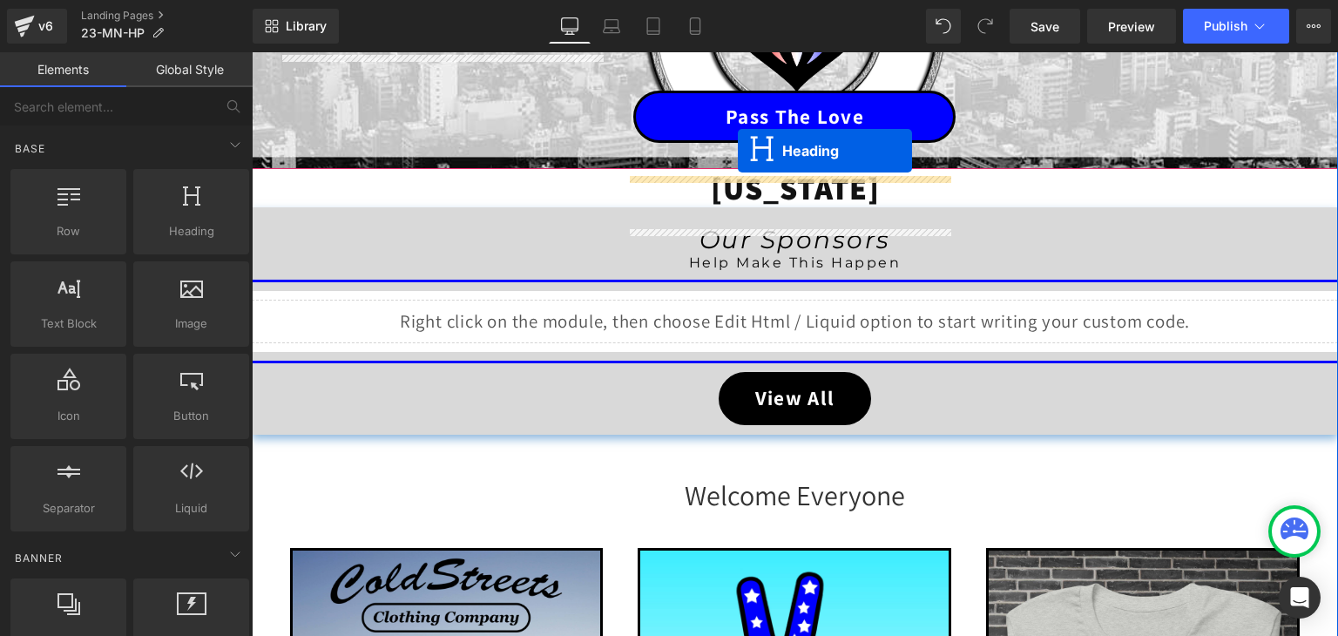
scroll to position [327, 0]
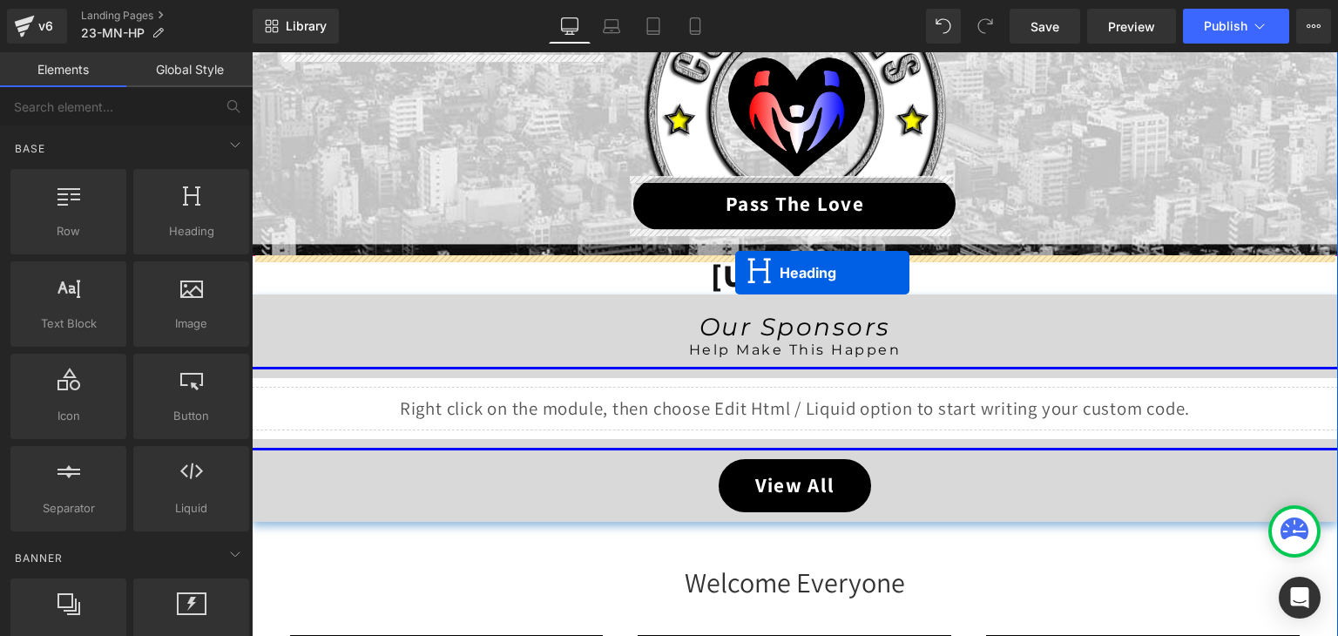
drag, startPoint x: 748, startPoint y: 269, endPoint x: 735, endPoint y: 273, distance: 13.5
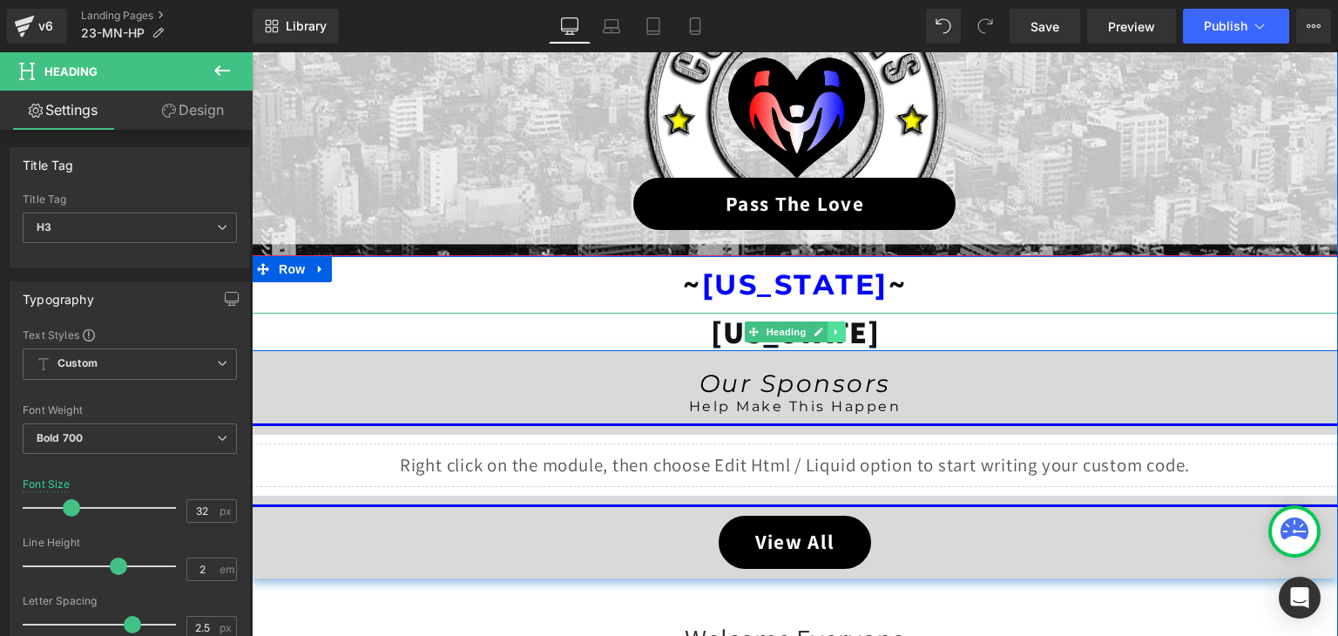
click at [832, 328] on icon at bounding box center [837, 332] width 10 height 10
click at [840, 328] on icon at bounding box center [845, 332] width 10 height 10
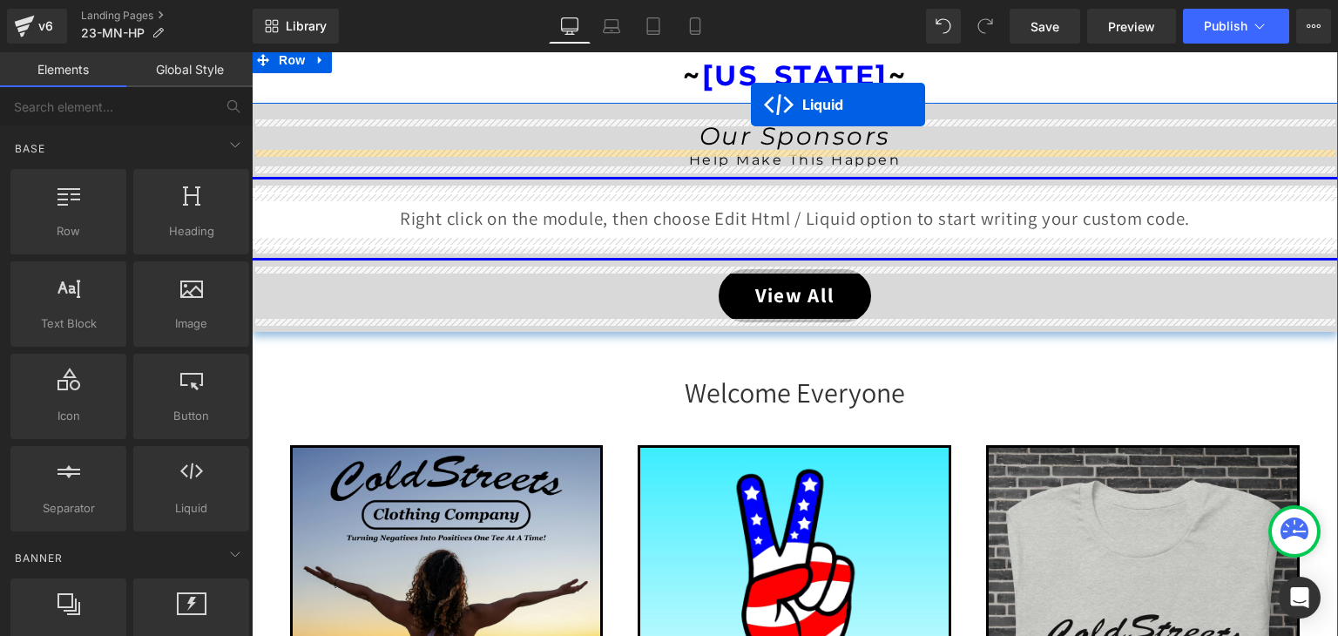
scroll to position [362, 0]
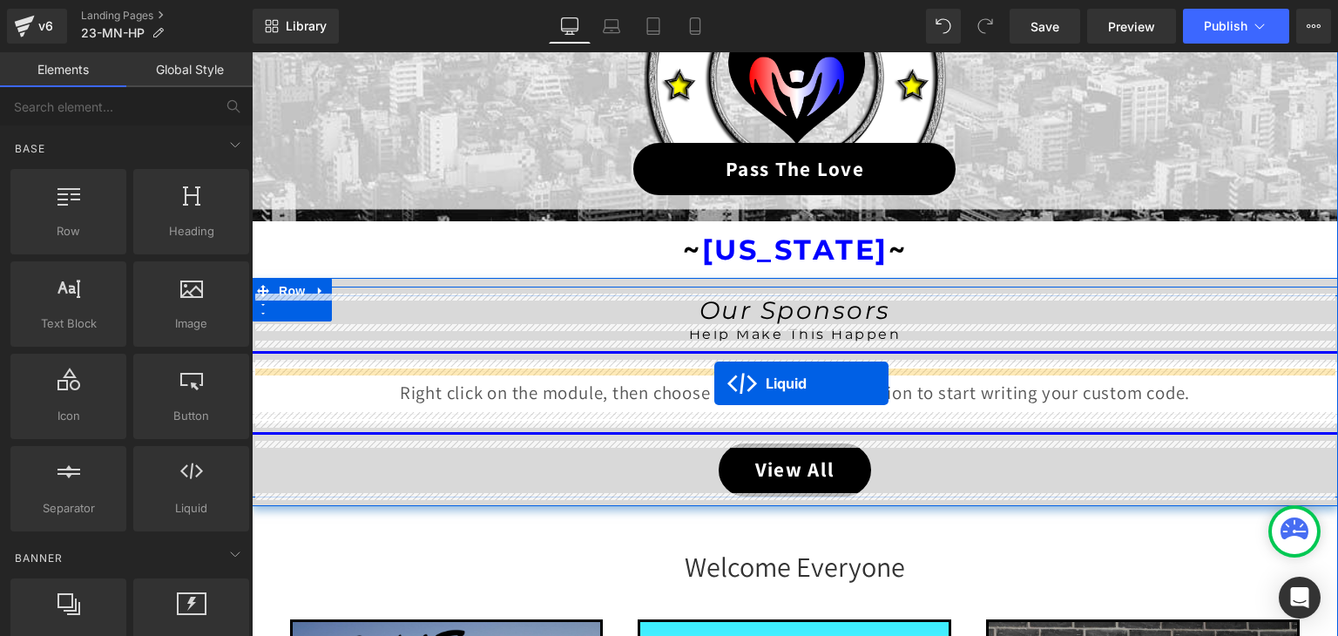
drag, startPoint x: 745, startPoint y: 430, endPoint x: 714, endPoint y: 384, distance: 55.8
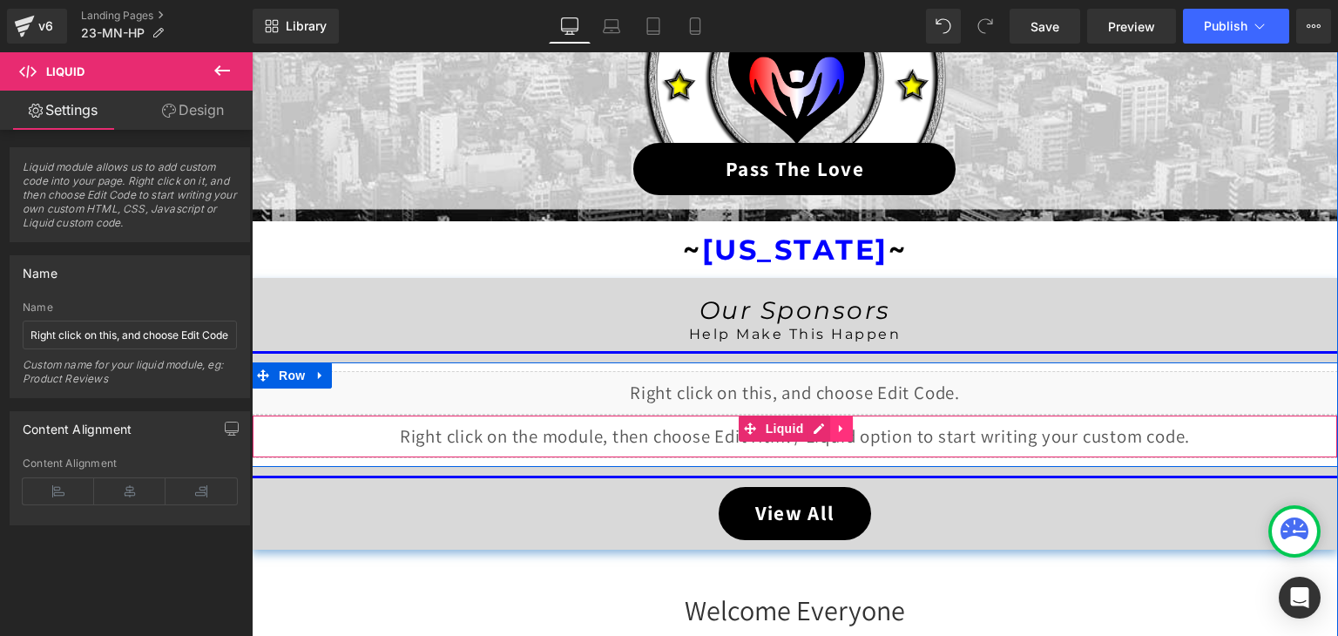
click at [835, 422] on icon at bounding box center [841, 428] width 12 height 13
click at [851, 427] on icon at bounding box center [852, 428] width 12 height 12
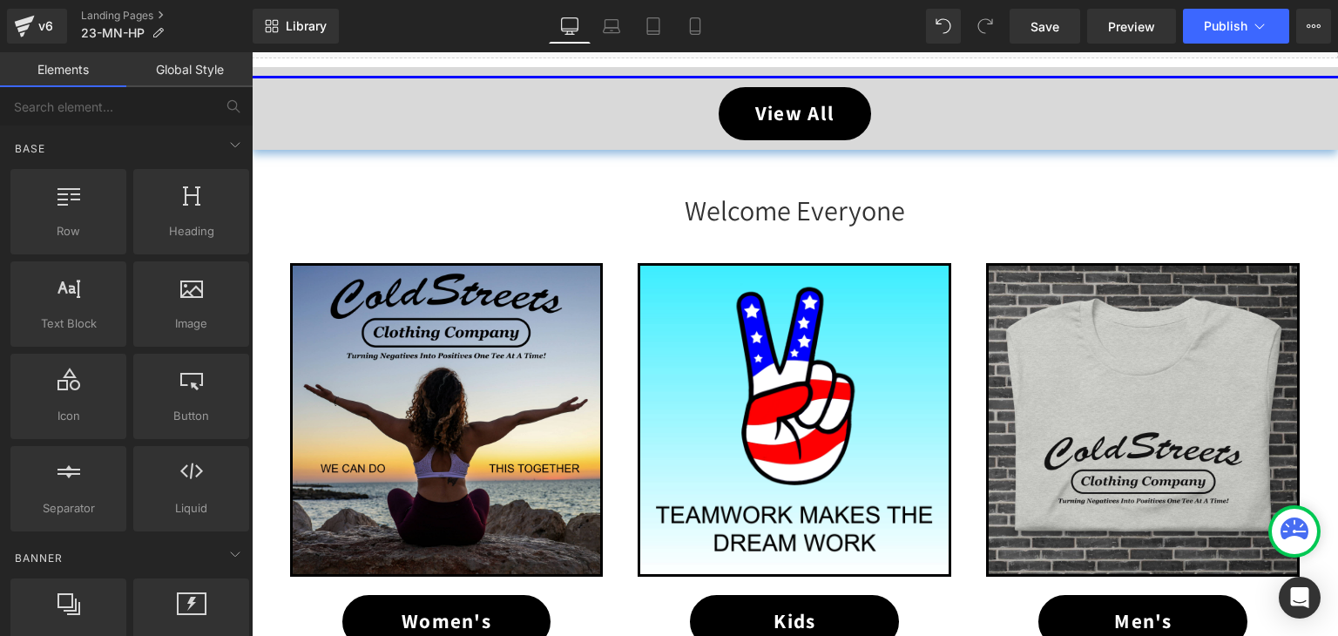
scroll to position [711, 0]
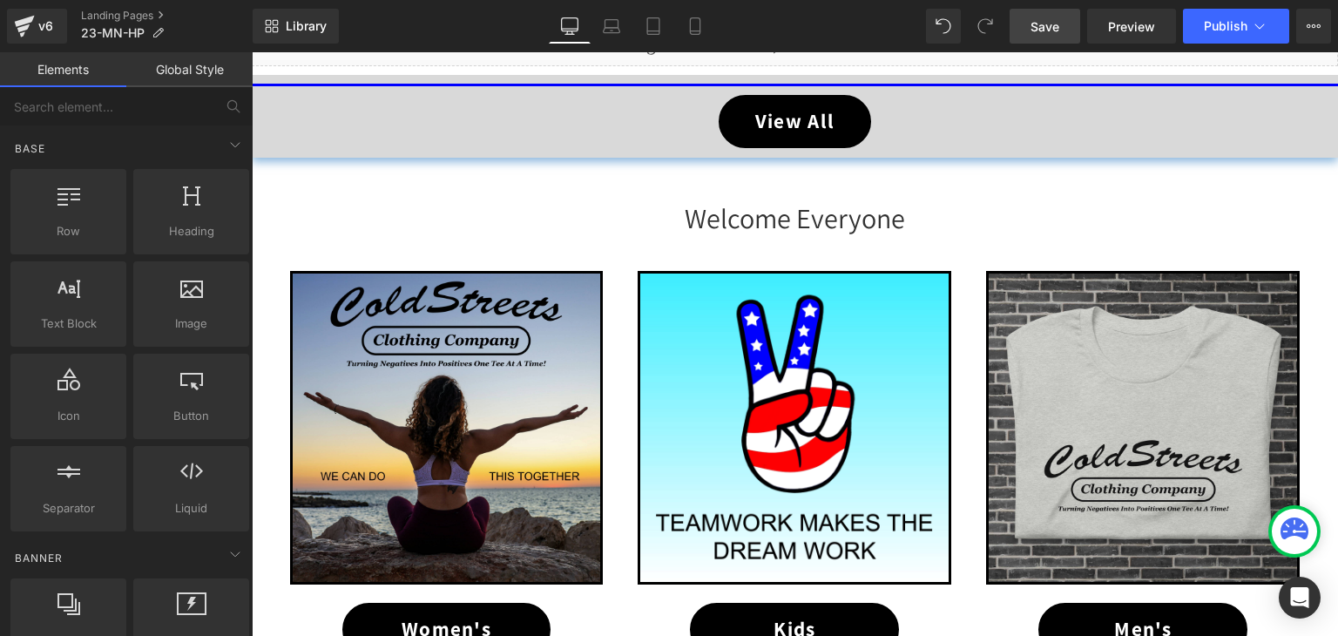
click at [1033, 20] on span "Save" at bounding box center [1044, 26] width 29 height 18
click at [1258, 21] on icon at bounding box center [1259, 25] width 17 height 17
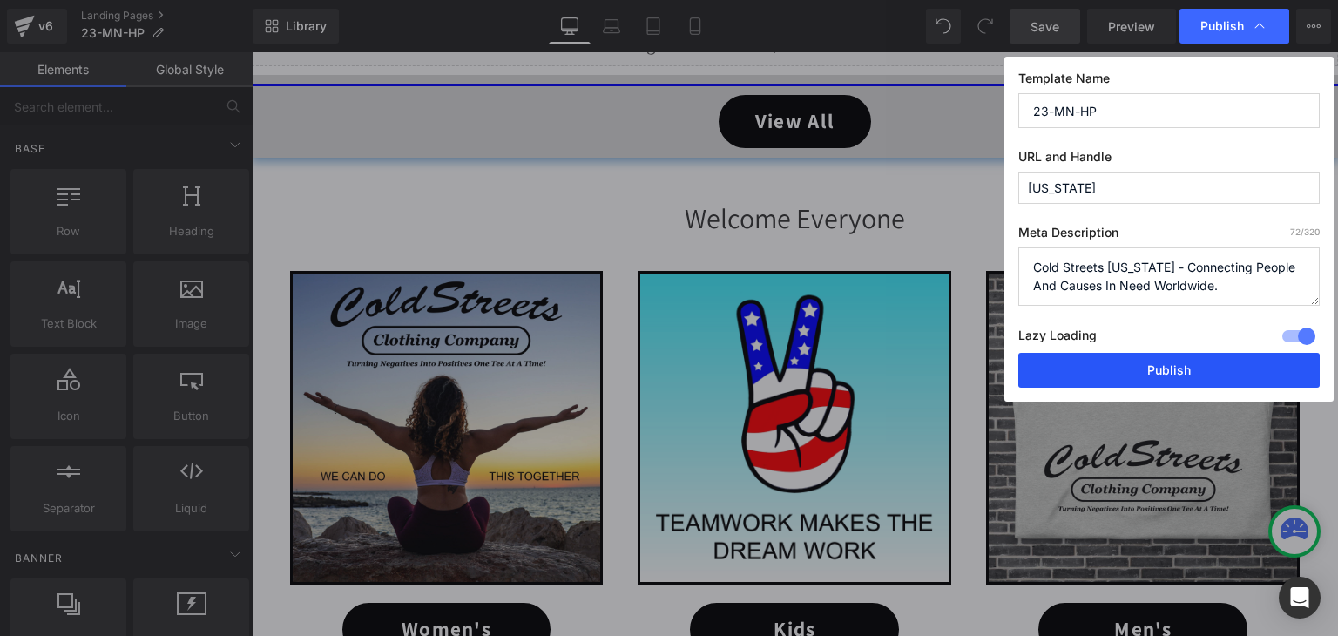
click at [1162, 381] on button "Publish" at bounding box center [1168, 370] width 301 height 35
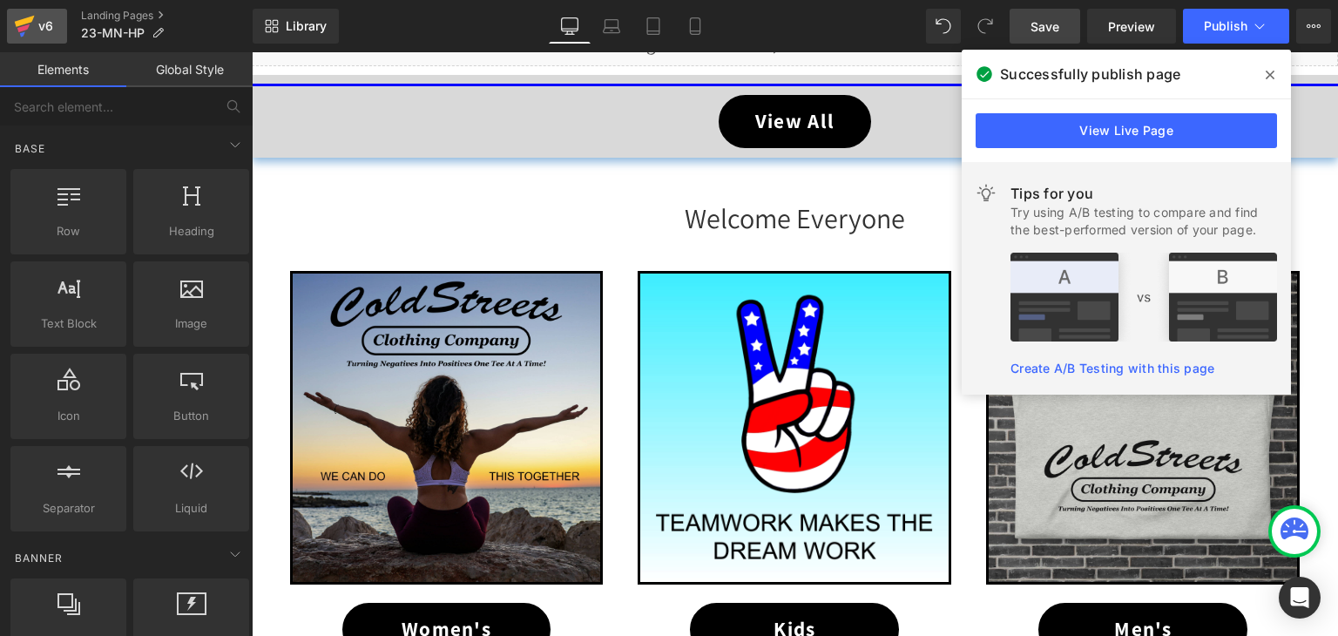
click at [22, 22] on icon at bounding box center [25, 21] width 20 height 11
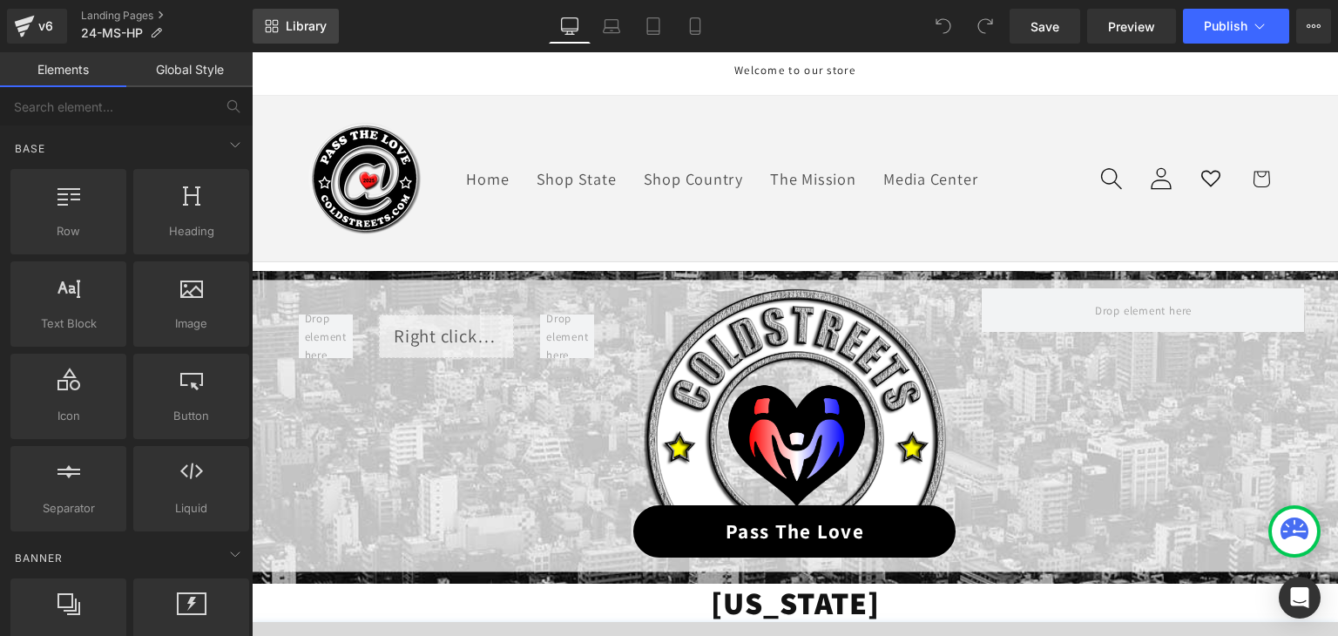
click at [282, 25] on link "Library" at bounding box center [296, 26] width 86 height 35
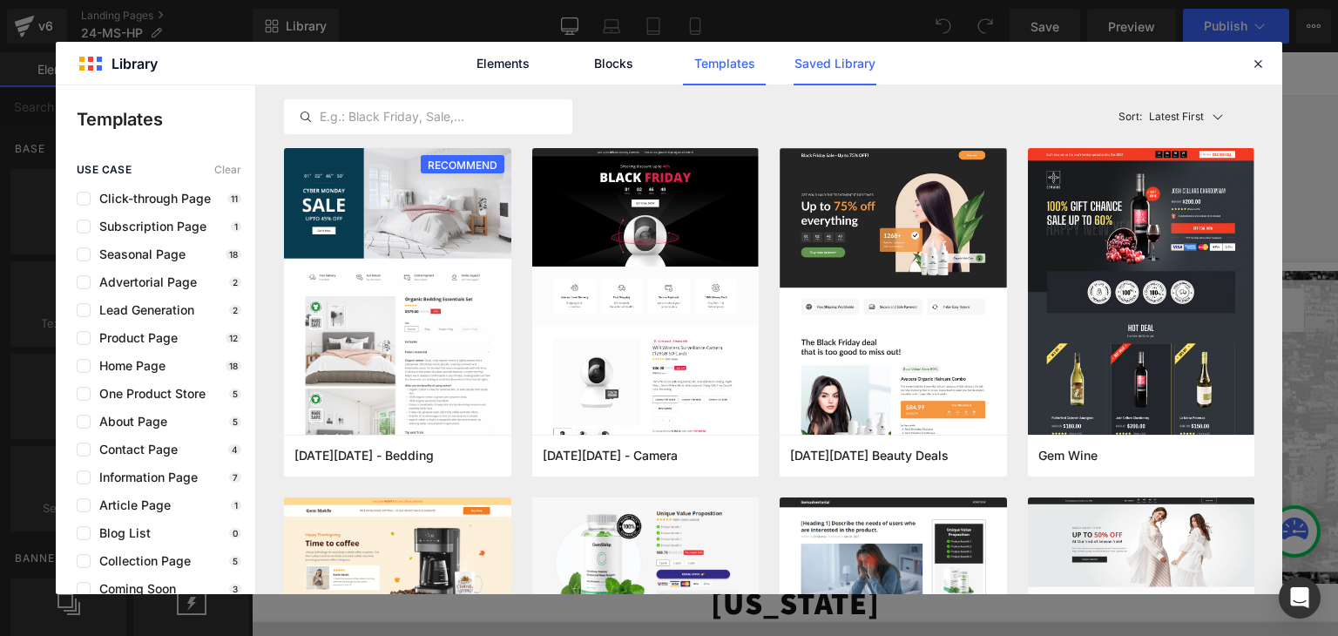
click at [800, 64] on link "Saved Library" at bounding box center [834, 64] width 83 height 44
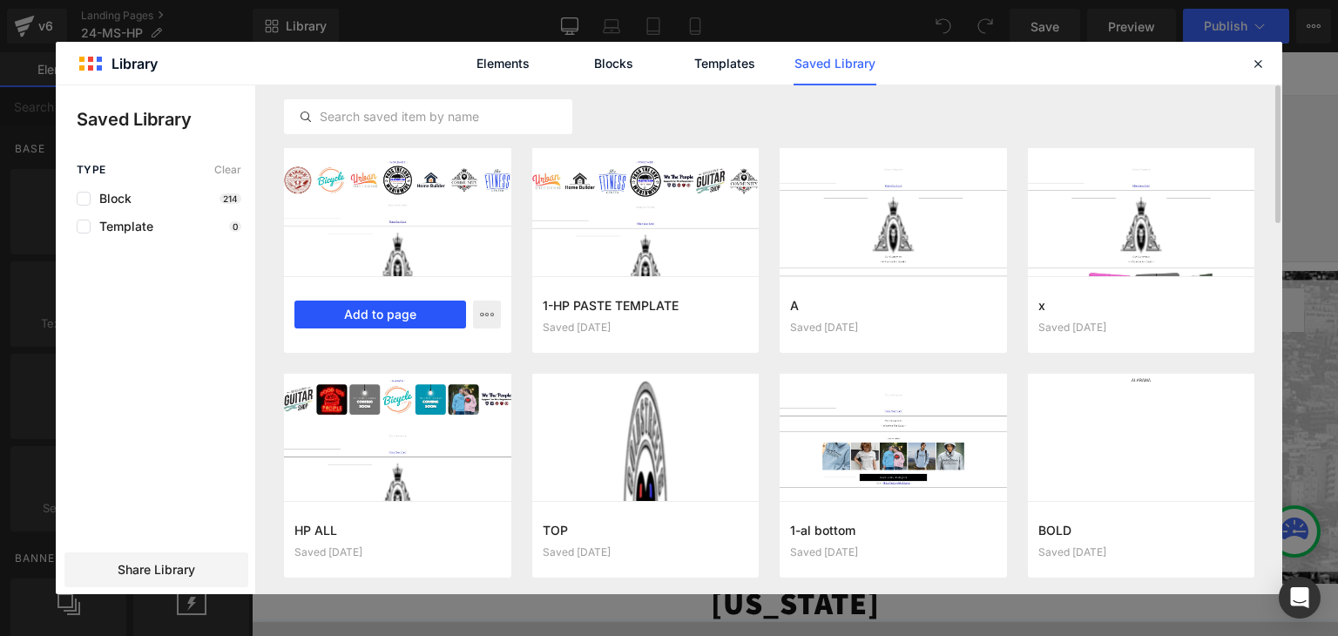
click at [411, 323] on button "Add to page" at bounding box center [380, 314] width 172 height 28
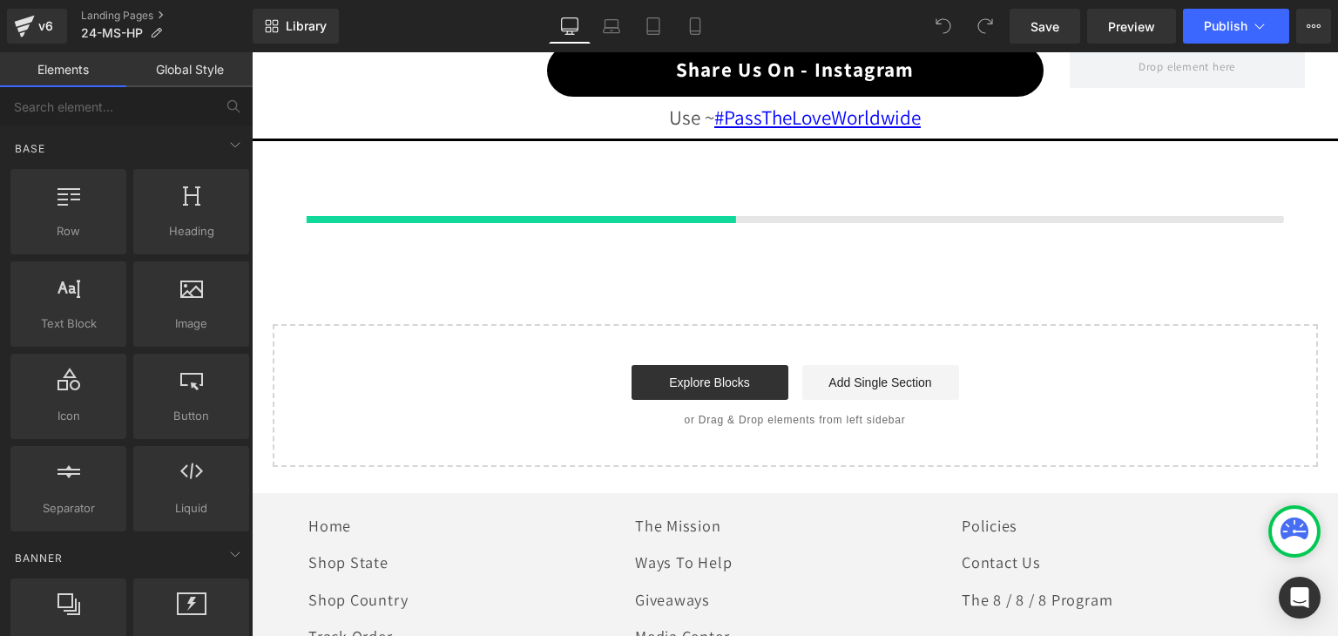
scroll to position [1808, 0]
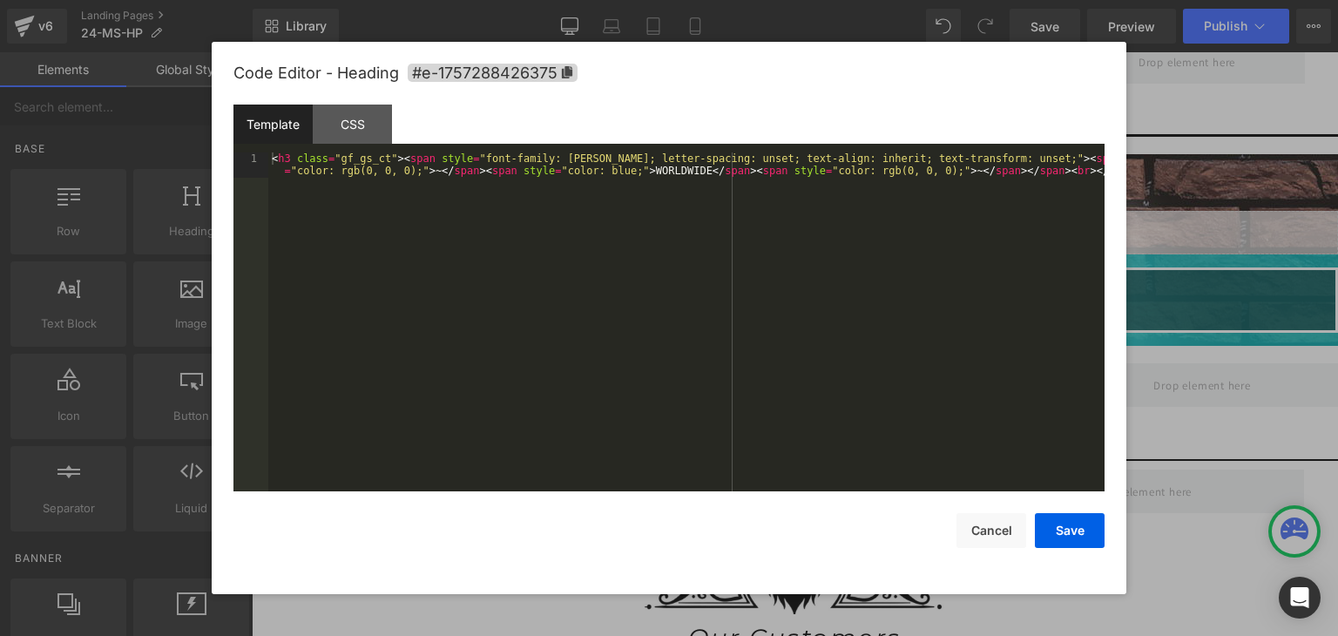
click at [740, 0] on div "You are previewing how the will restyle your page. You can not edit Elements in…" at bounding box center [669, 0] width 1338 height 0
click at [653, 175] on div "< h3 class = "gf_gs_ct" > < span style = "font-family: Montserrat; letter-spaci…" at bounding box center [686, 346] width 836 height 388
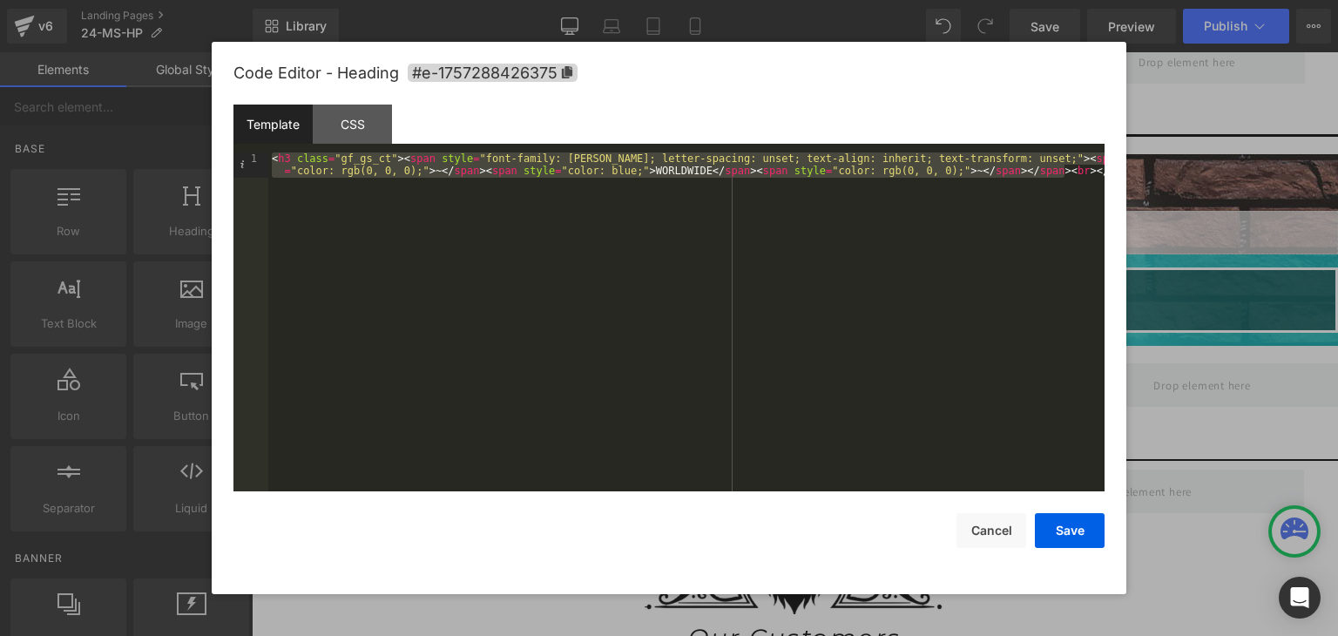
click at [653, 175] on div "< h3 class = "gf_gs_ct" > < span style = "font-family: Montserrat; letter-spaci…" at bounding box center [686, 321] width 836 height 339
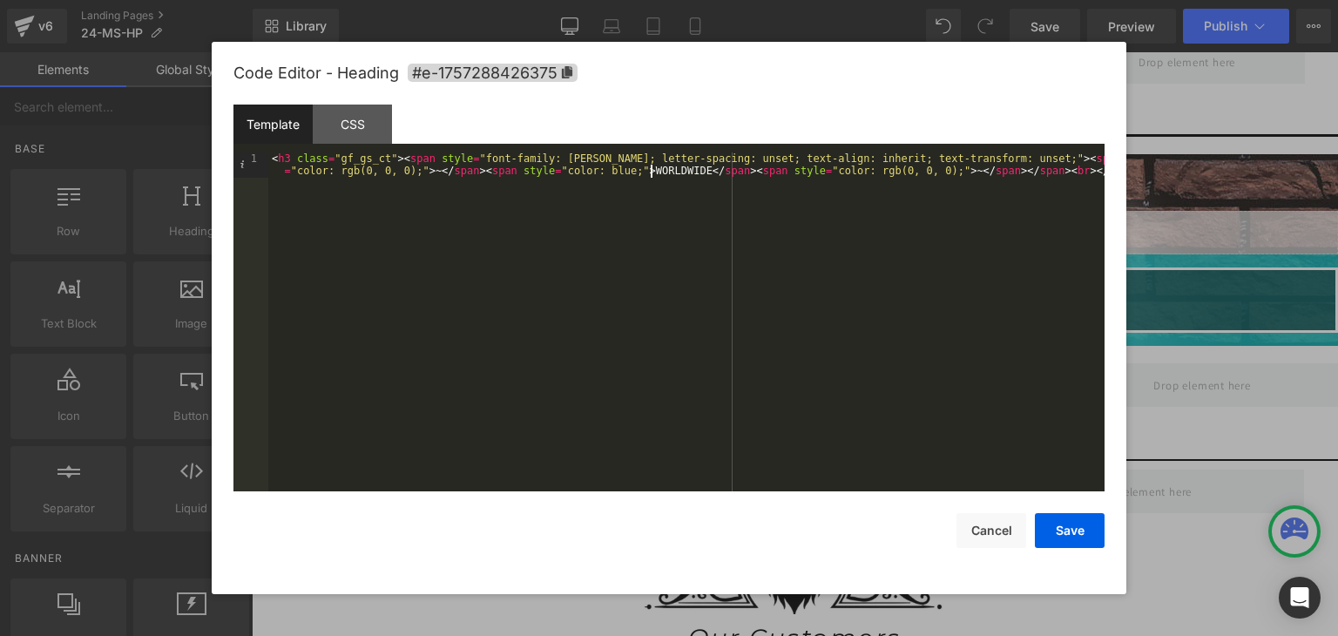
click at [653, 175] on div "< h3 class = "gf_gs_ct" > < span style = "font-family: Montserrat; letter-spaci…" at bounding box center [686, 346] width 836 height 388
click at [1076, 538] on button "Save" at bounding box center [1070, 530] width 70 height 35
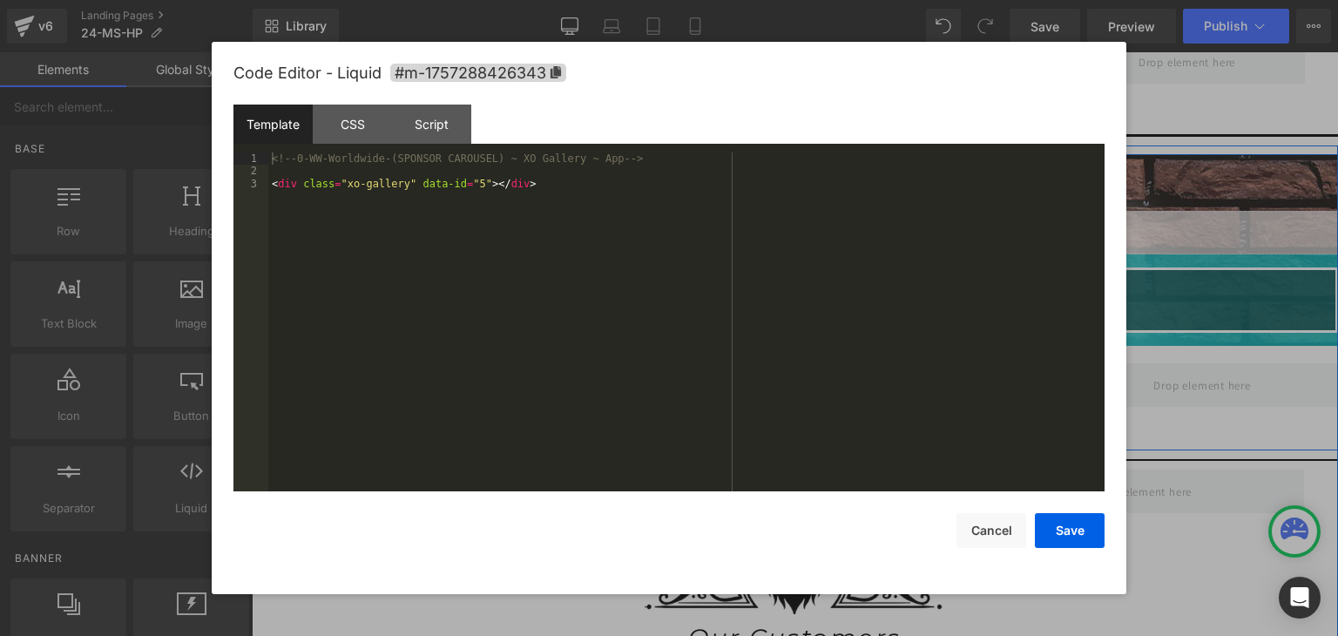
click at [807, 220] on div "Liquid" at bounding box center [795, 233] width 1086 height 44
click at [1060, 538] on button "Save" at bounding box center [1070, 530] width 70 height 35
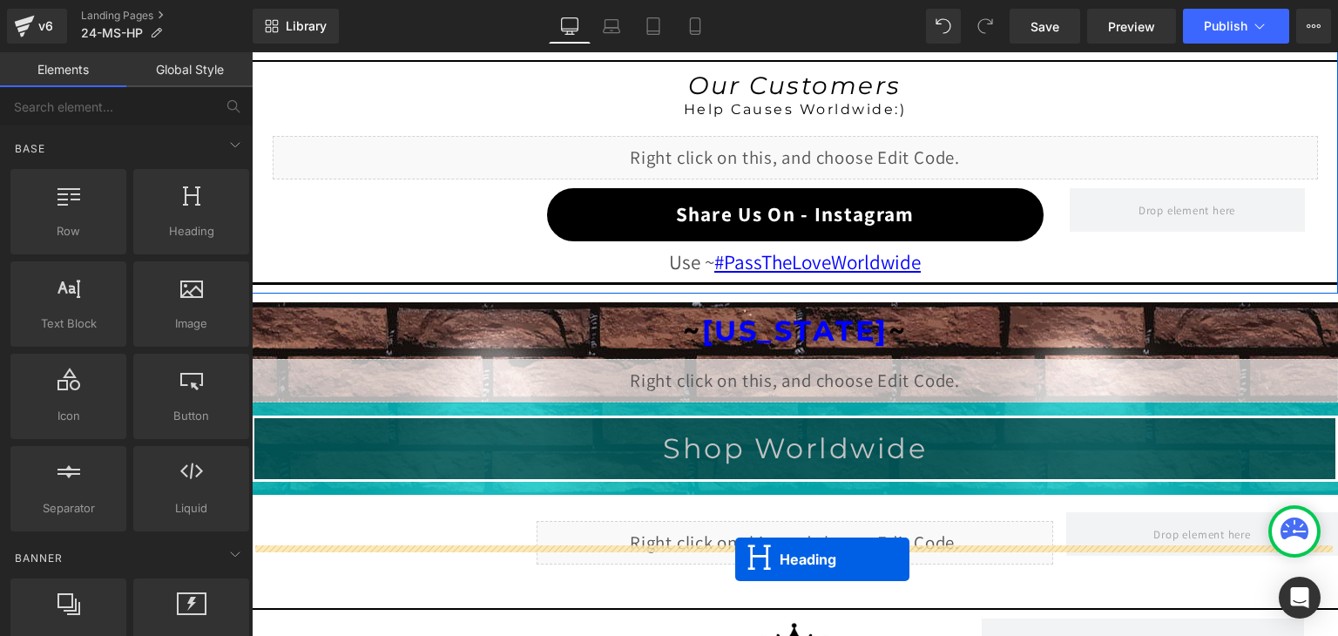
scroll to position [1738, 0]
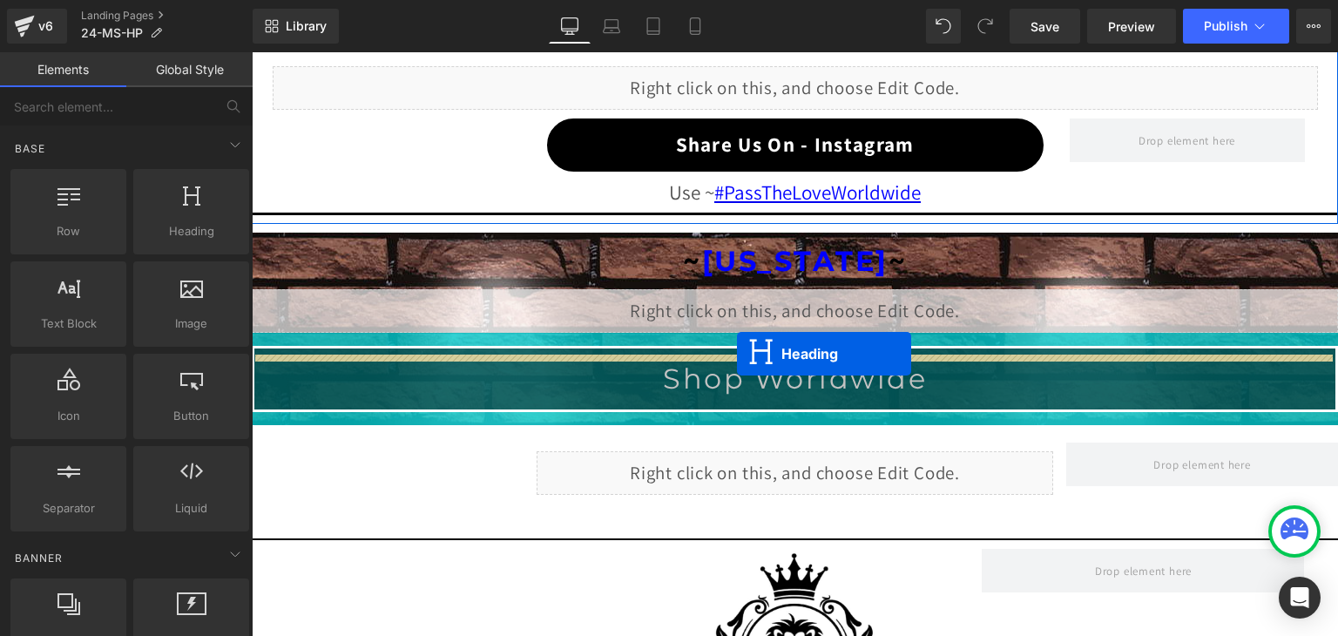
drag, startPoint x: 745, startPoint y: 178, endPoint x: 737, endPoint y: 354, distance: 176.1
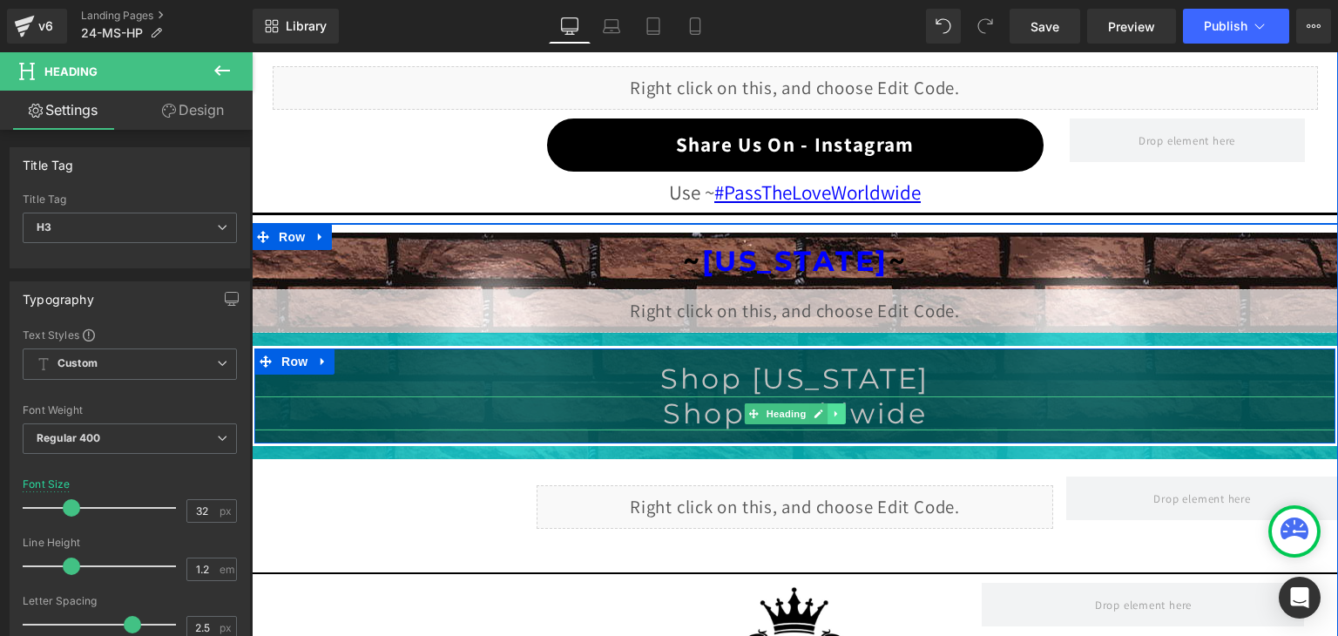
click at [828, 412] on link at bounding box center [837, 413] width 18 height 21
click at [841, 409] on icon at bounding box center [846, 413] width 10 height 10
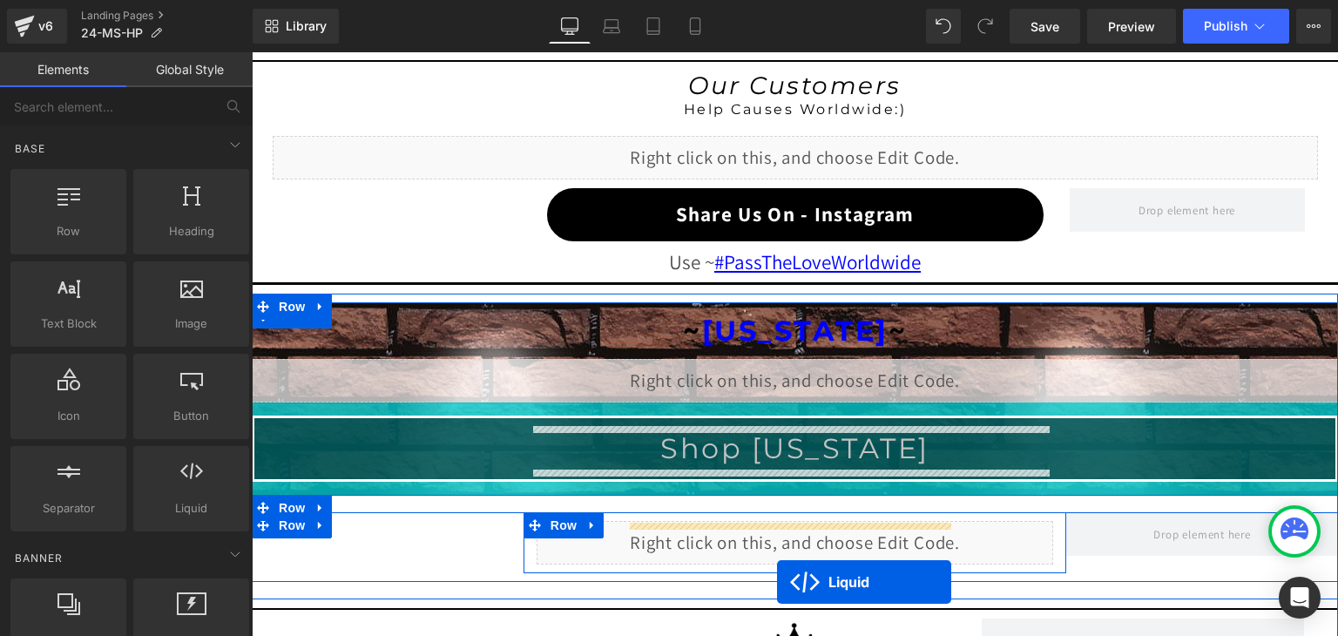
scroll to position [1947, 0]
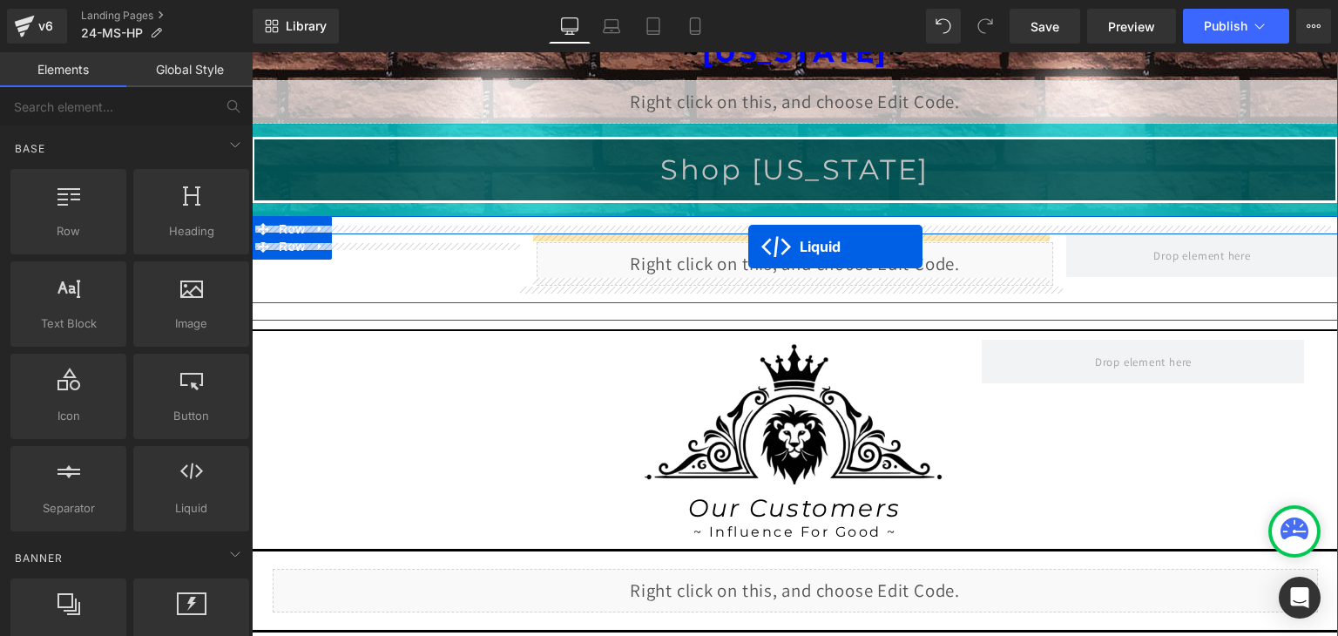
drag, startPoint x: 742, startPoint y: 172, endPoint x: 748, endPoint y: 246, distance: 75.1
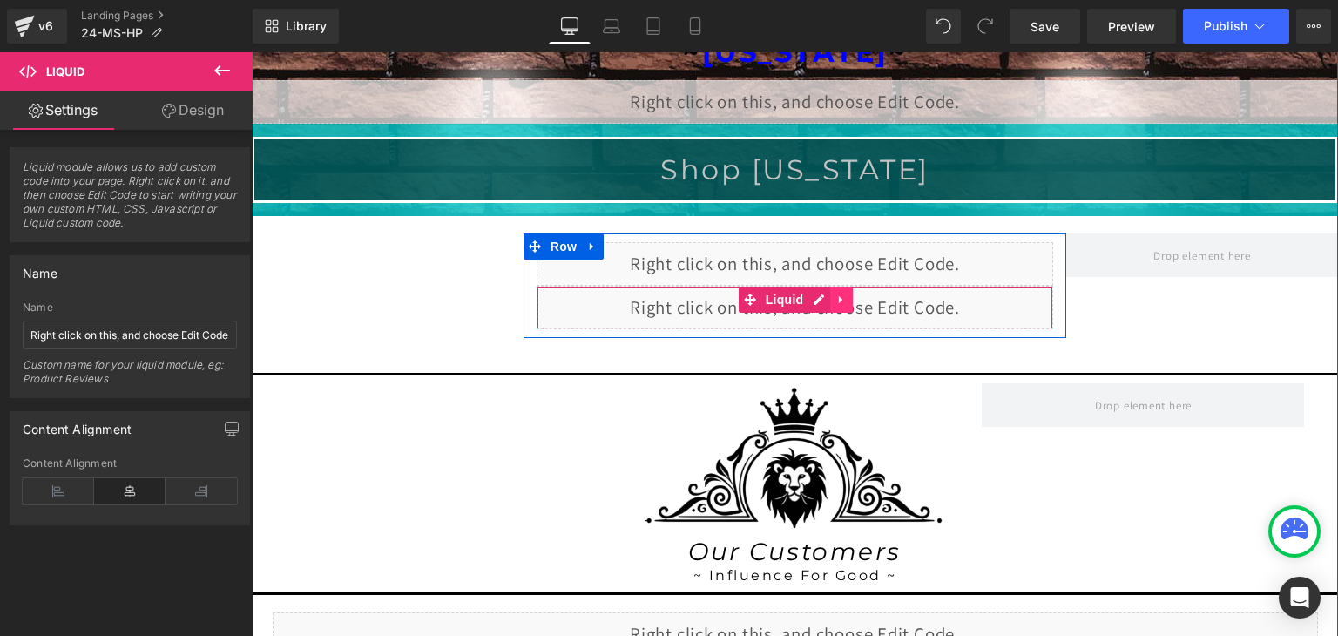
click at [839, 296] on icon at bounding box center [840, 300] width 3 height 8
click at [846, 293] on icon at bounding box center [852, 299] width 12 height 12
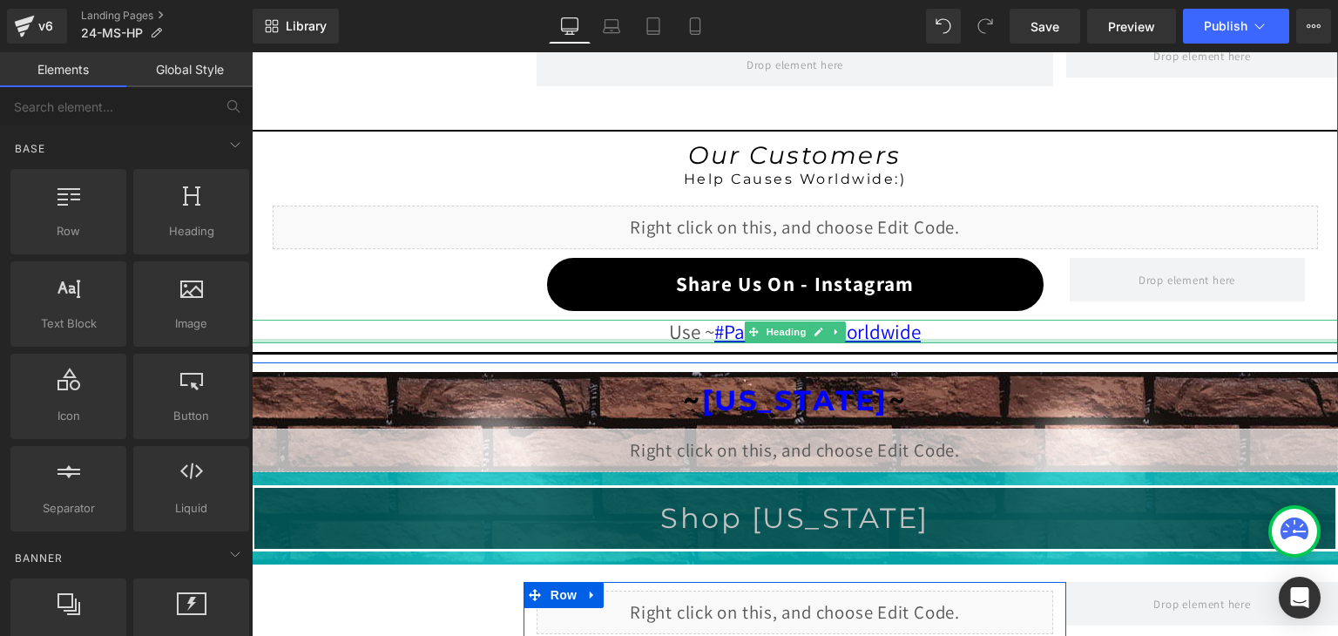
scroll to position [1251, 0]
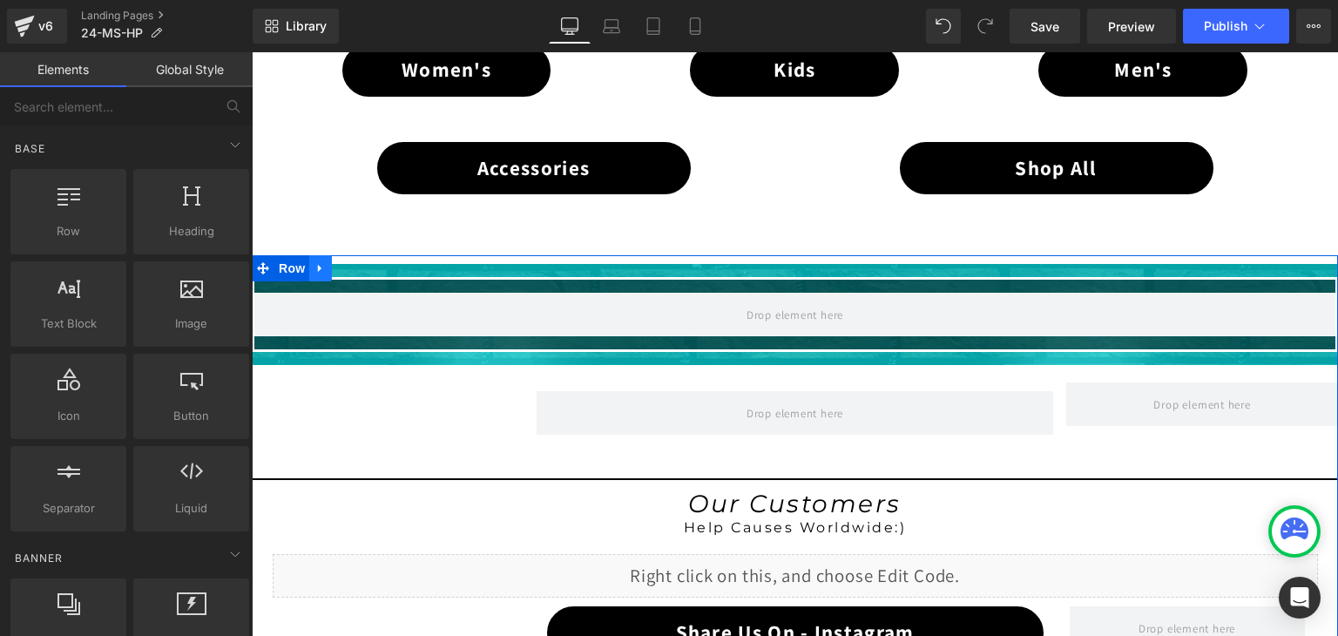
click at [318, 265] on icon at bounding box center [319, 269] width 3 height 8
click at [360, 264] on icon at bounding box center [366, 268] width 12 height 12
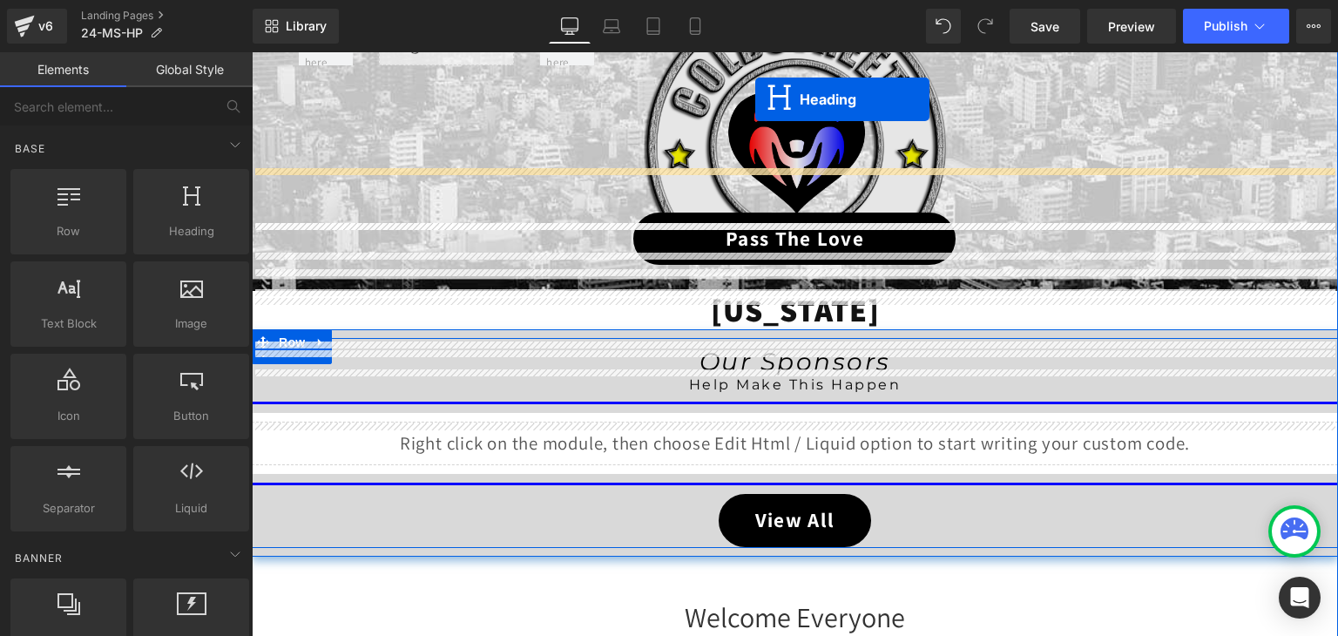
scroll to position [153, 0]
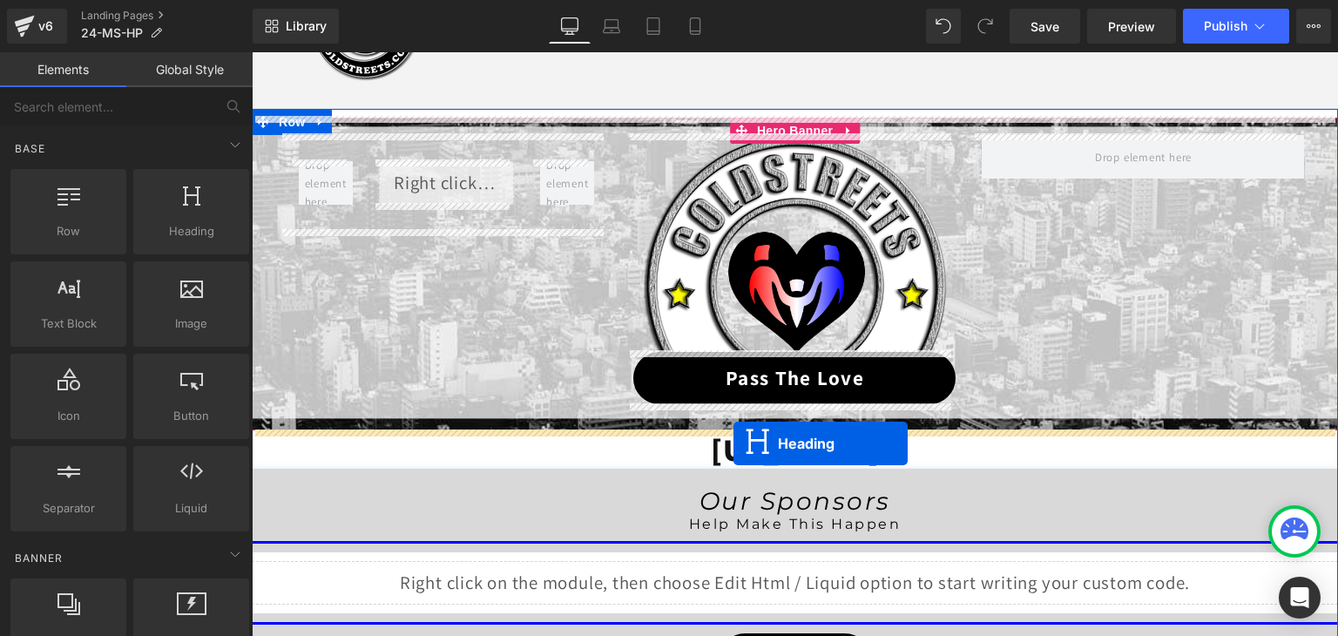
drag, startPoint x: 746, startPoint y: 285, endPoint x: 733, endPoint y: 443, distance: 159.0
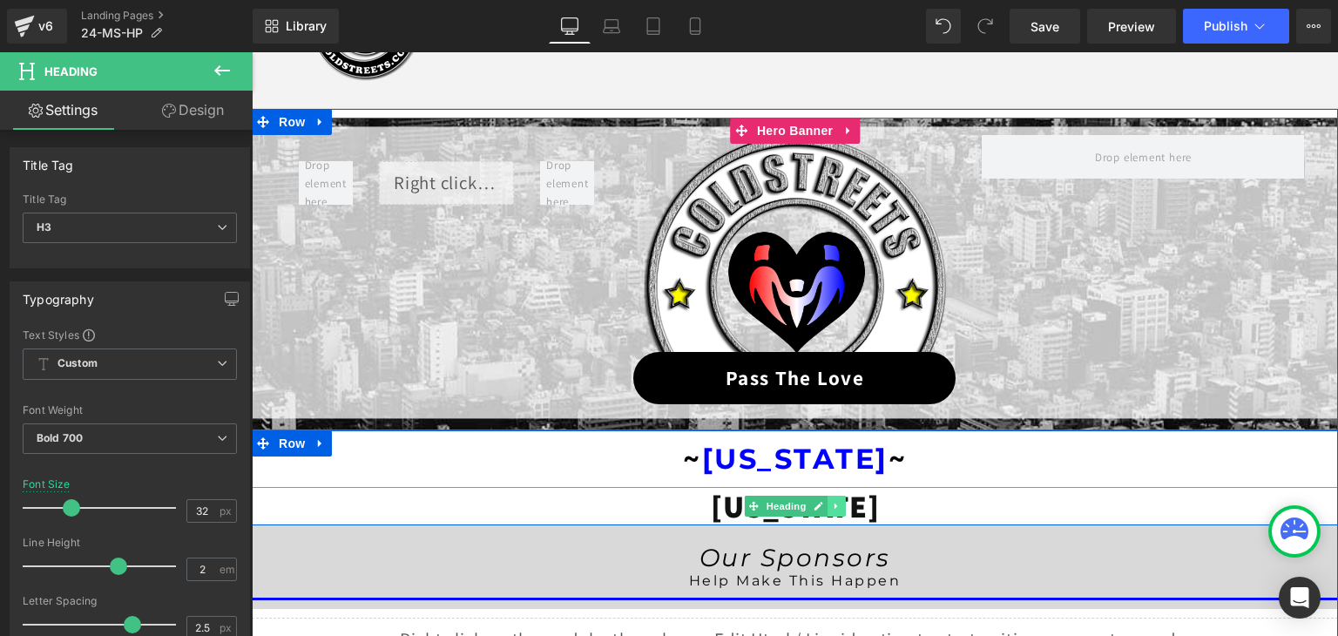
click at [834, 506] on icon at bounding box center [835, 506] width 3 height 6
click at [840, 509] on icon at bounding box center [845, 506] width 10 height 10
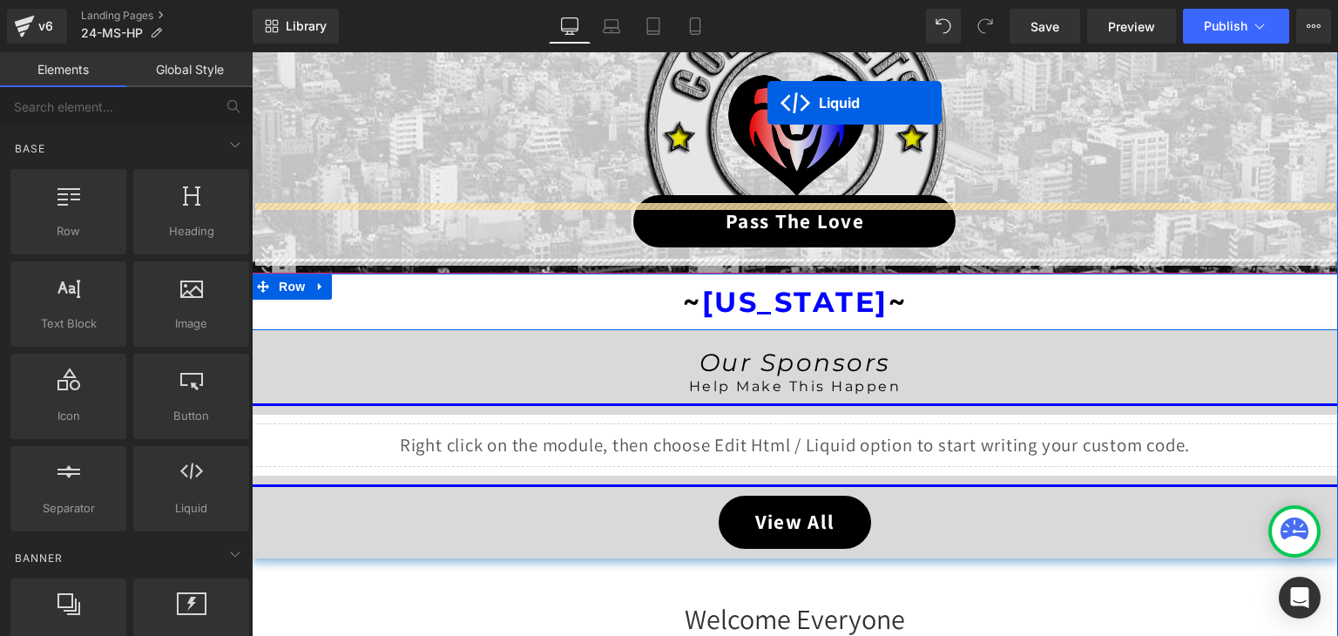
scroll to position [240, 0]
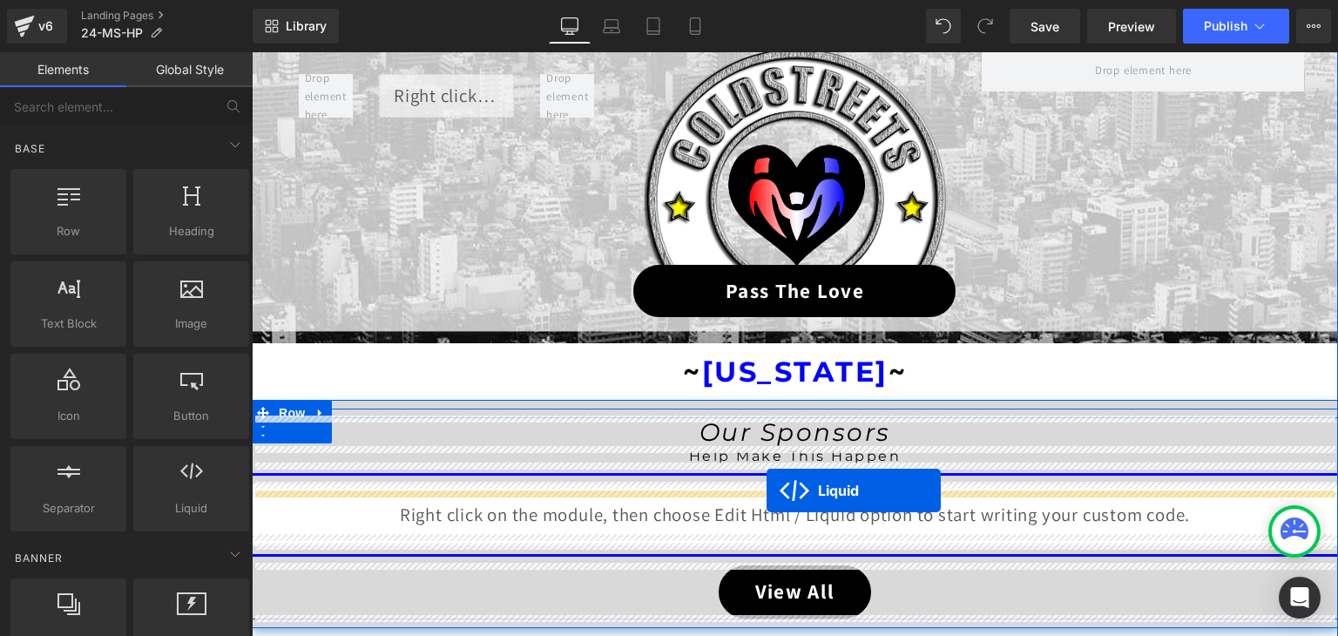
drag, startPoint x: 735, startPoint y: 256, endPoint x: 766, endPoint y: 490, distance: 236.4
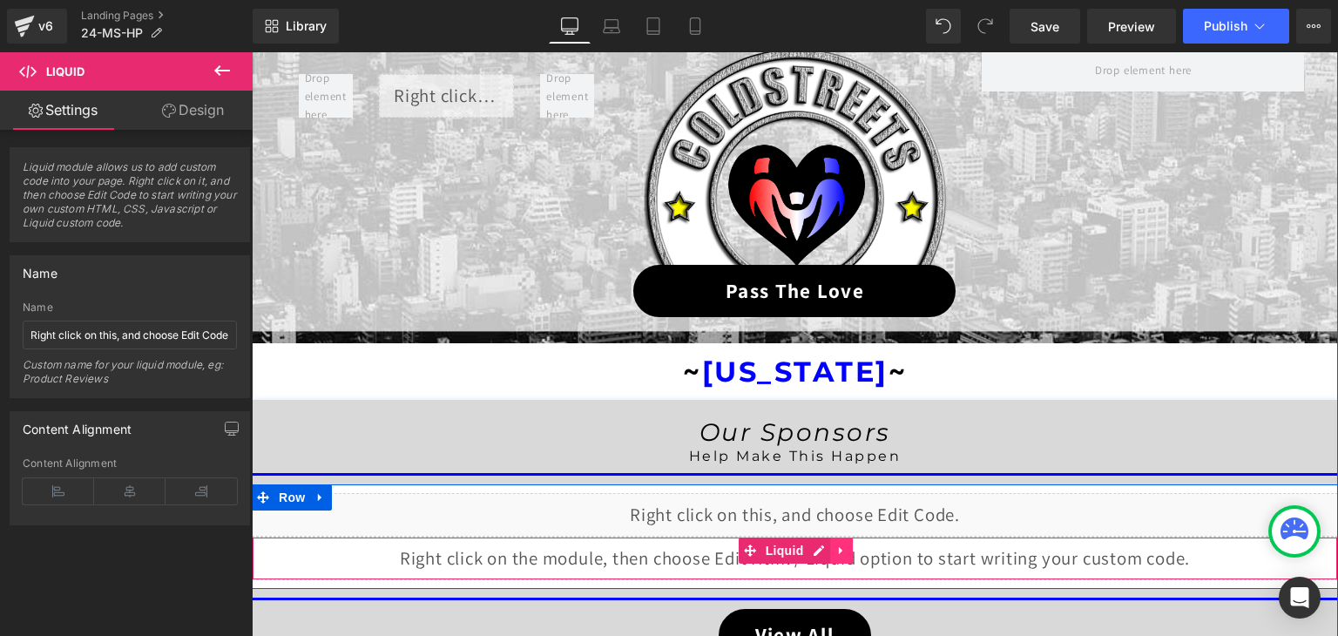
click at [841, 548] on link at bounding box center [841, 550] width 23 height 26
click at [848, 548] on icon at bounding box center [852, 550] width 12 height 12
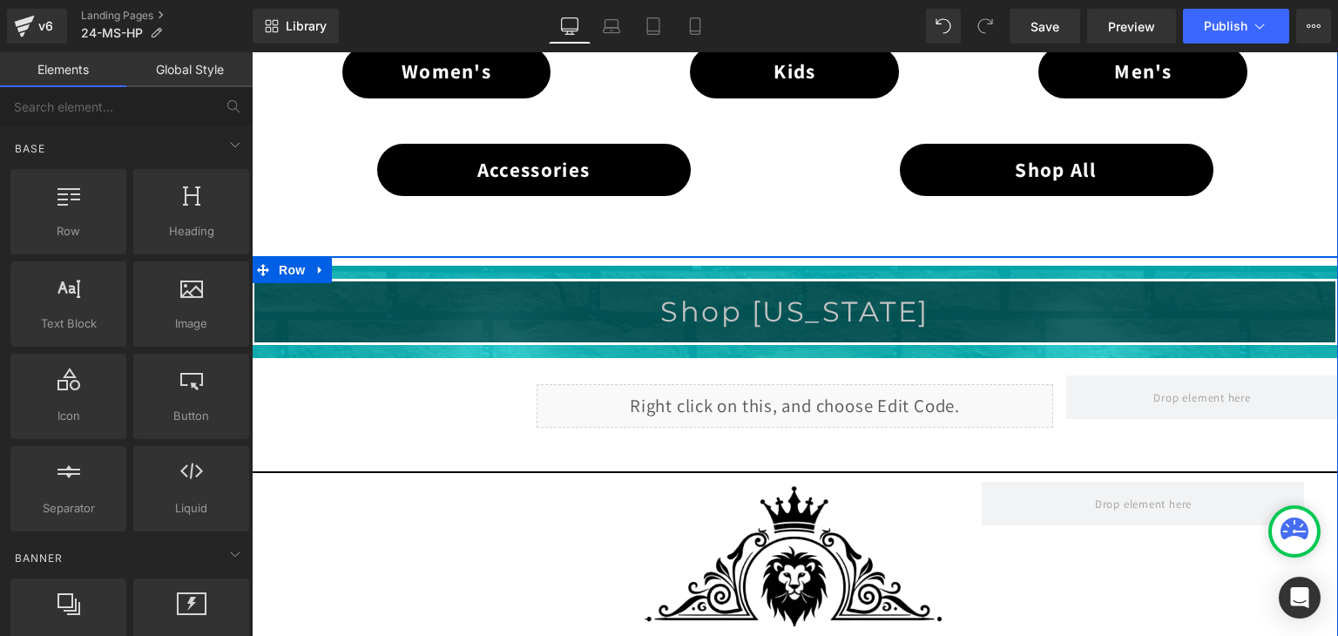
scroll to position [1285, 0]
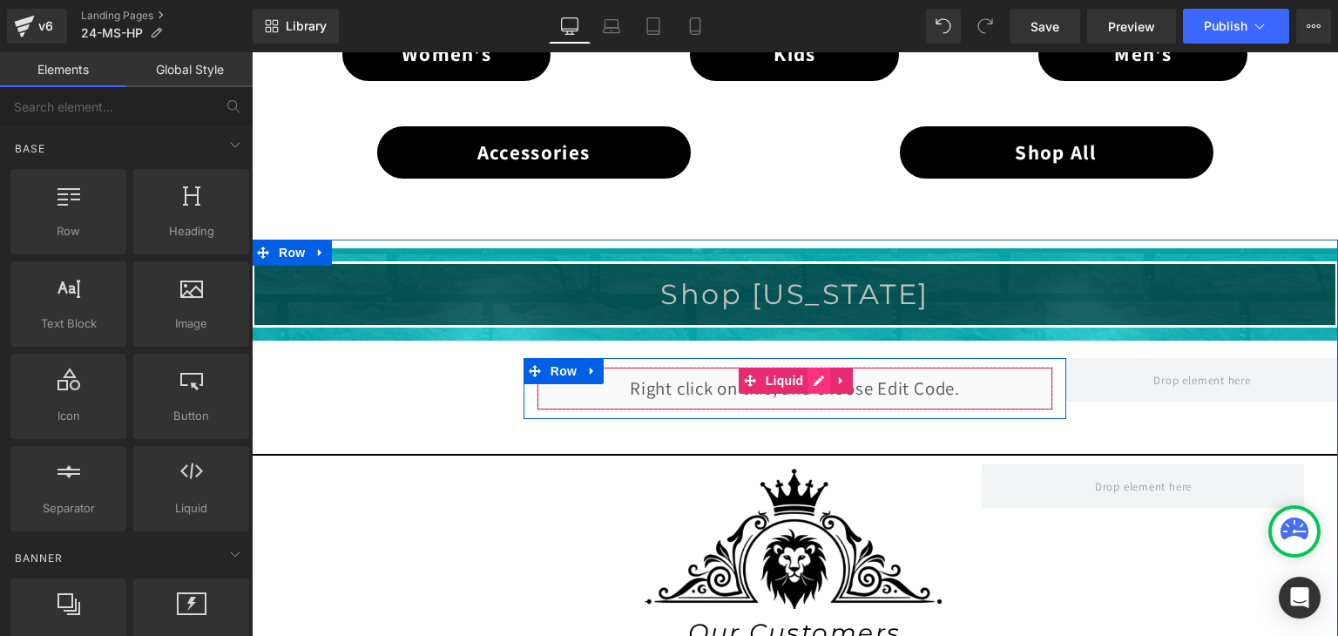
click at [808, 380] on div "Liquid" at bounding box center [794, 389] width 517 height 44
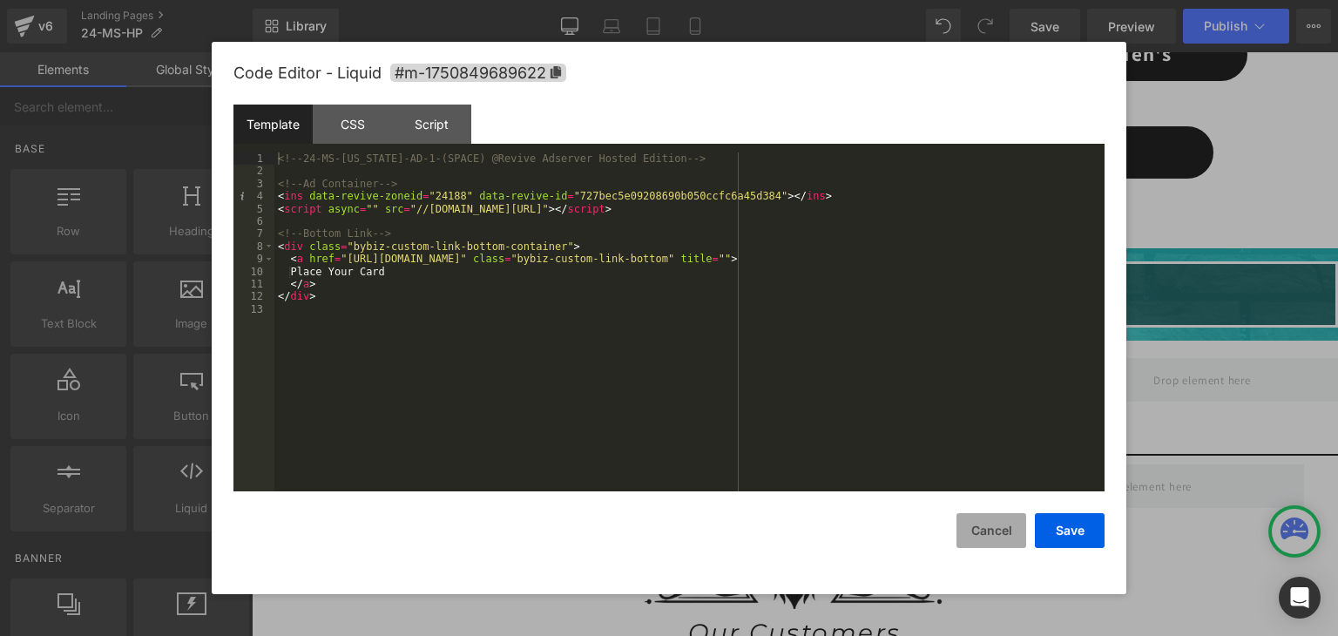
click at [1008, 527] on button "Cancel" at bounding box center [991, 530] width 70 height 35
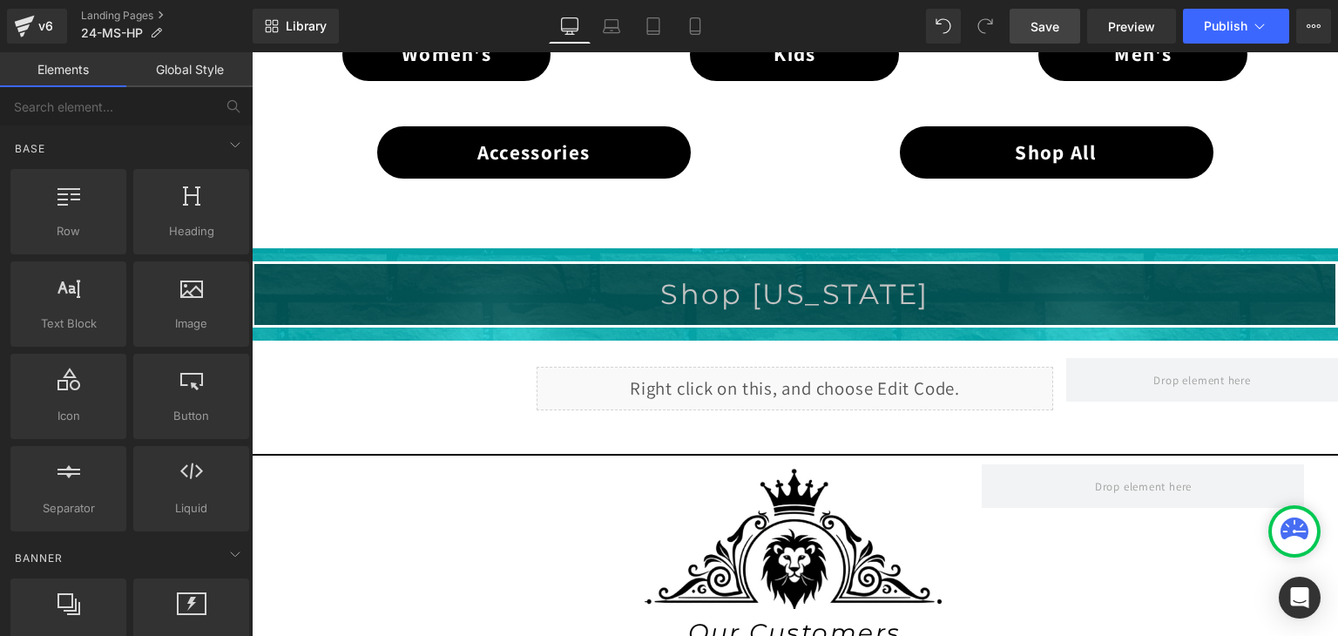
click at [1049, 25] on span "Save" at bounding box center [1044, 26] width 29 height 18
click at [1223, 24] on span "Publish" at bounding box center [1226, 26] width 44 height 14
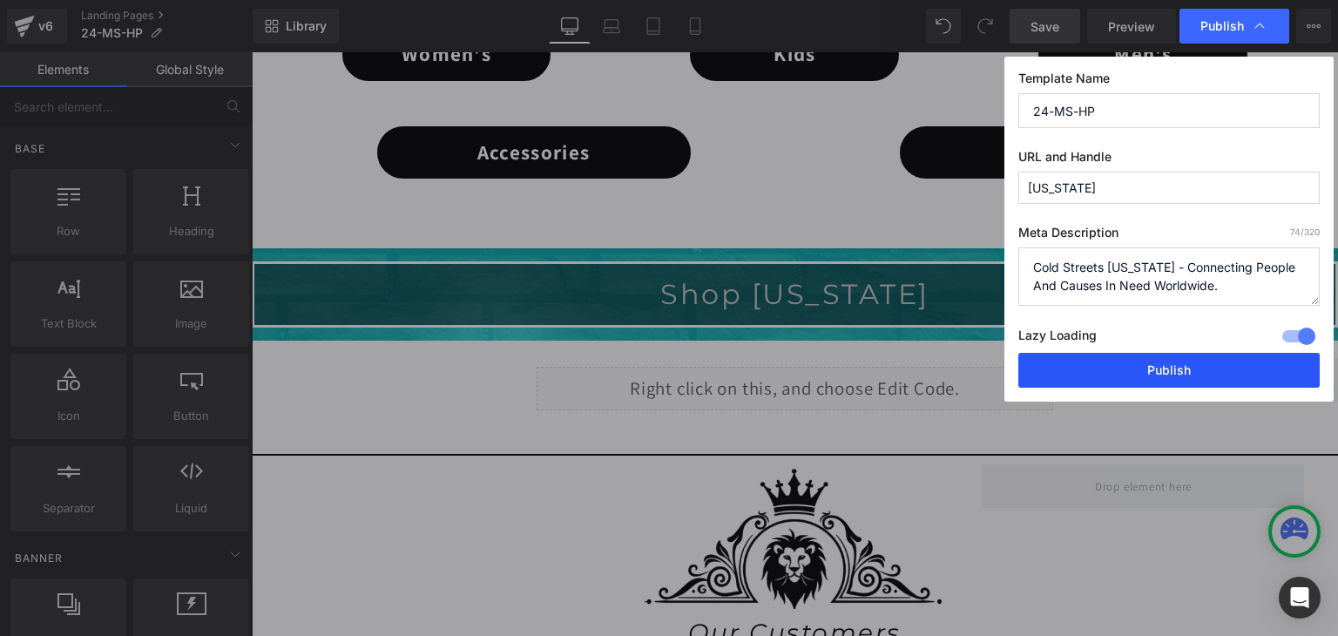
click at [1161, 372] on button "Publish" at bounding box center [1168, 370] width 301 height 35
